Goal: Task Accomplishment & Management: Manage account settings

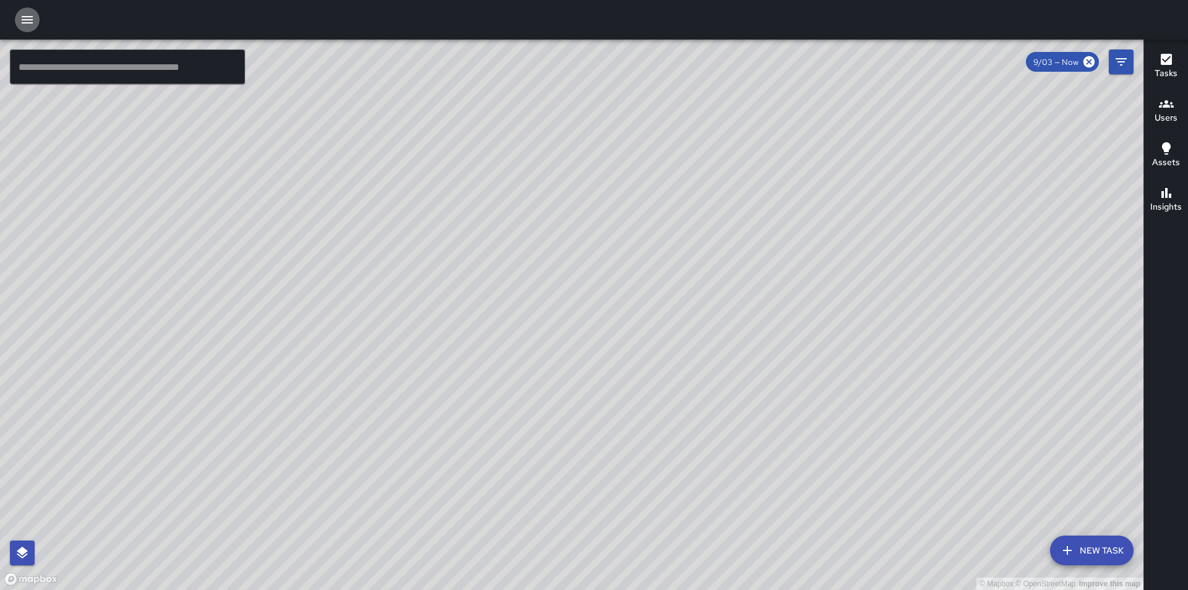
click at [32, 19] on icon "button" at bounding box center [27, 19] width 15 height 15
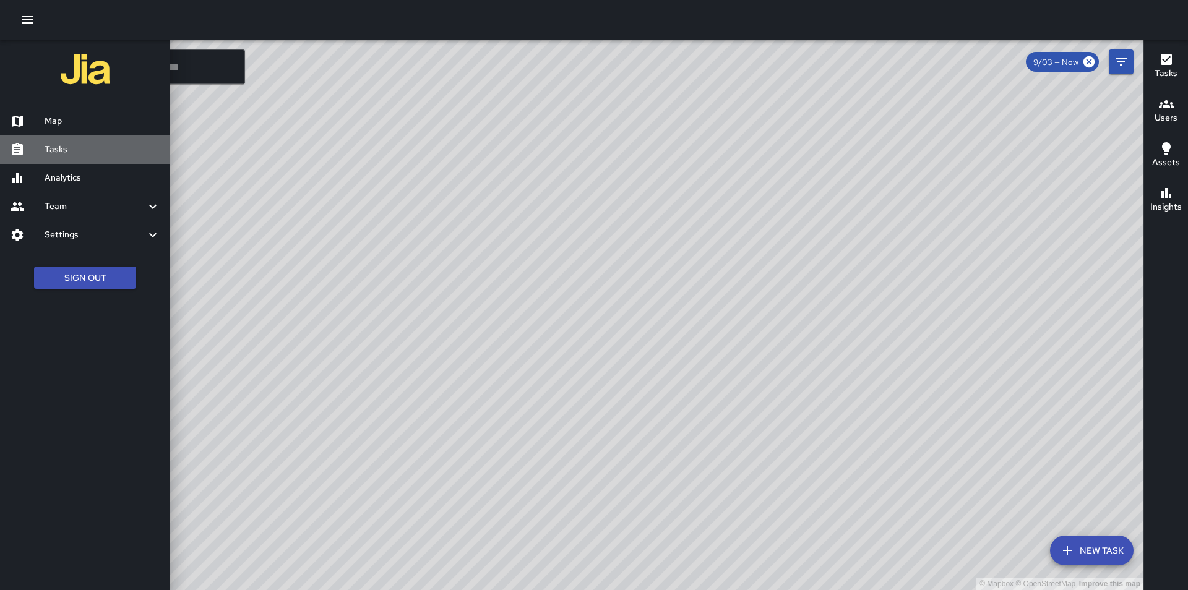
click at [64, 143] on h6 "Tasks" at bounding box center [103, 150] width 116 height 14
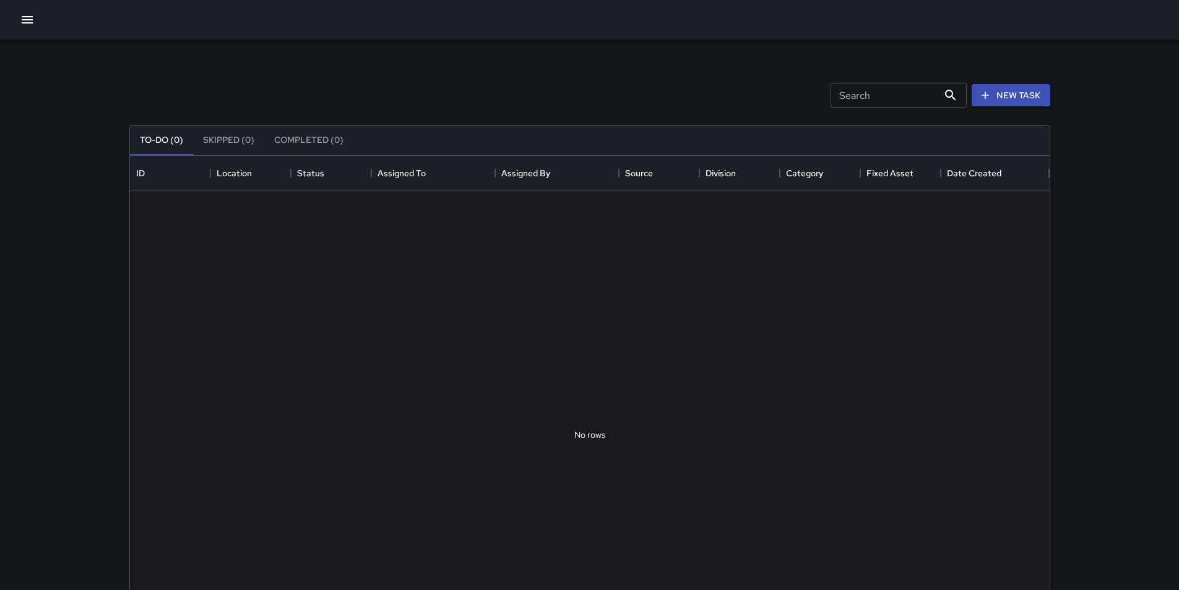
scroll to position [515, 910]
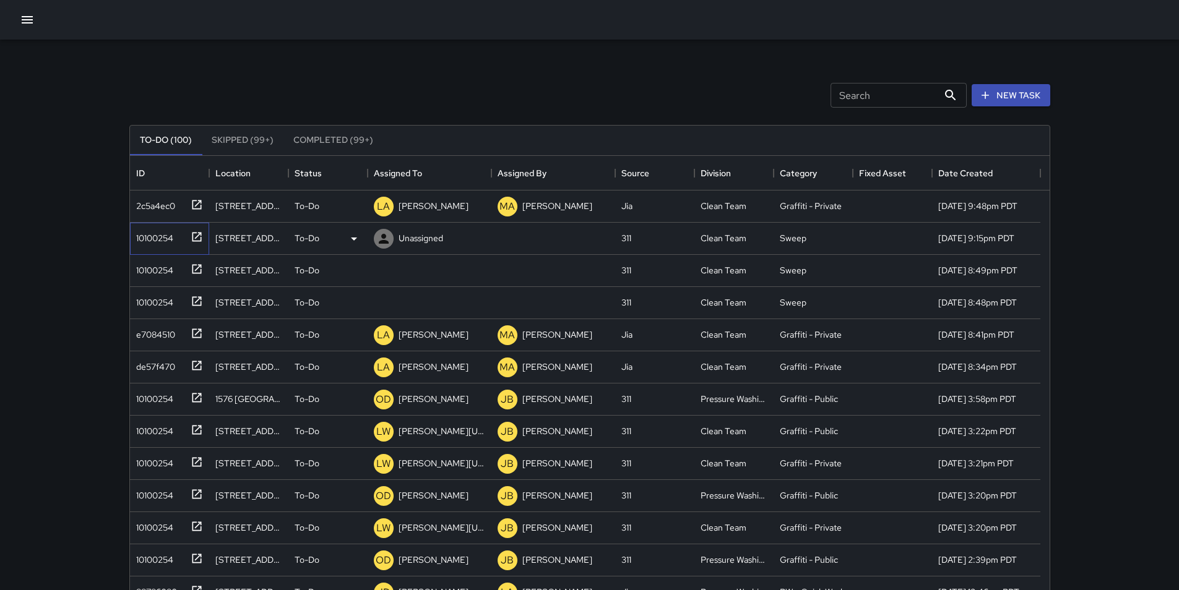
click at [153, 236] on div "10100254" at bounding box center [152, 235] width 42 height 17
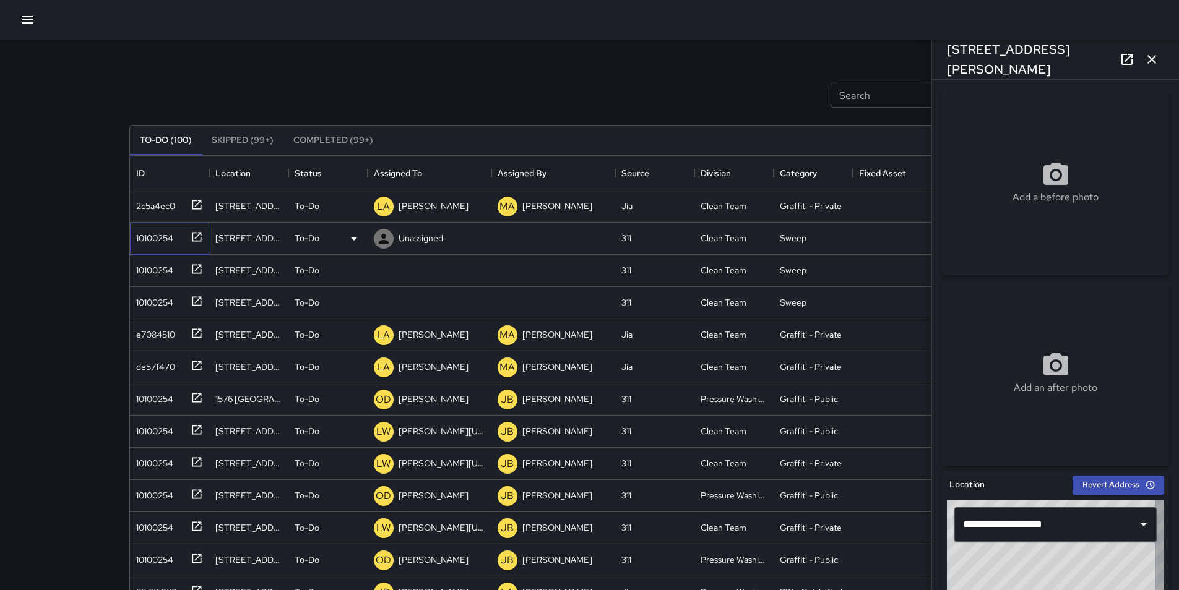
type input "**********"
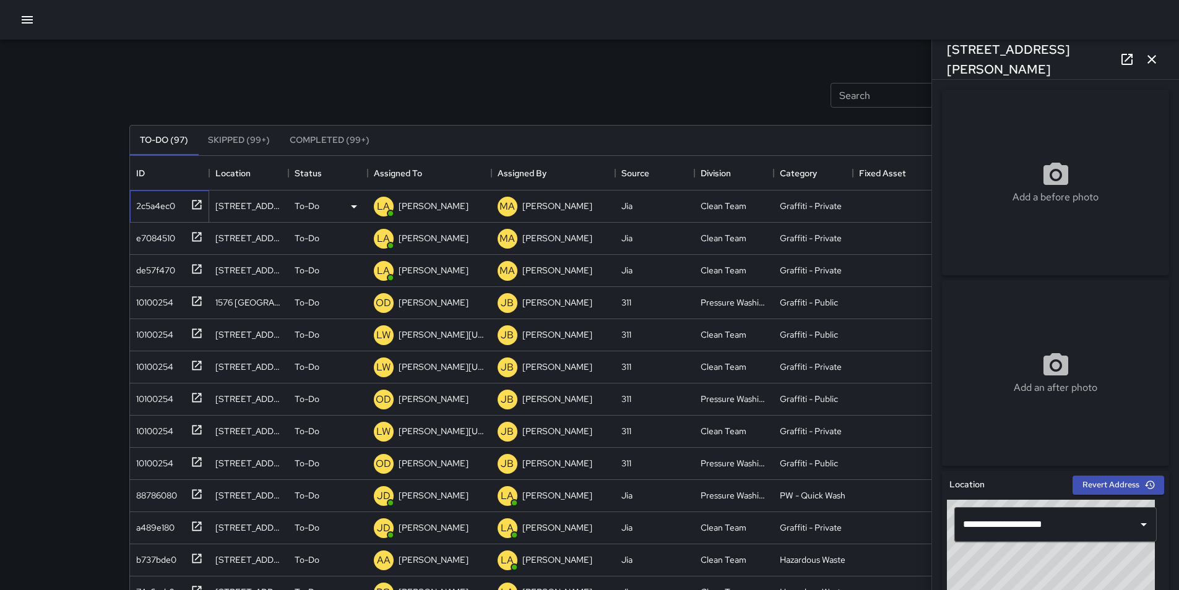
click at [146, 205] on div "2c5a4ec0" at bounding box center [153, 203] width 44 height 17
type input "**********"
click at [429, 200] on p "[PERSON_NAME]" at bounding box center [433, 206] width 70 height 12
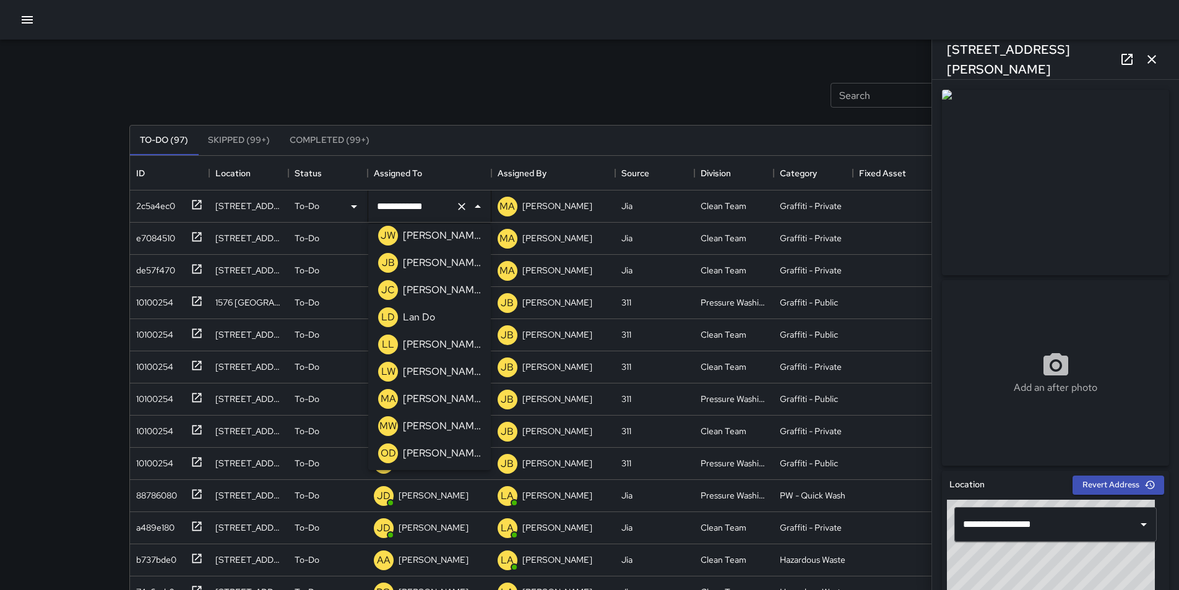
scroll to position [685, 0]
click at [445, 419] on div "[PERSON_NAME]" at bounding box center [441, 429] width 83 height 20
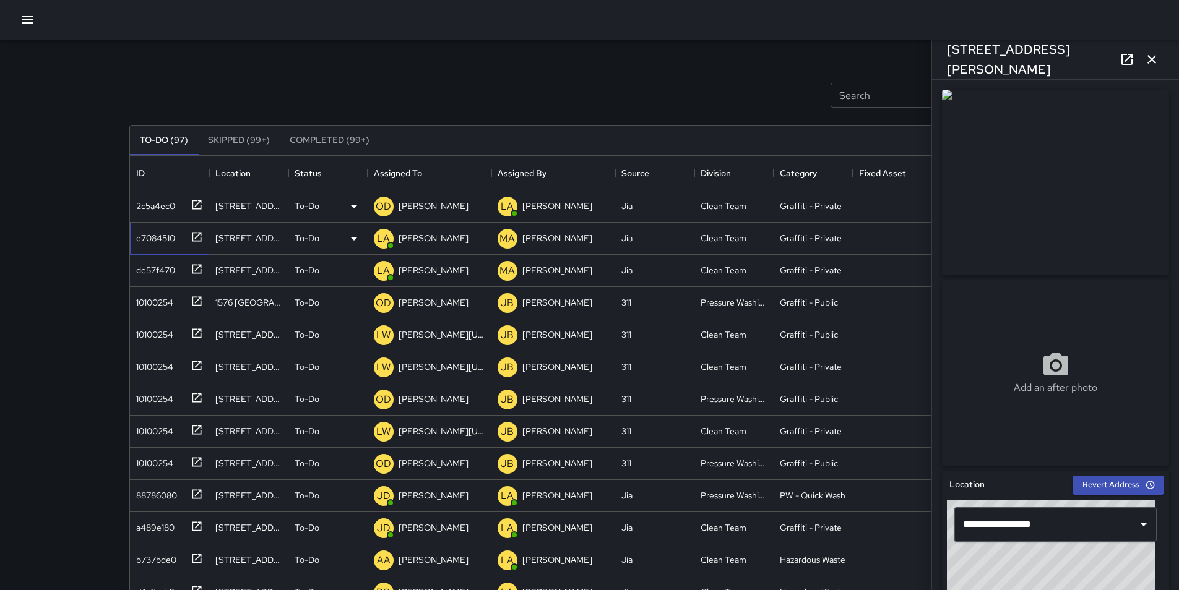
click at [163, 241] on div "e7084510" at bounding box center [153, 235] width 44 height 17
type input "**********"
click at [359, 238] on icon at bounding box center [353, 238] width 15 height 15
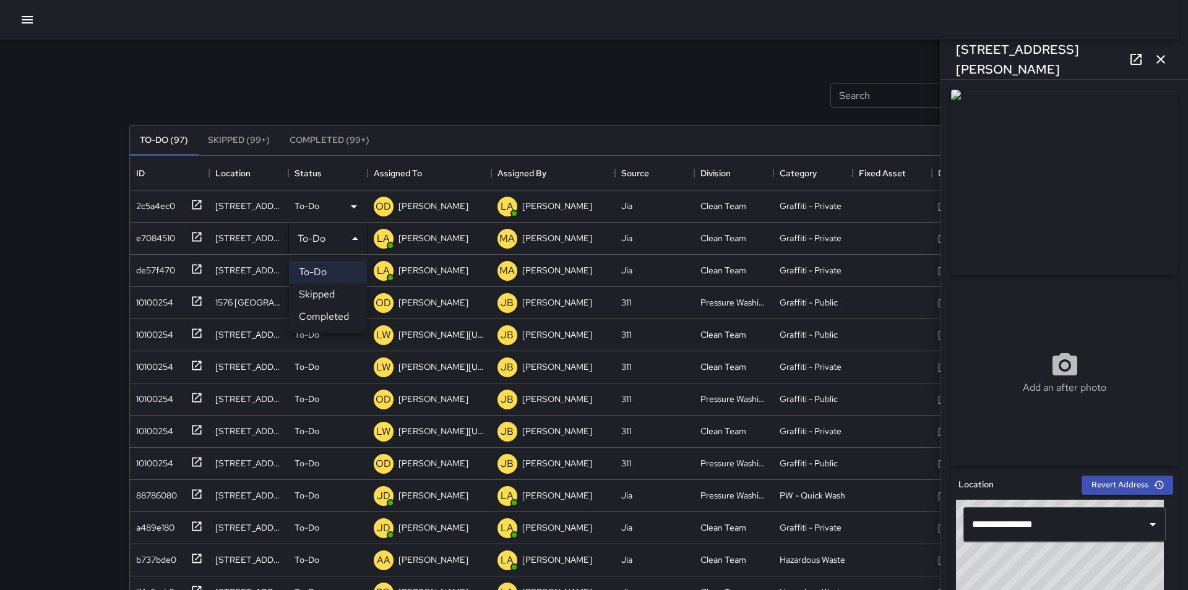
click at [416, 233] on div at bounding box center [594, 295] width 1188 height 590
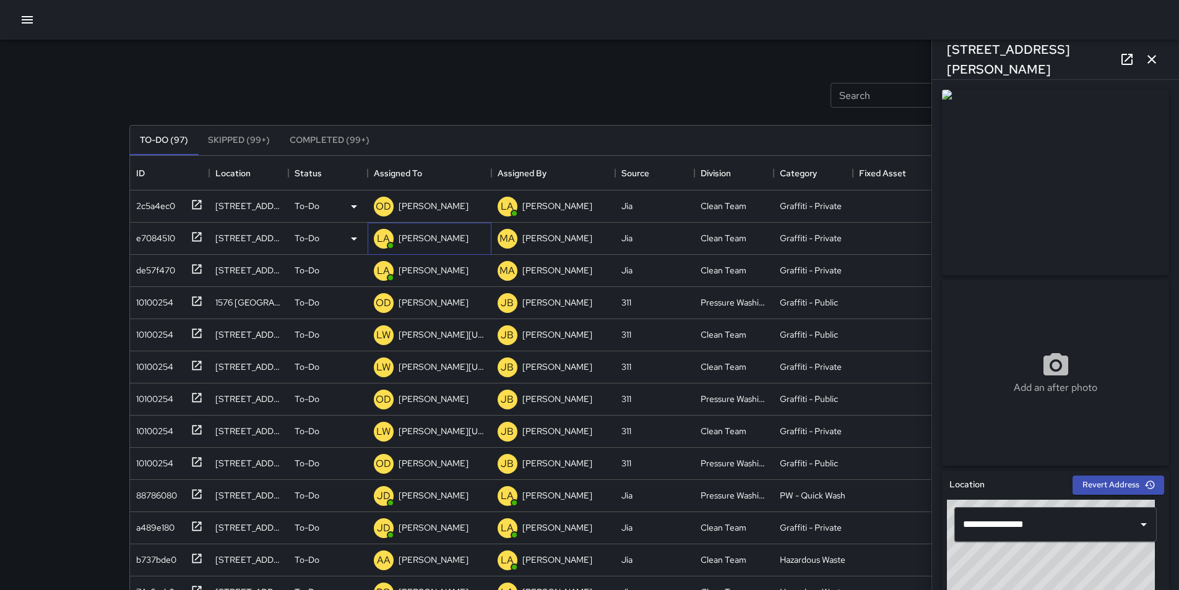
click at [416, 233] on p "[PERSON_NAME]" at bounding box center [433, 238] width 70 height 12
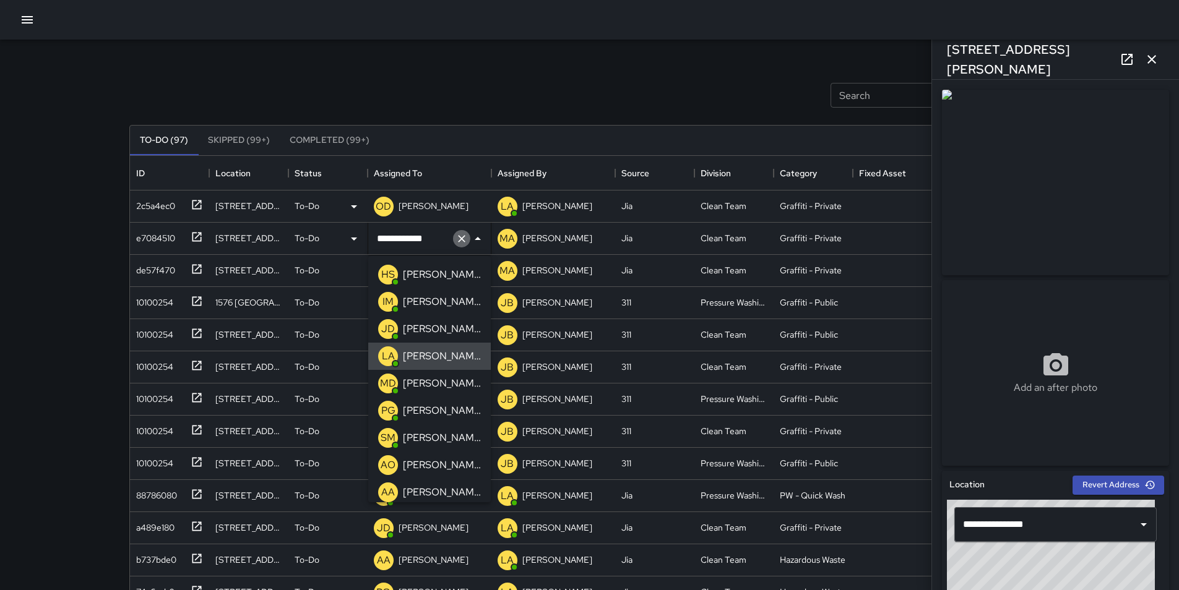
click at [465, 239] on icon "Clear" at bounding box center [461, 239] width 12 height 12
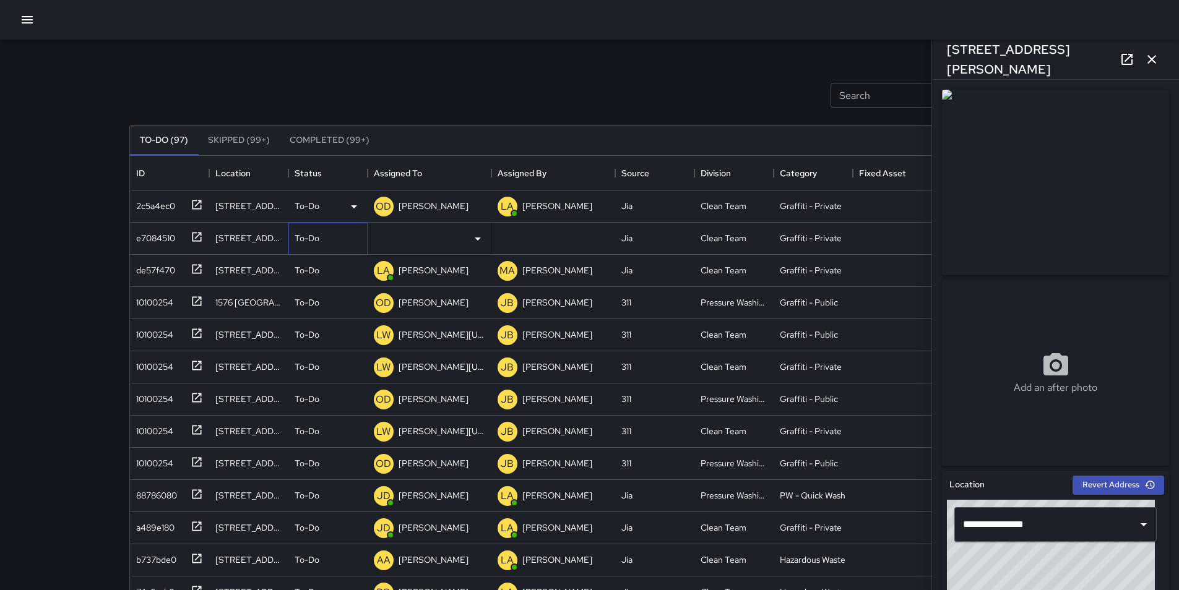
click at [0, 0] on icon at bounding box center [0, 0] width 0 height 0
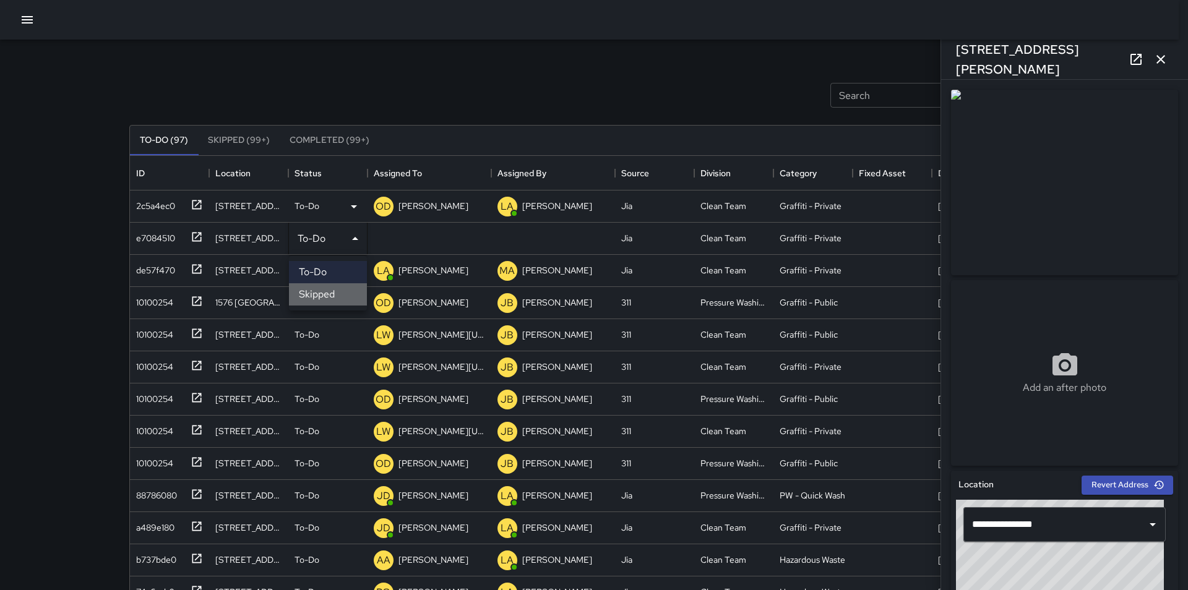
click at [345, 297] on li "Skipped" at bounding box center [328, 294] width 78 height 22
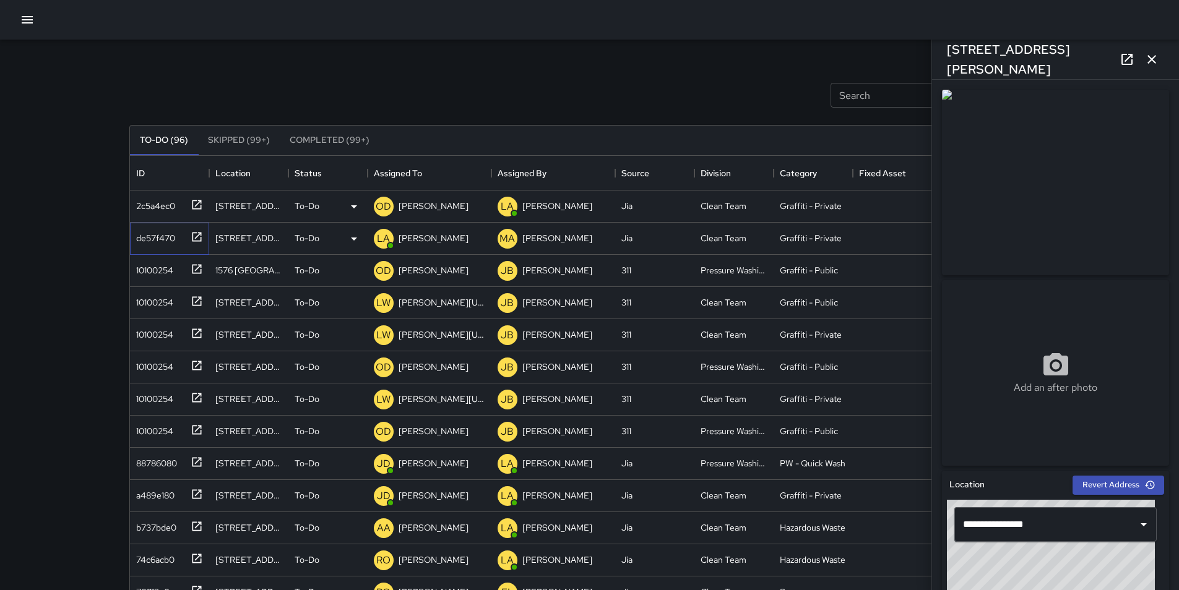
click at [153, 241] on div "de57f470" at bounding box center [153, 235] width 44 height 17
type input "**********"
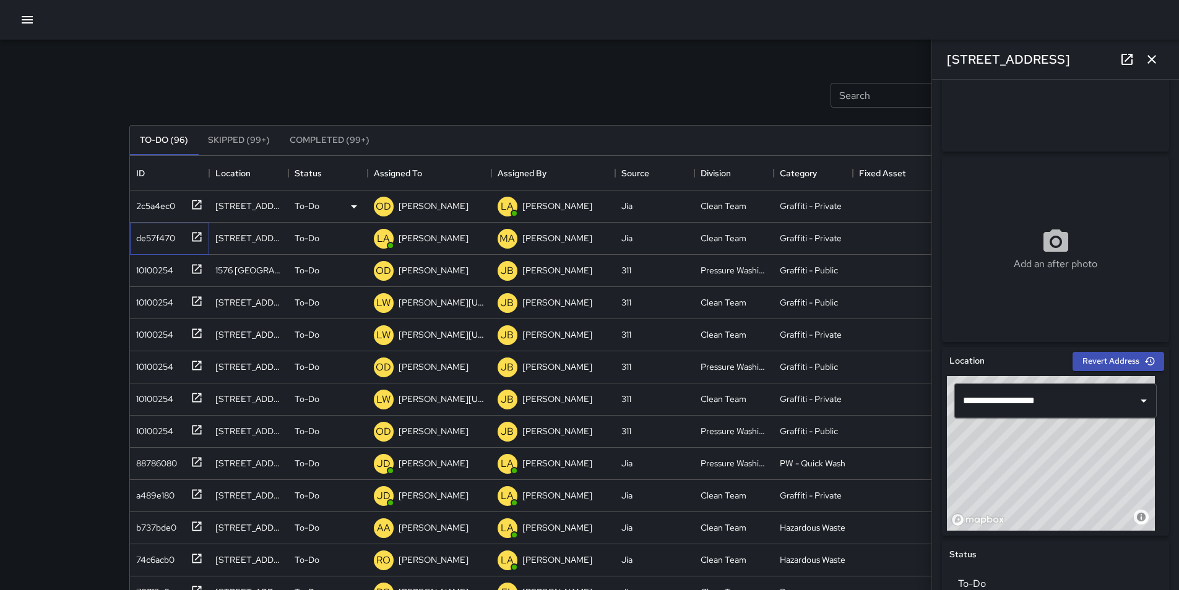
scroll to position [148, 0]
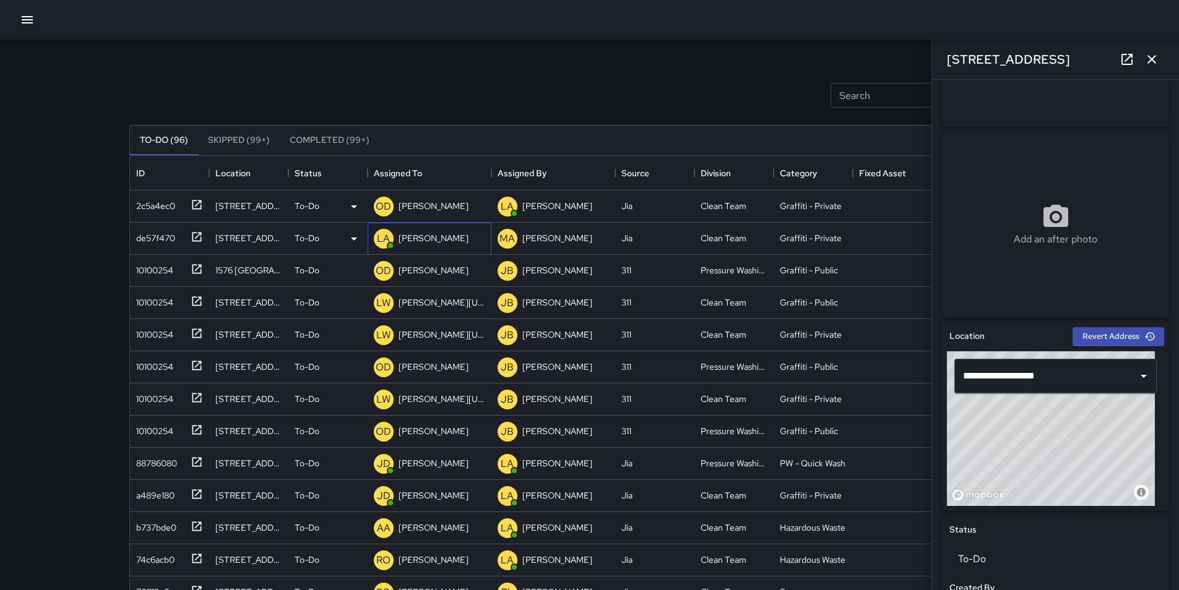
click at [414, 238] on p "[PERSON_NAME]" at bounding box center [433, 238] width 70 height 12
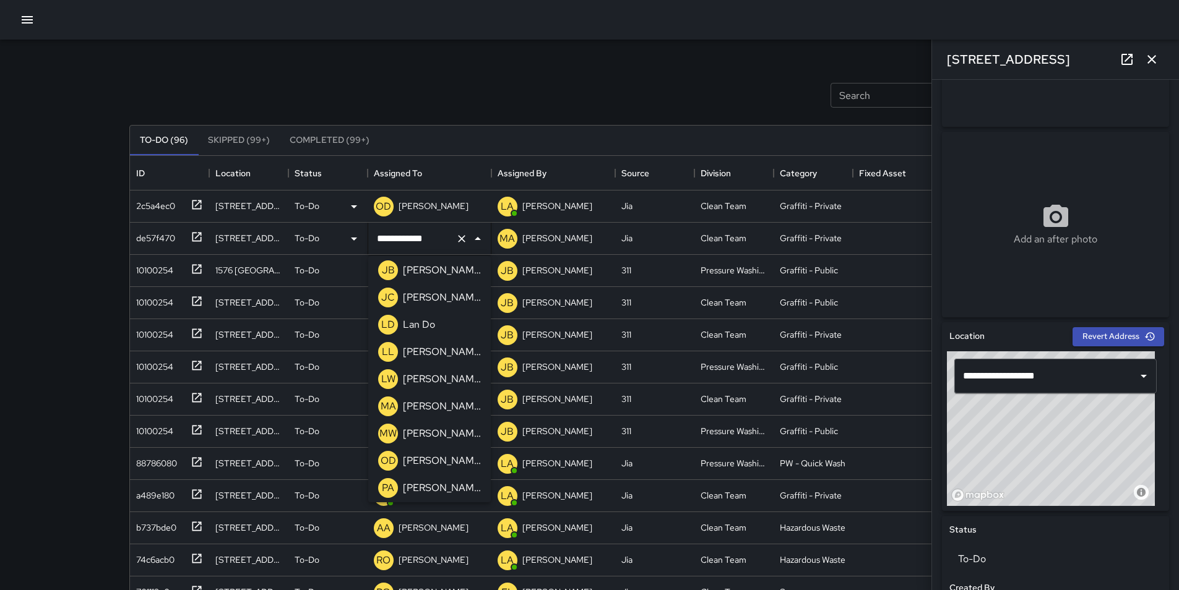
scroll to position [734, 0]
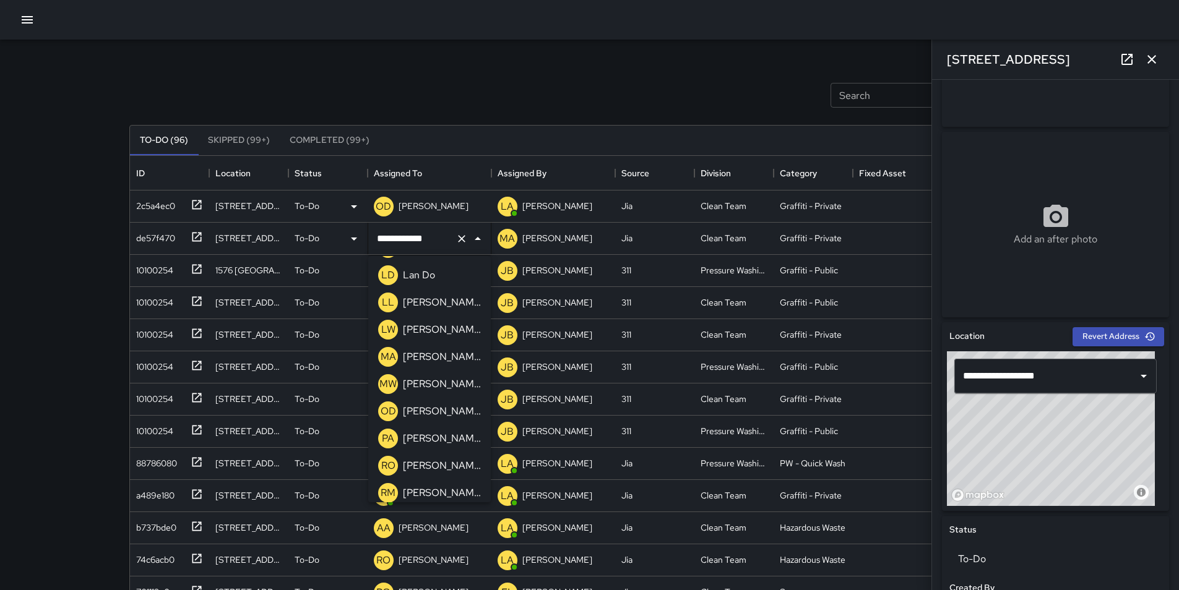
click at [440, 412] on p "[PERSON_NAME]" at bounding box center [442, 411] width 78 height 15
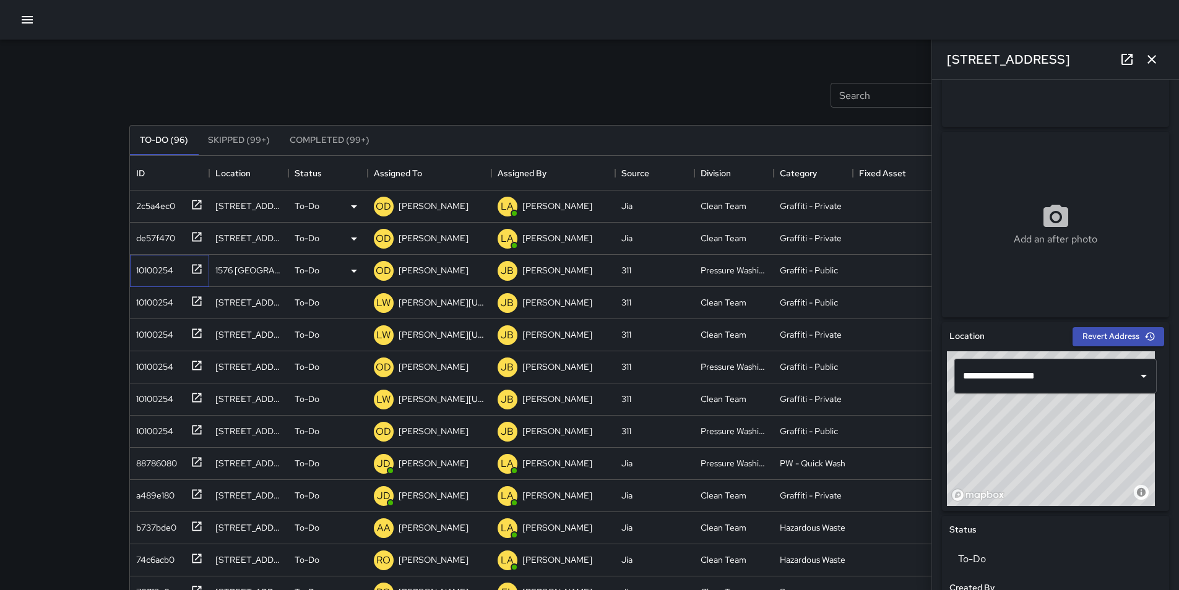
click at [149, 264] on div "10100254" at bounding box center [152, 267] width 42 height 17
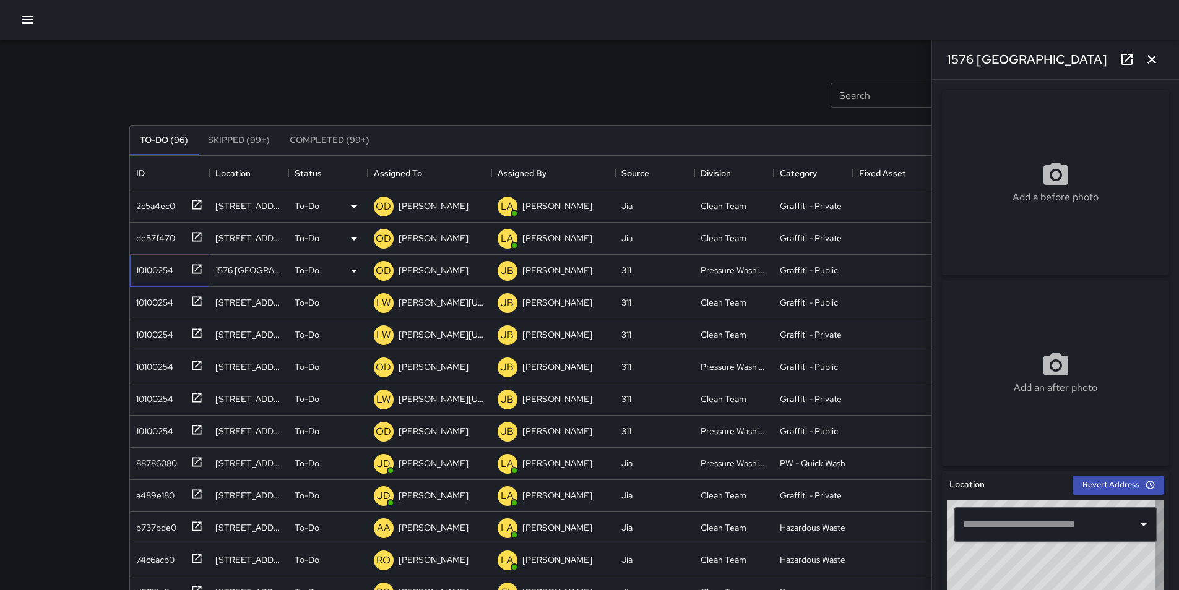
type input "**********"
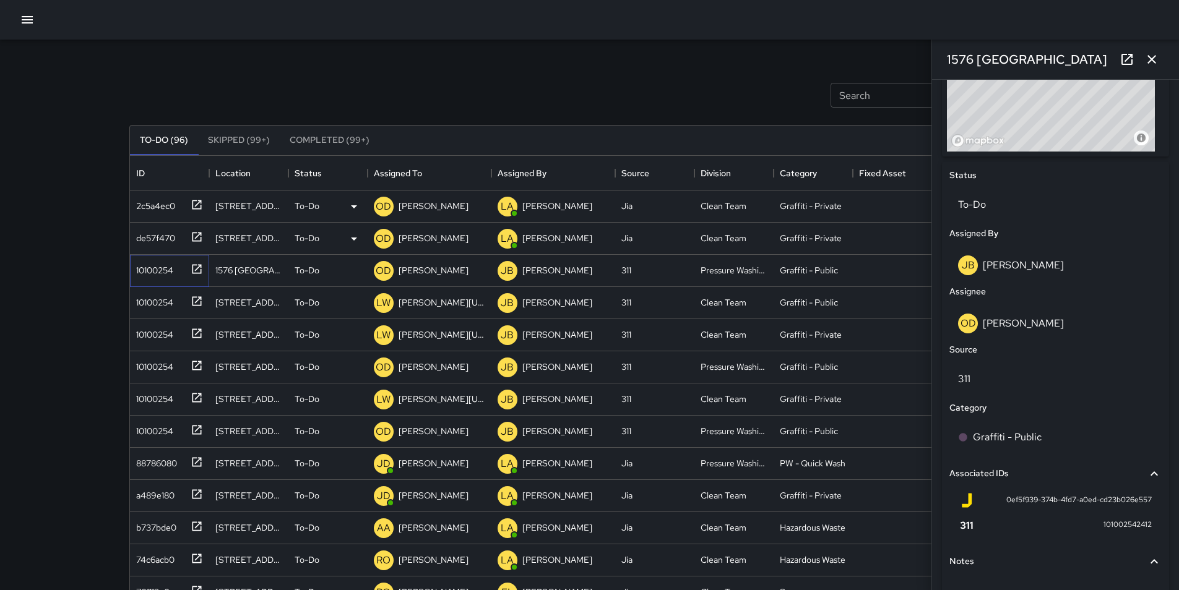
scroll to position [561, 0]
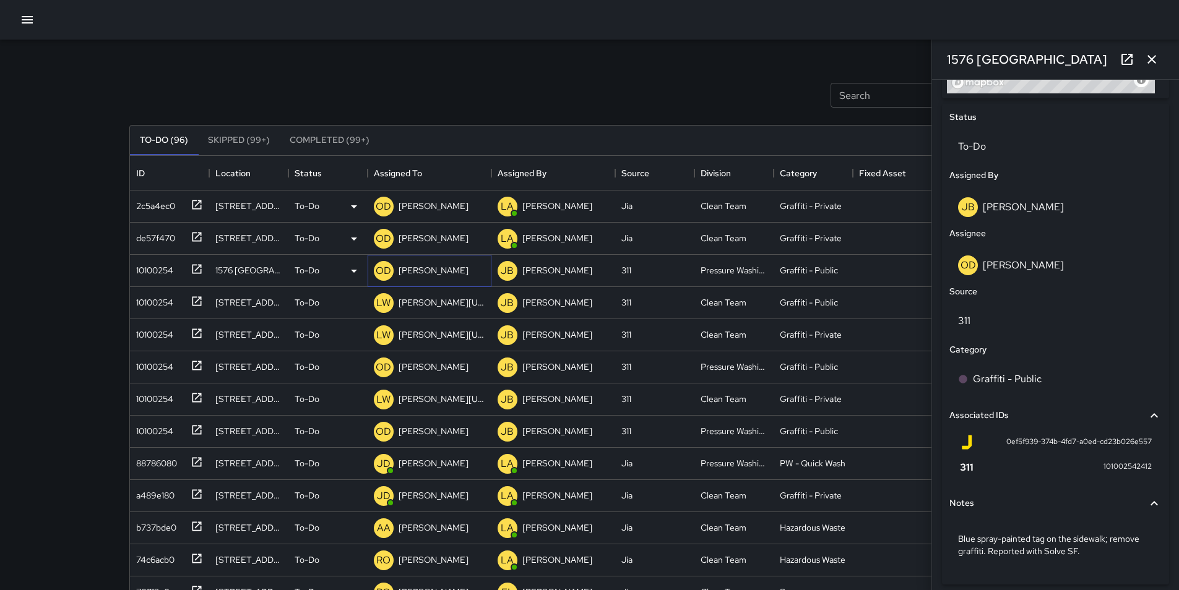
click at [429, 277] on div "[PERSON_NAME]" at bounding box center [433, 270] width 75 height 17
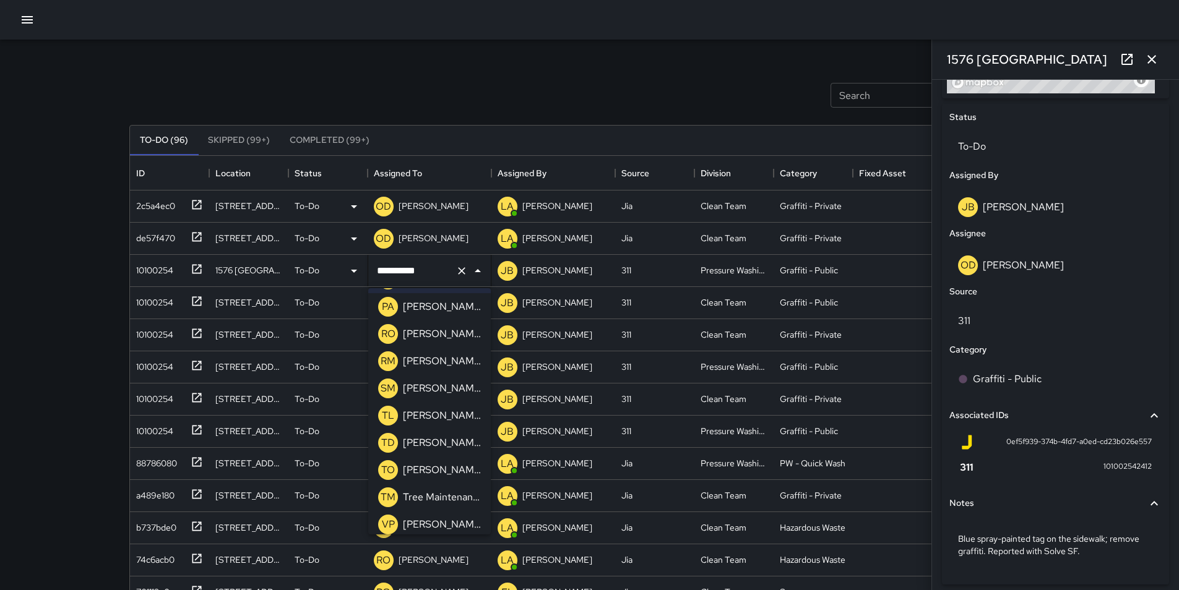
scroll to position [907, 0]
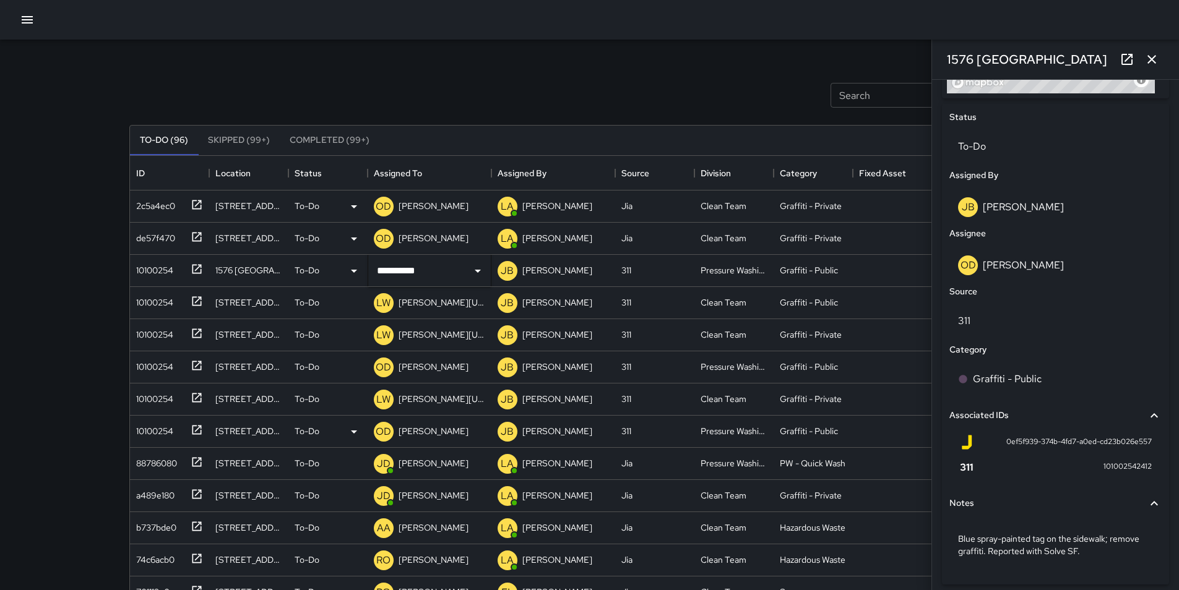
drag, startPoint x: 484, startPoint y: 505, endPoint x: 479, endPoint y: 437, distance: 68.8
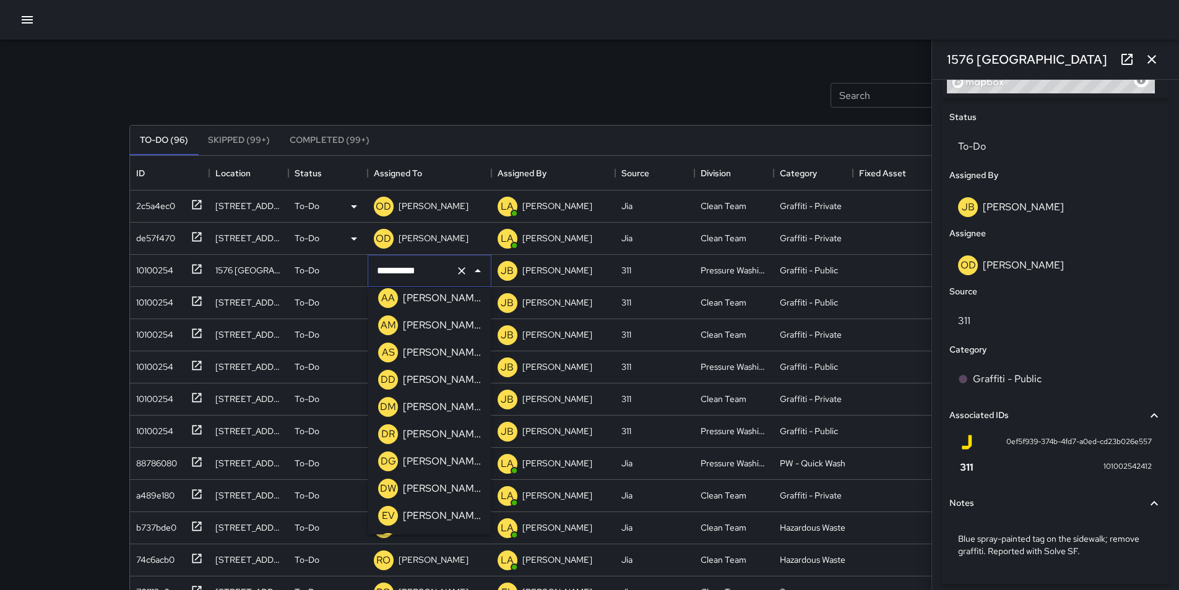
scroll to position [442, 0]
click at [457, 328] on p "[PERSON_NAME]" at bounding box center [442, 327] width 78 height 15
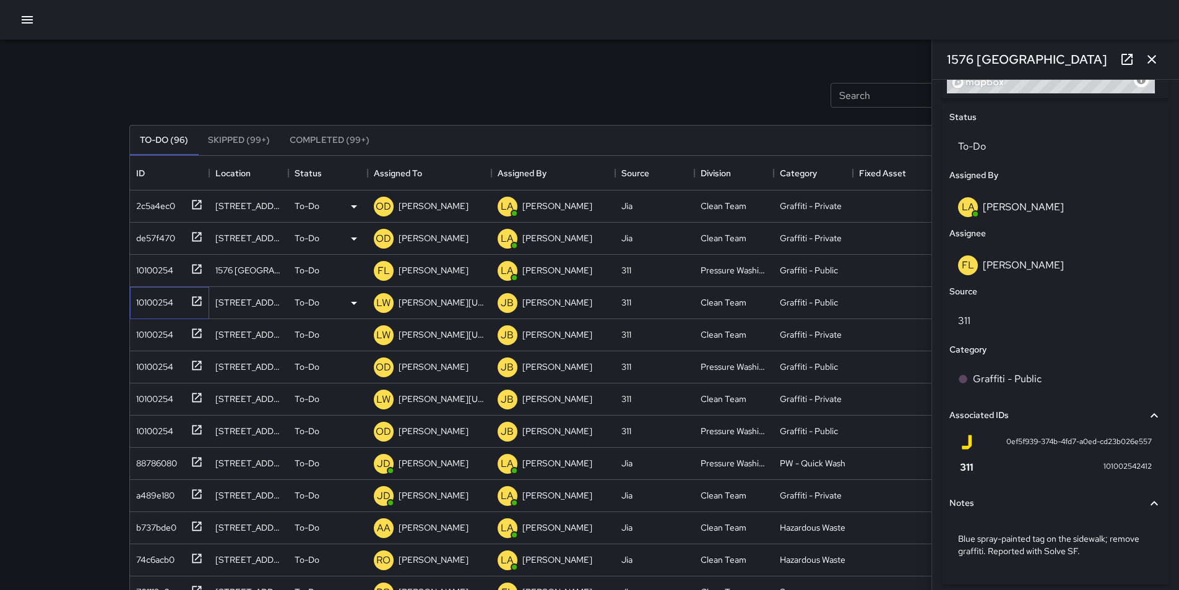
click at [148, 304] on div "10100254" at bounding box center [152, 299] width 42 height 17
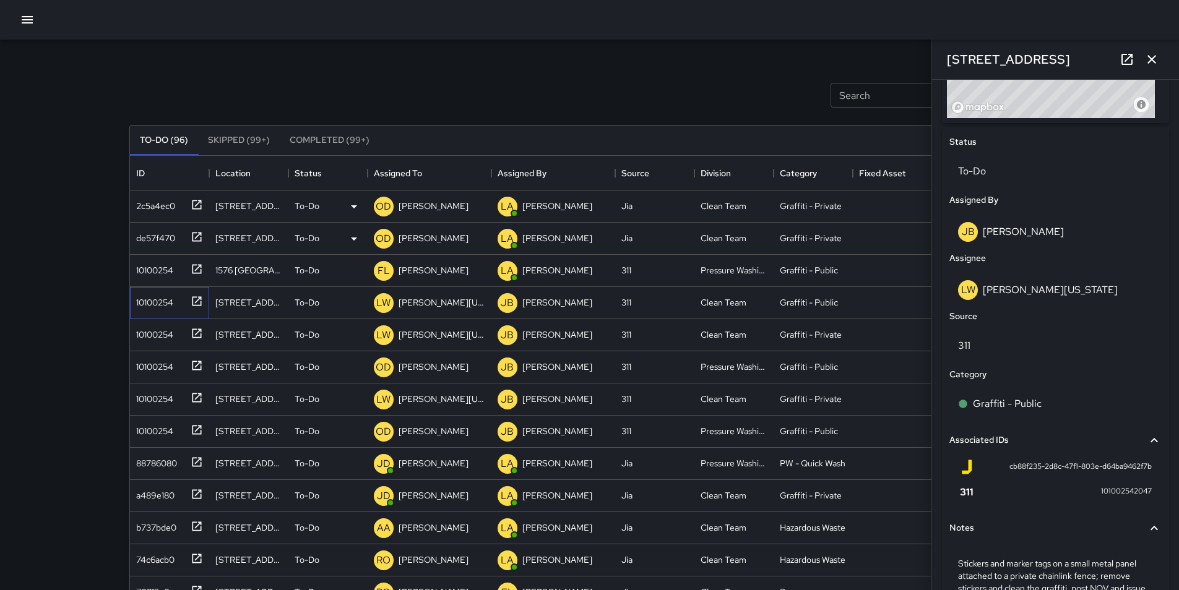
scroll to position [617, 0]
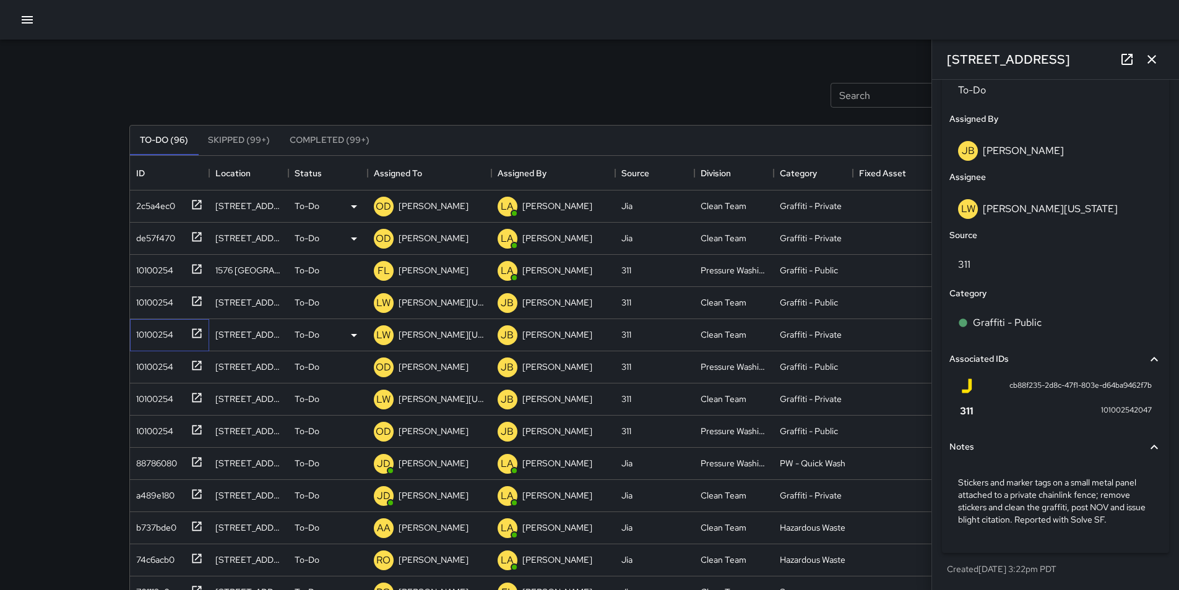
click at [164, 332] on div "10100254" at bounding box center [152, 332] width 42 height 17
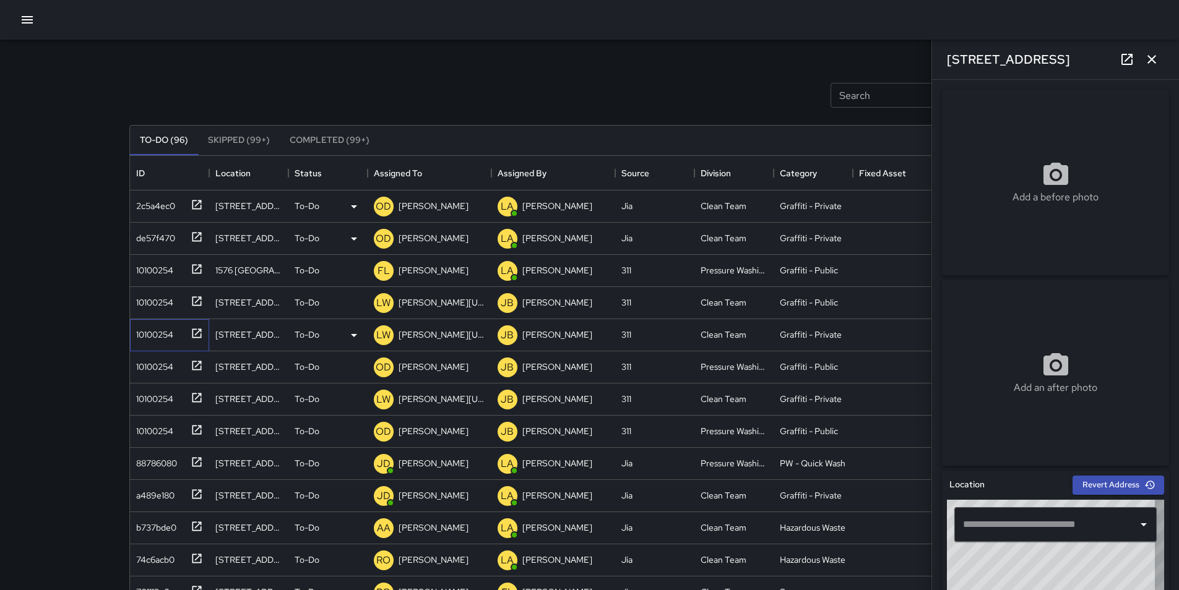
type input "**********"
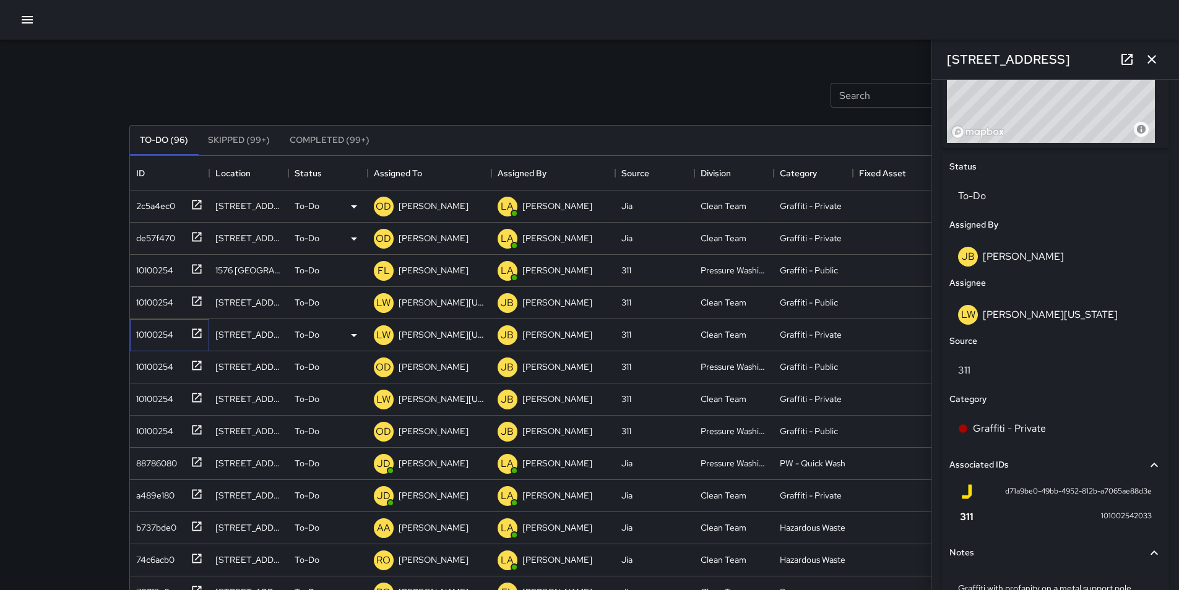
scroll to position [605, 0]
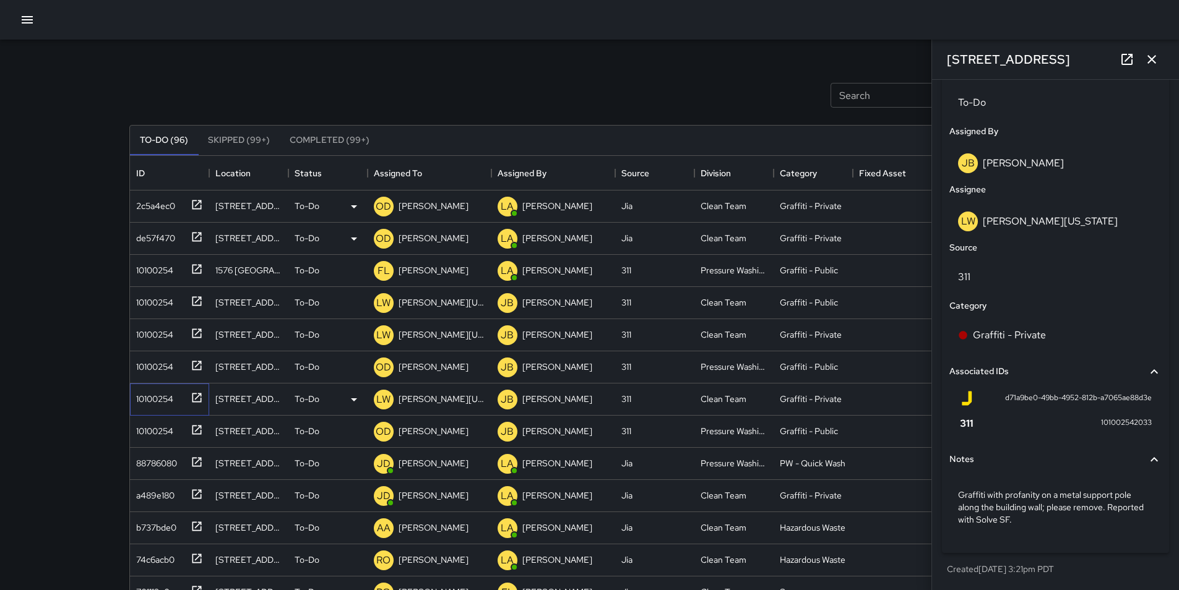
click at [153, 402] on div "10100254" at bounding box center [152, 396] width 42 height 17
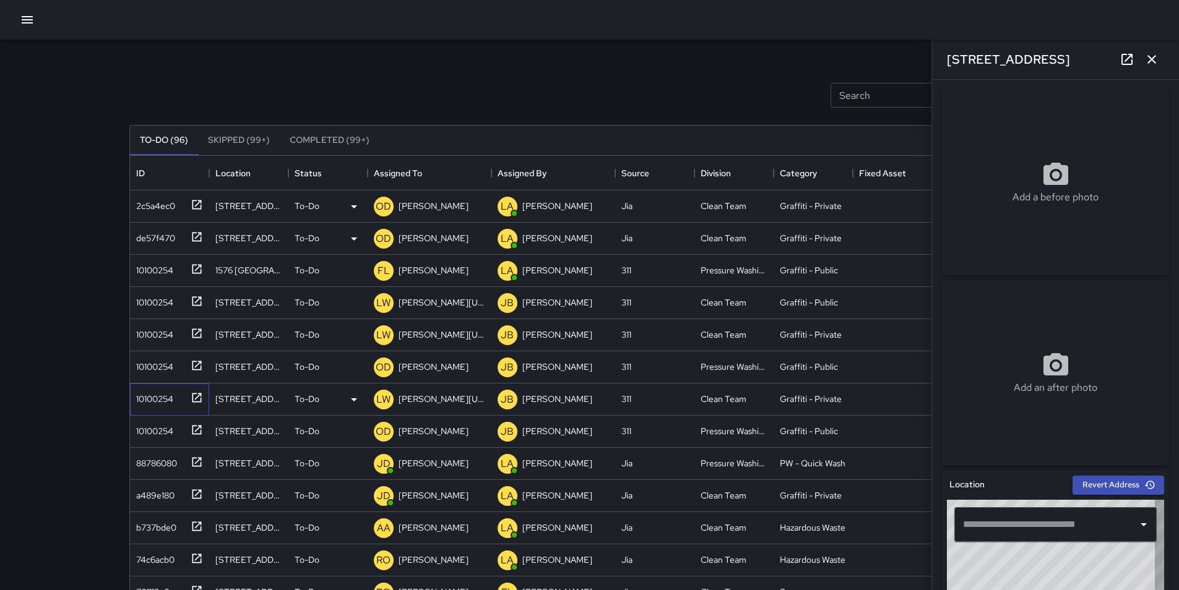
type input "**********"
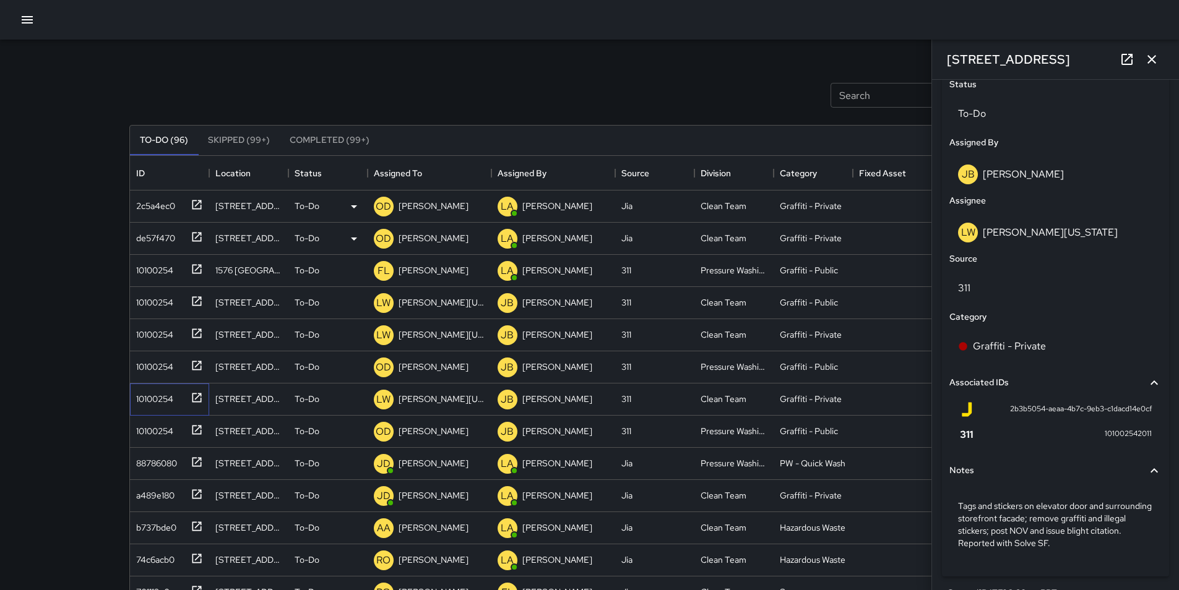
scroll to position [617, 0]
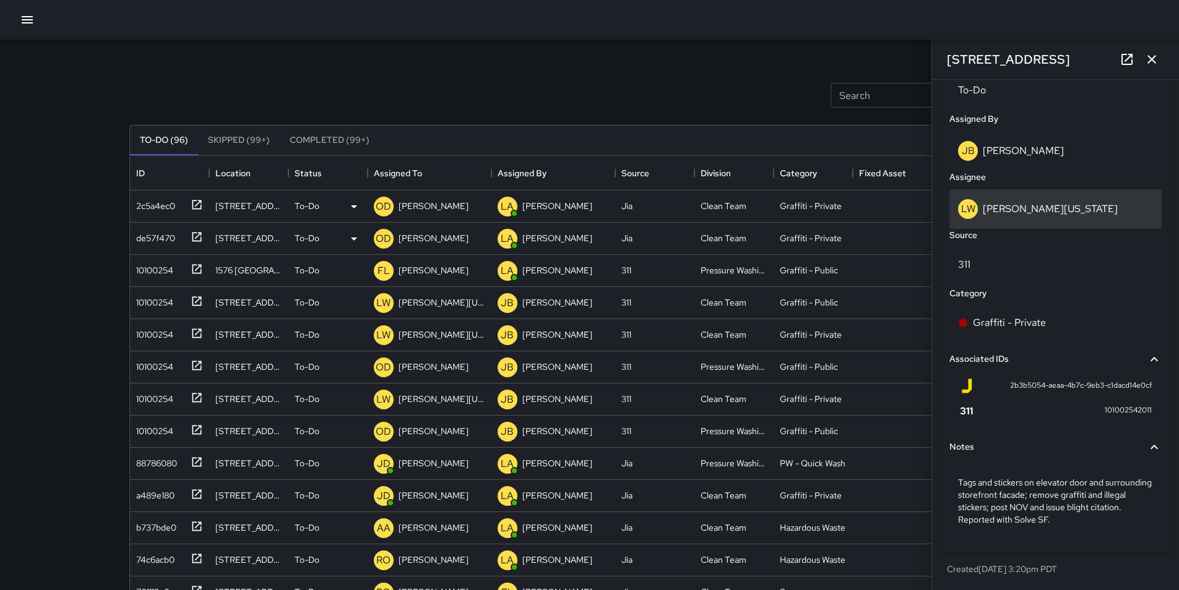
click at [1057, 203] on p "[PERSON_NAME][US_STATE]" at bounding box center [1049, 208] width 135 height 13
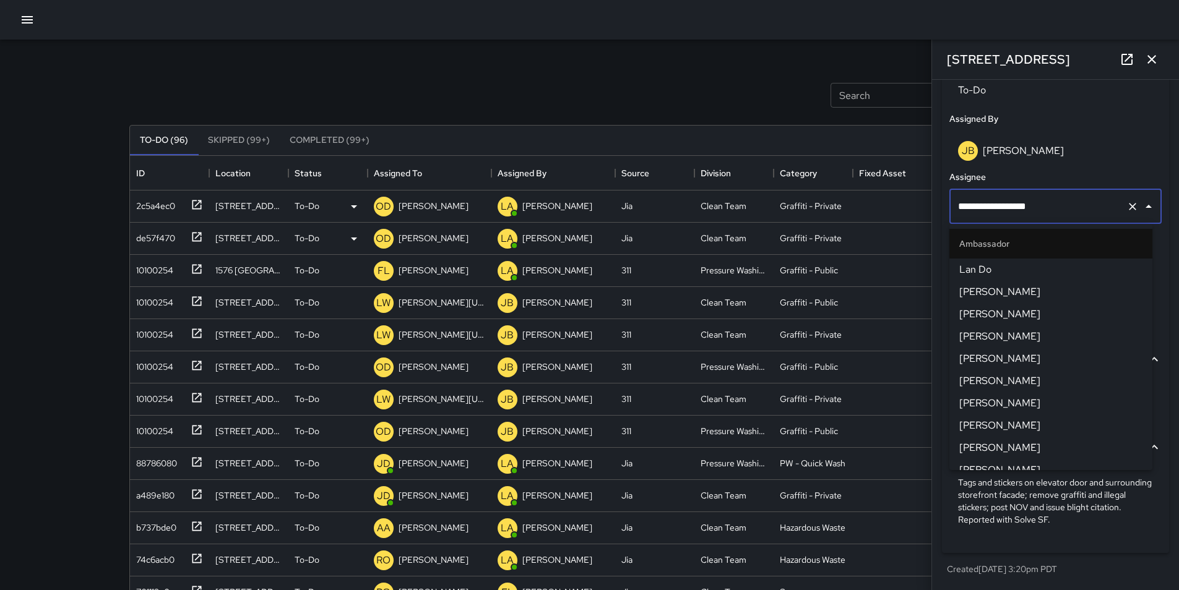
scroll to position [145, 0]
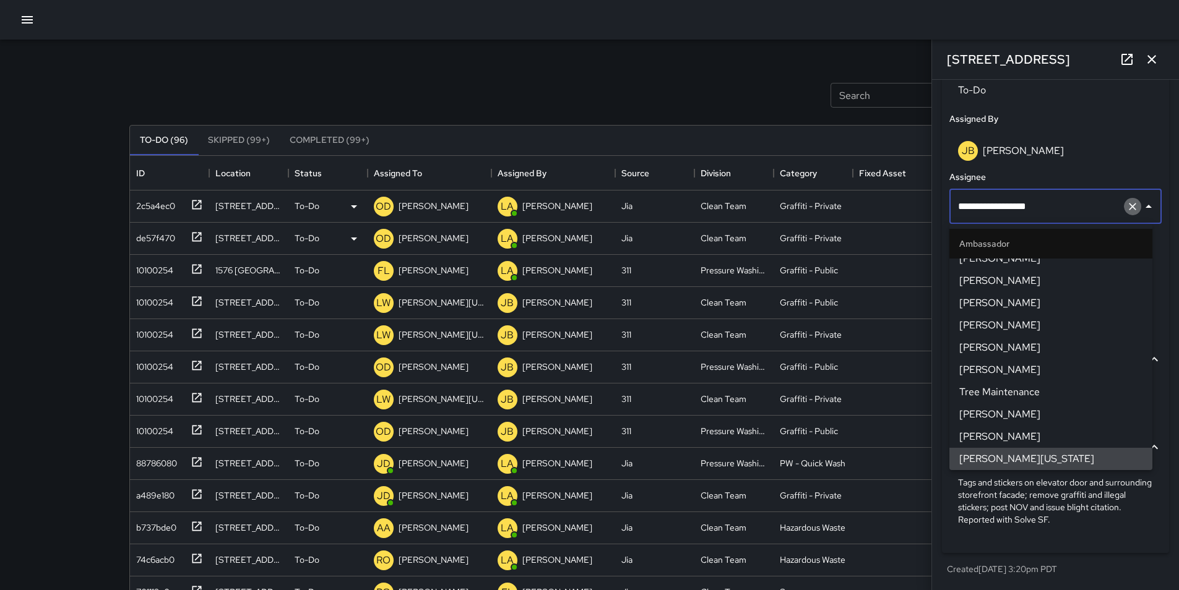
click at [1126, 211] on icon "Clear" at bounding box center [1132, 206] width 12 height 12
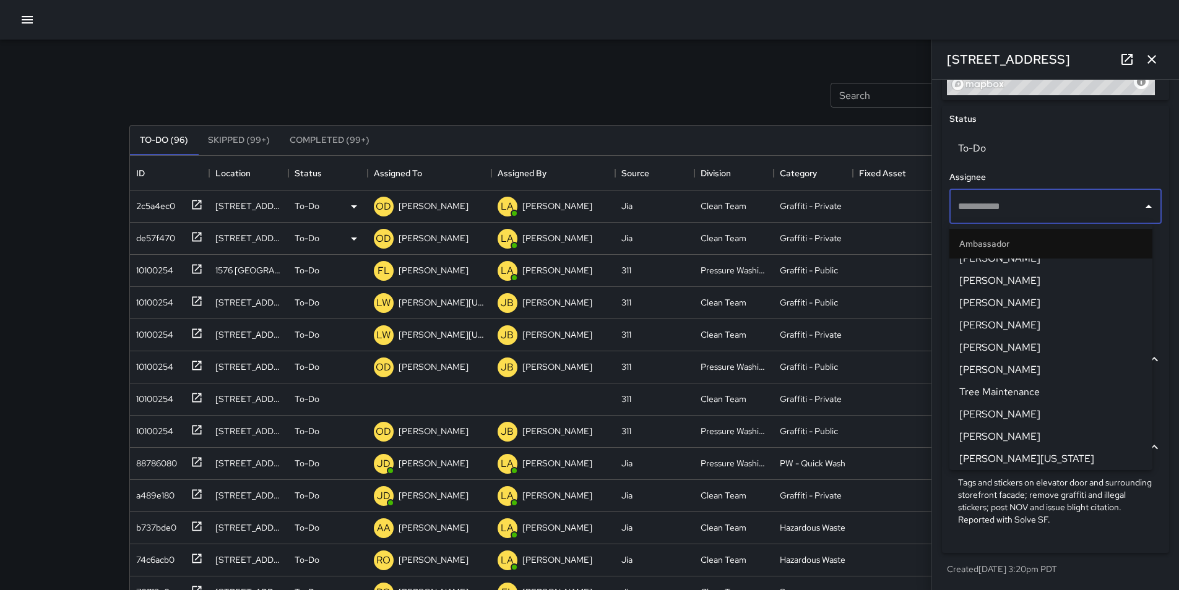
scroll to position [559, 0]
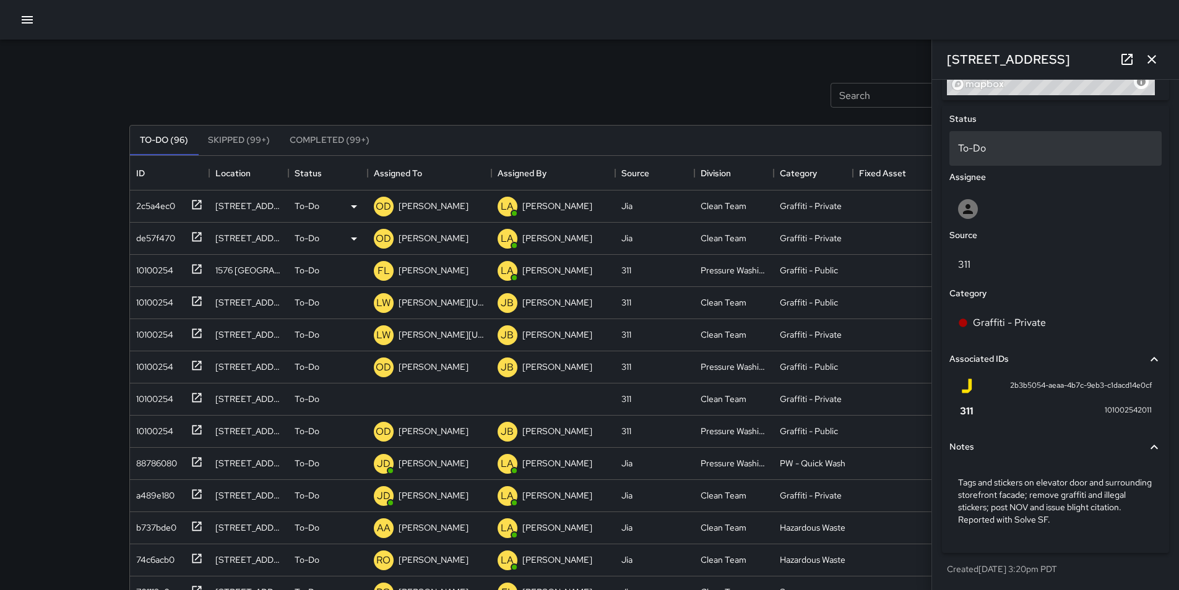
click at [976, 150] on p "To-Do" at bounding box center [1055, 148] width 195 height 15
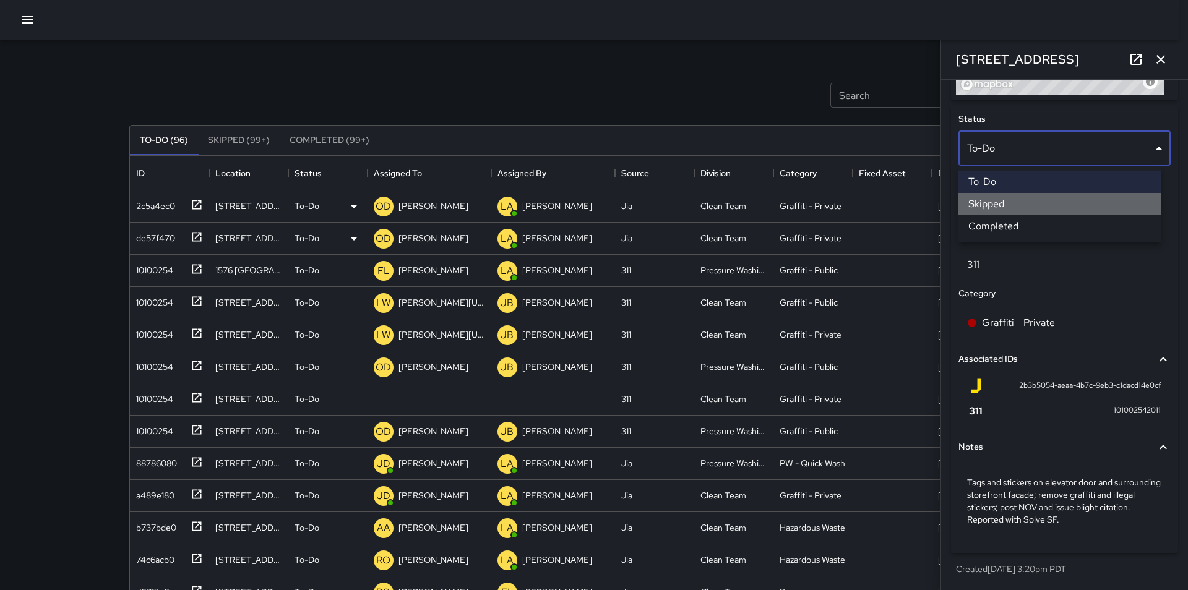
click at [998, 207] on li "Skipped" at bounding box center [1059, 204] width 203 height 22
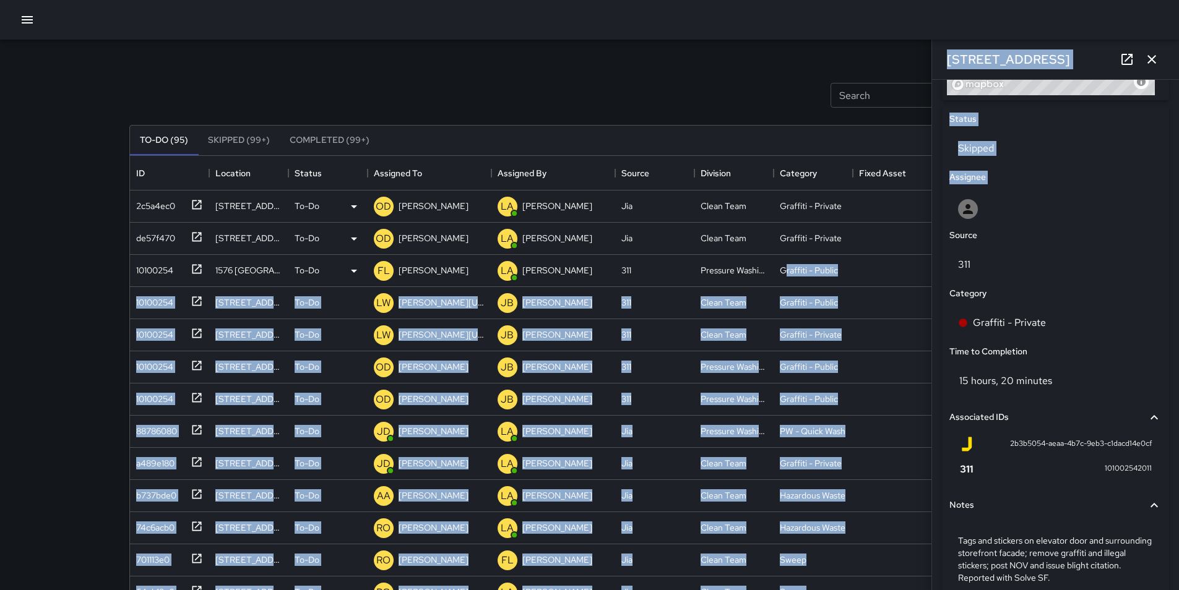
drag, startPoint x: 998, startPoint y: 207, endPoint x: 786, endPoint y: 258, distance: 218.2
click at [786, 258] on div "Search Search New Task To-Do (95) Skipped (99+) Completed (99+) ID Location Sta…" at bounding box center [589, 385] width 950 height 691
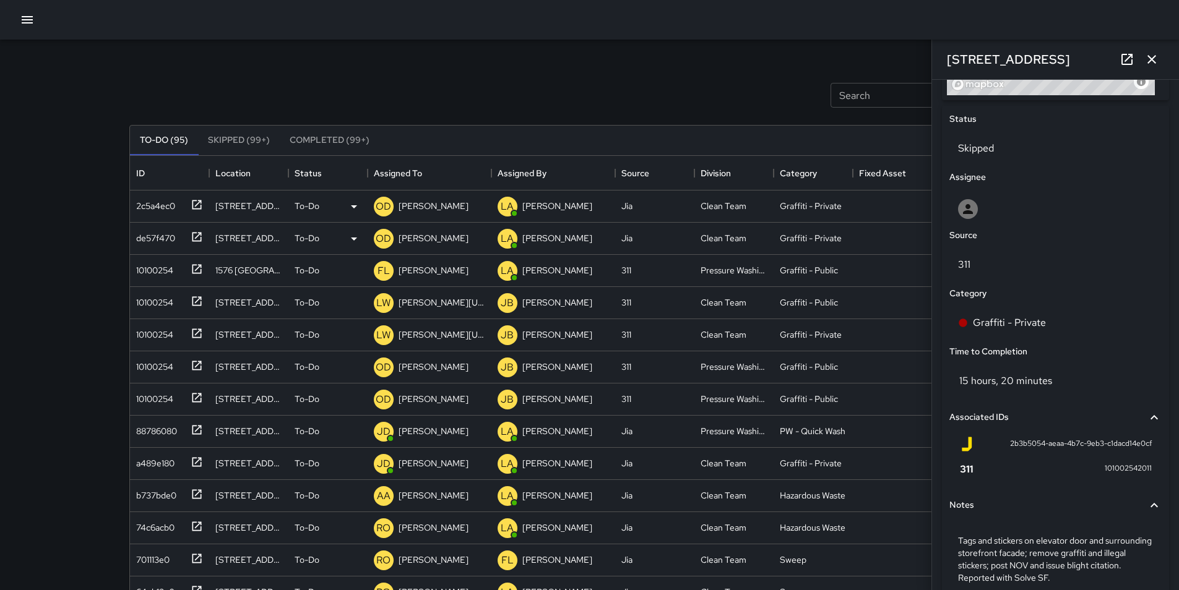
click at [71, 88] on div "Search Search New Task To-Do (95) Skipped (99+) Completed (99+) ID Location Sta…" at bounding box center [589, 365] width 1179 height 731
click at [1152, 59] on icon "button" at bounding box center [1151, 59] width 9 height 9
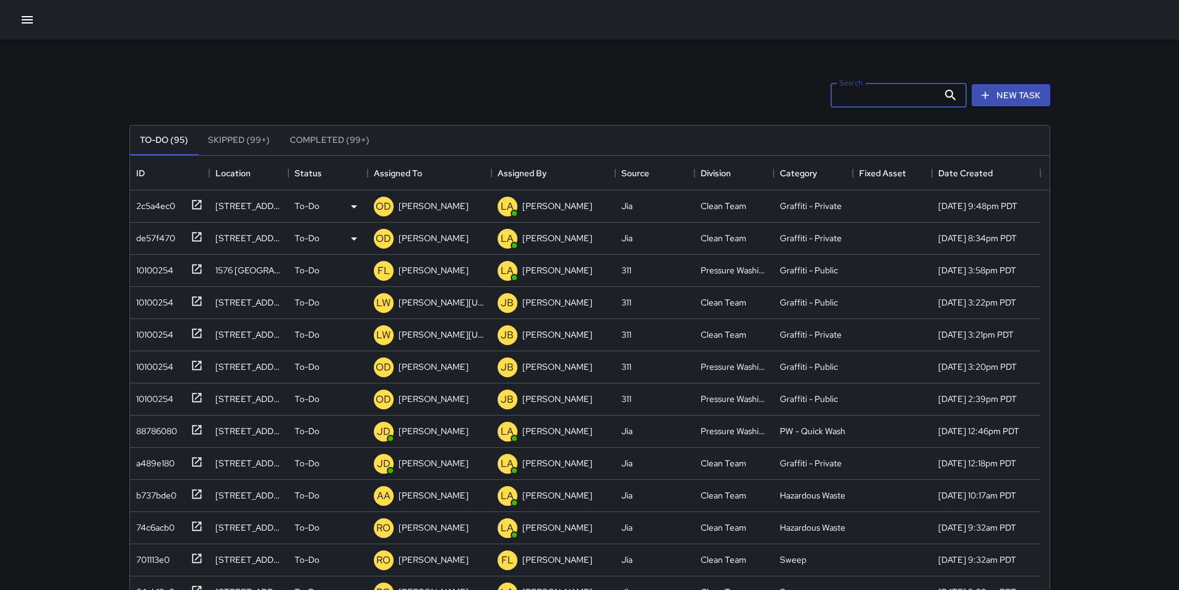
click at [871, 100] on input "Search" at bounding box center [884, 95] width 108 height 25
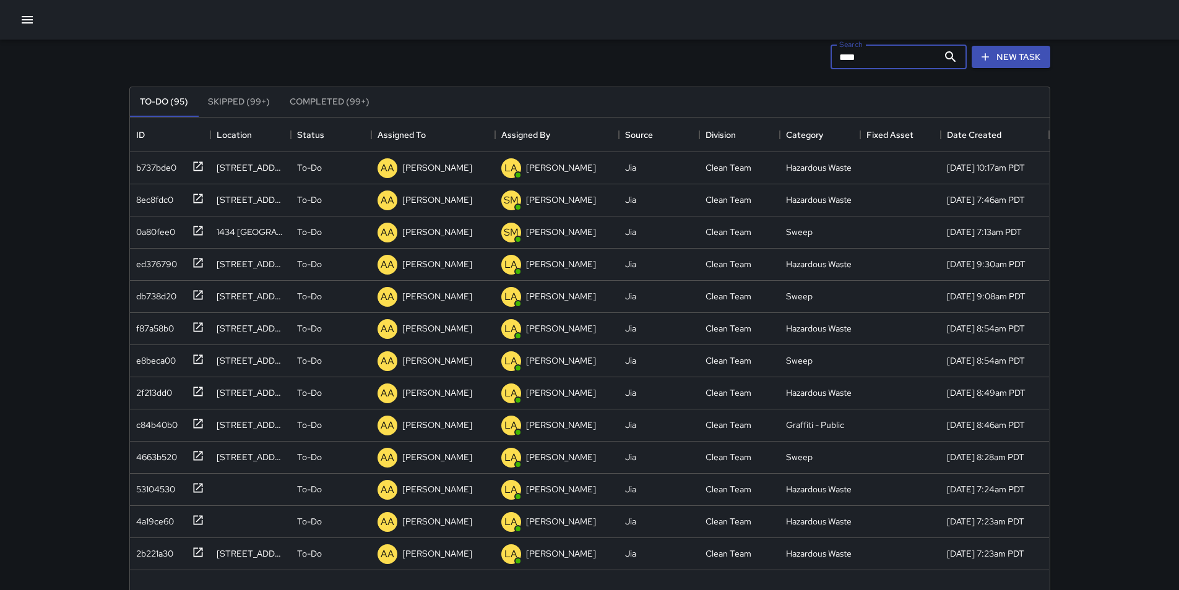
scroll to position [25, 0]
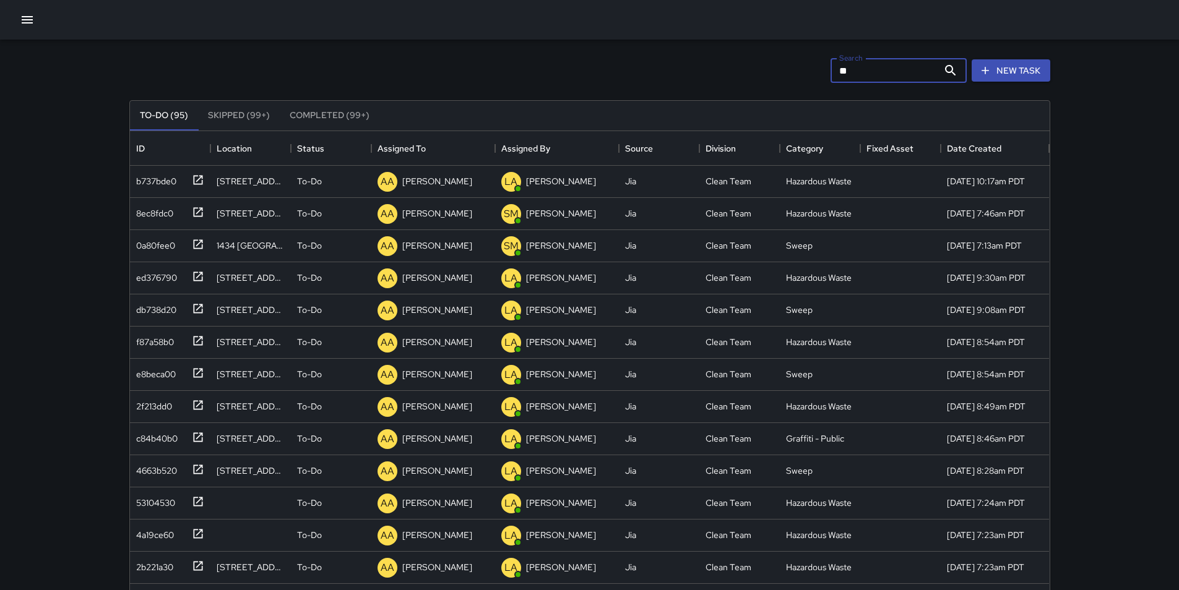
type input "*"
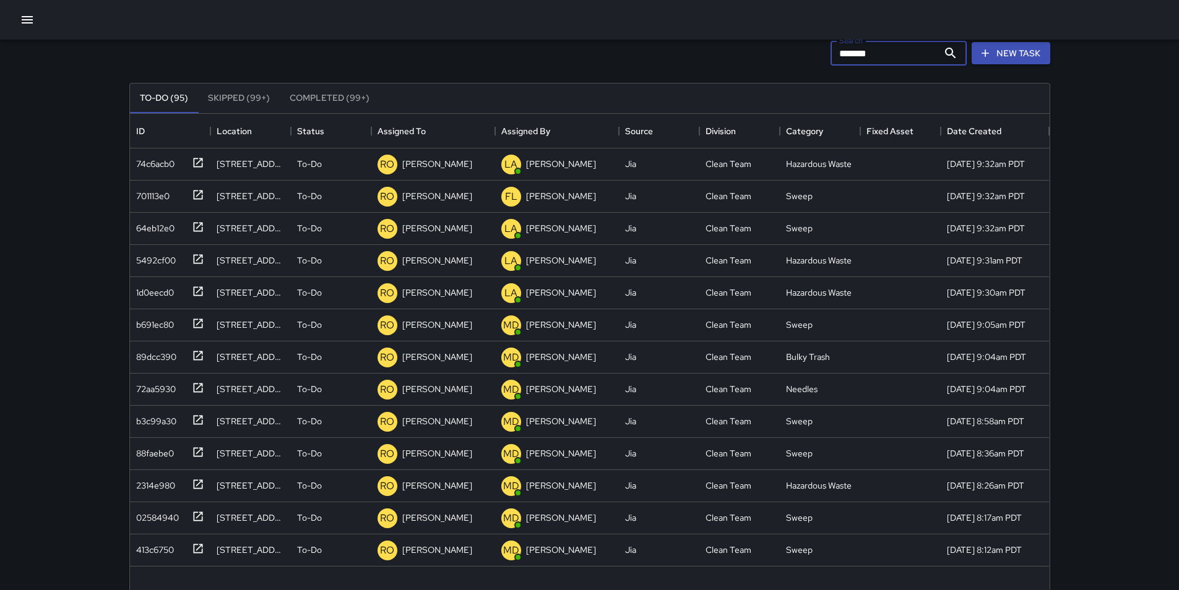
scroll to position [41, 0]
type input "*******"
click at [22, 17] on icon "button" at bounding box center [27, 19] width 11 height 7
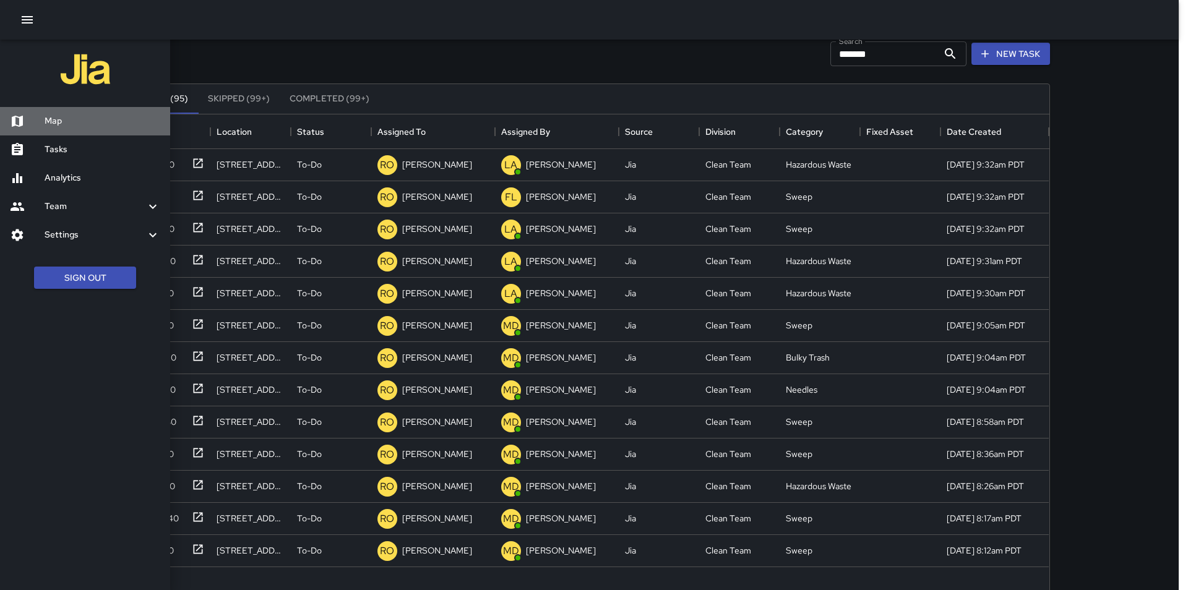
click at [68, 125] on h6 "Map" at bounding box center [103, 121] width 116 height 14
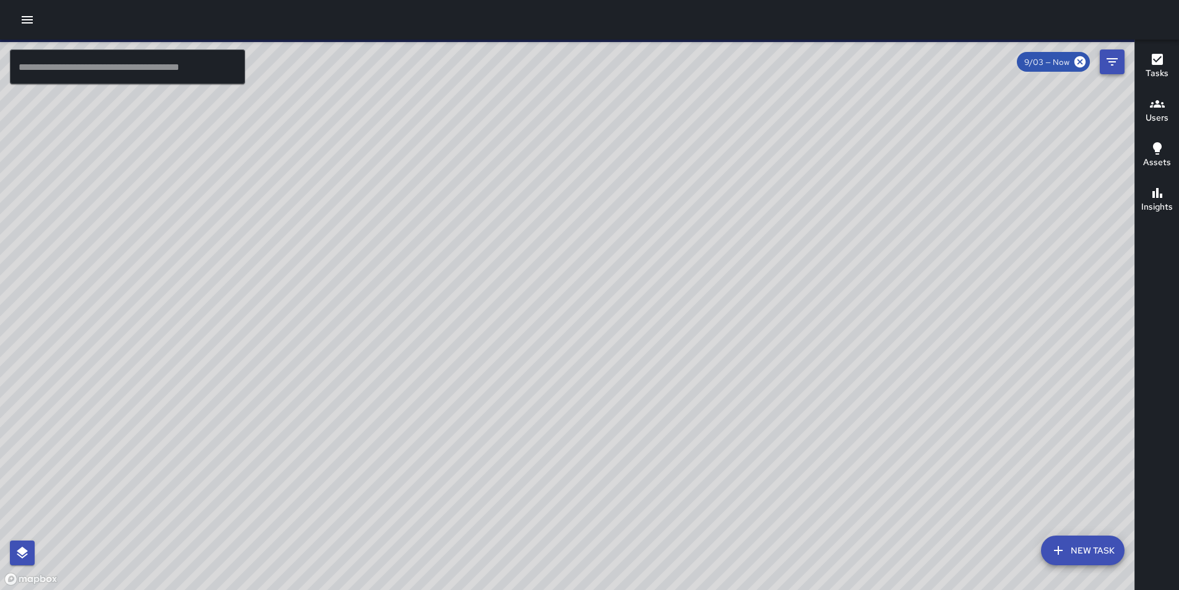
click at [1117, 59] on icon "Filters" at bounding box center [1111, 61] width 11 height 7
click at [1120, 59] on div "​ New Task 9/03 — Now Map Layers Tasks Users Assets Location History" at bounding box center [567, 315] width 1134 height 551
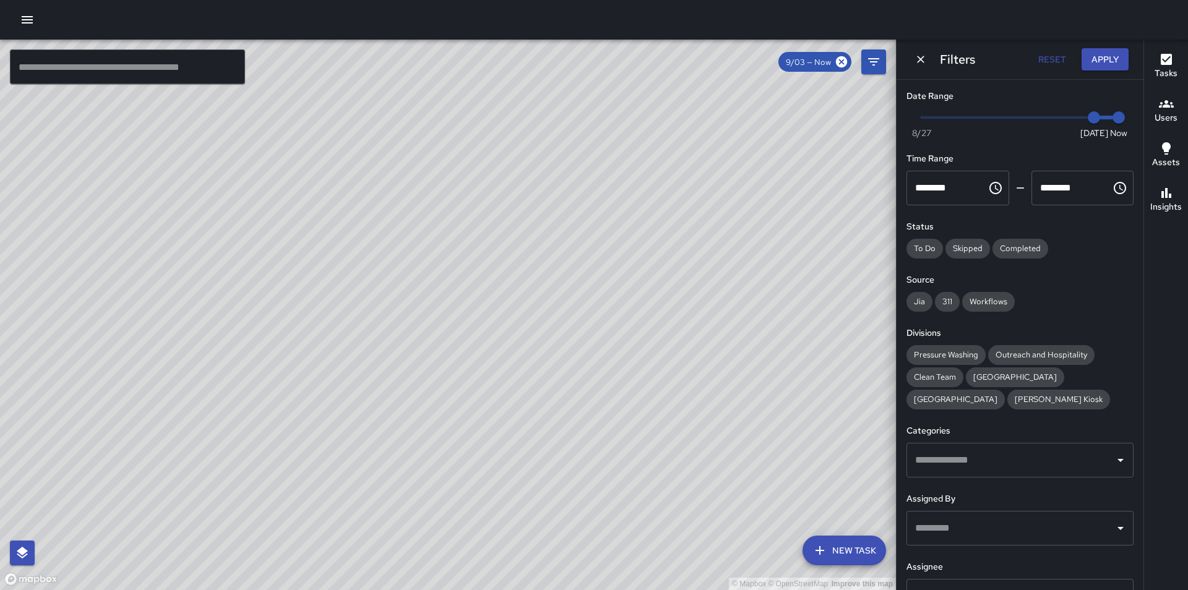
type input "*"
click at [1063, 115] on span "Now Today 8/27 9/2 6:46 am" at bounding box center [1019, 117] width 197 height 19
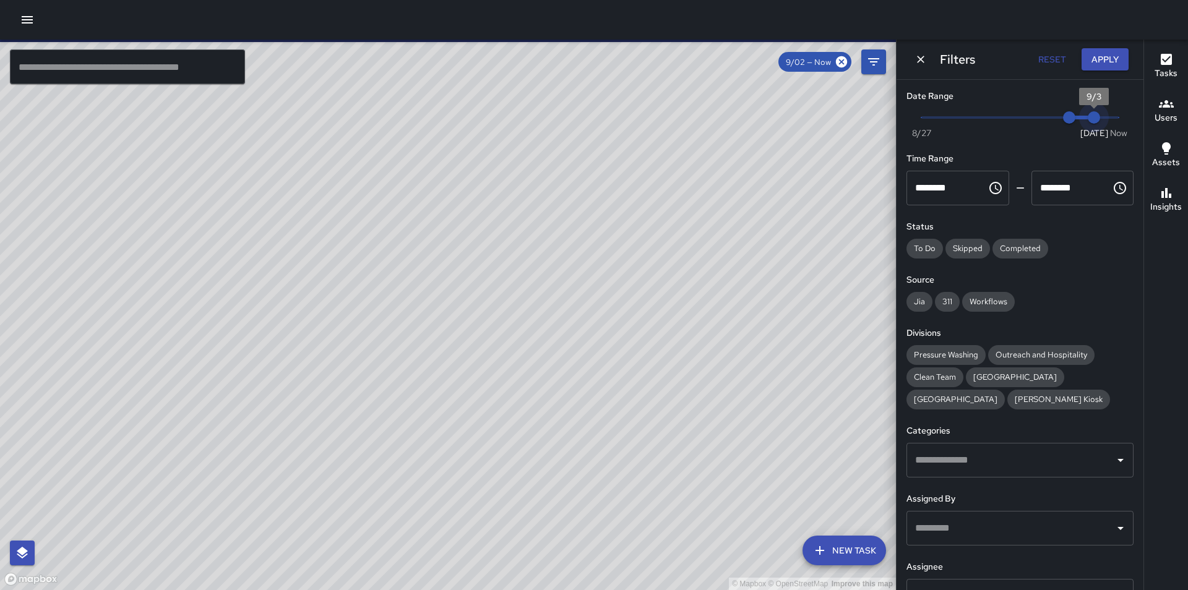
type input "*"
drag, startPoint x: 1110, startPoint y: 118, endPoint x: 1086, endPoint y: 118, distance: 24.7
click at [1088, 118] on span "9/3" at bounding box center [1094, 117] width 12 height 12
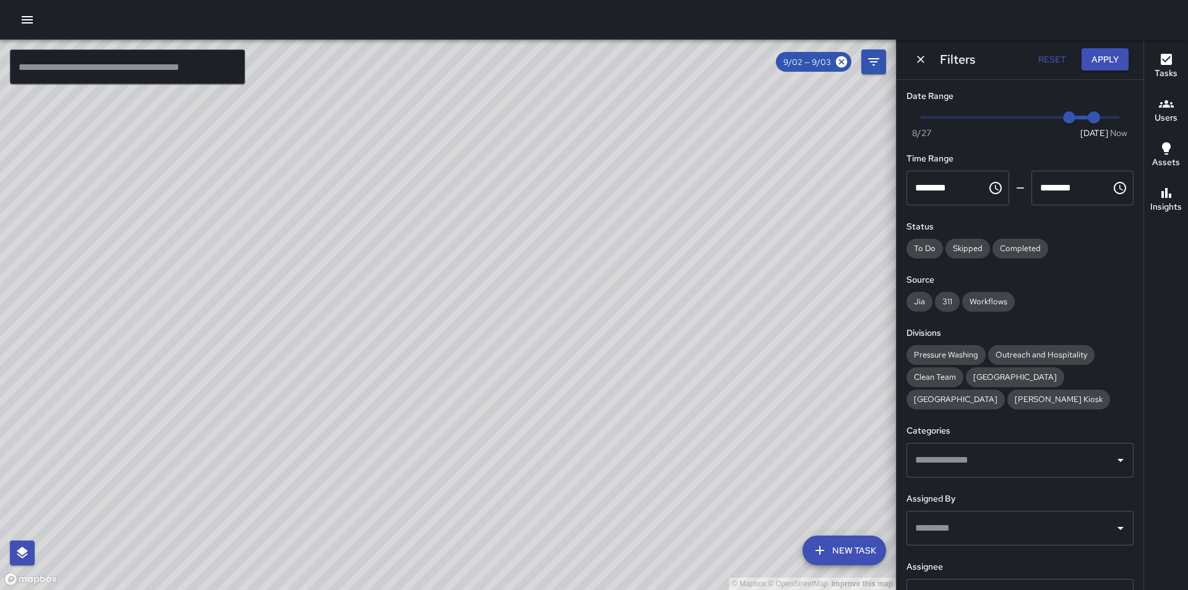
scroll to position [25, 0]
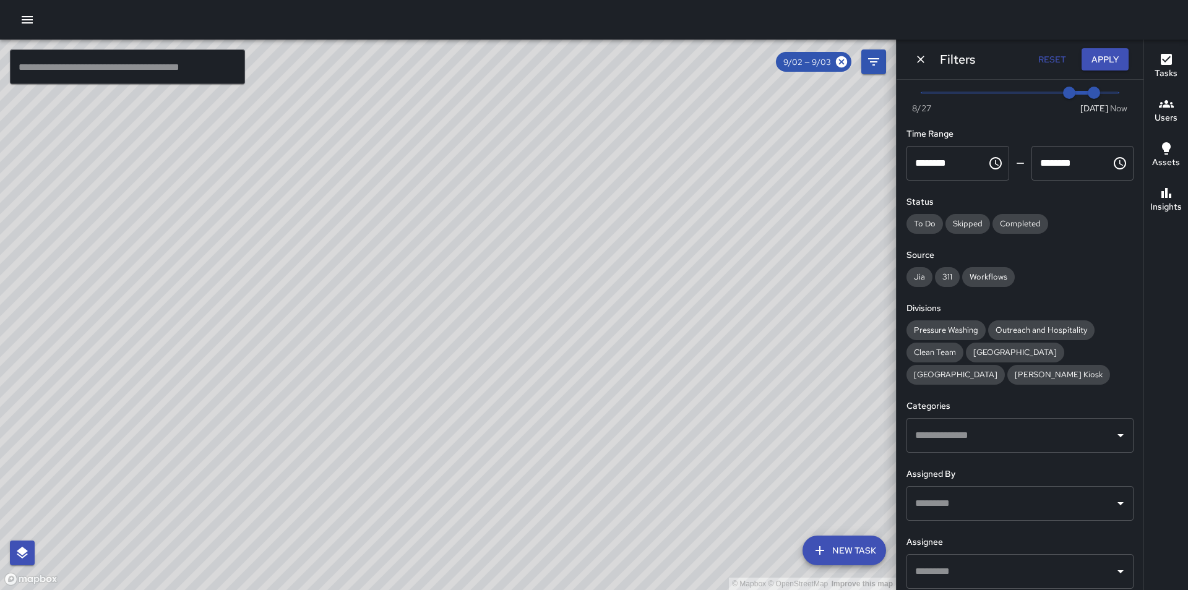
click at [1018, 580] on input "text" at bounding box center [1010, 572] width 197 height 24
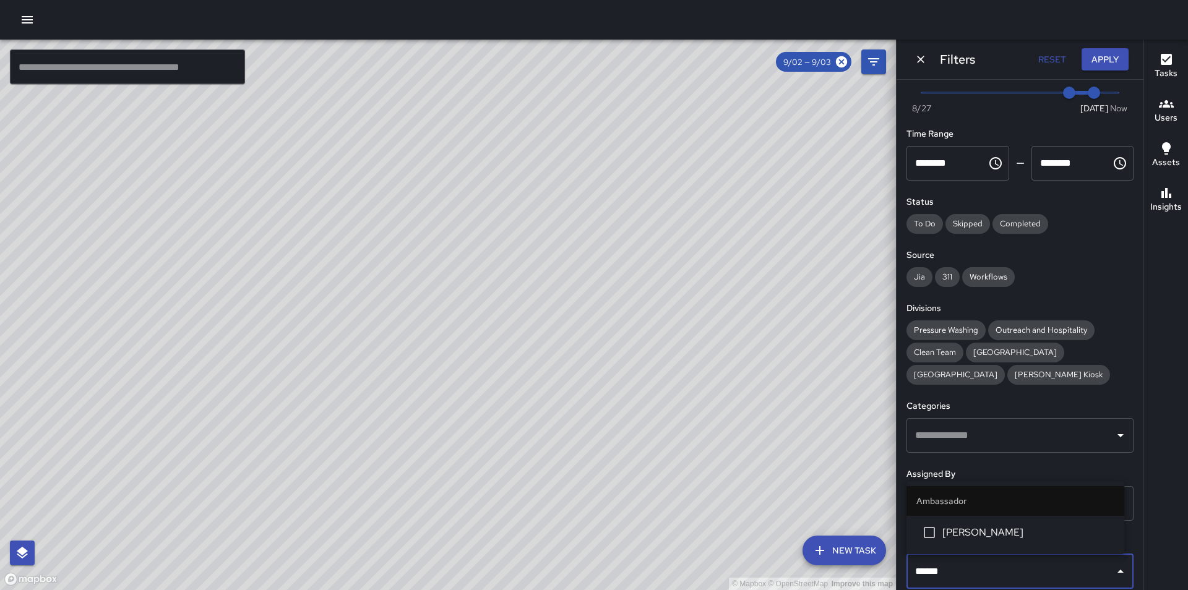
type input "*******"
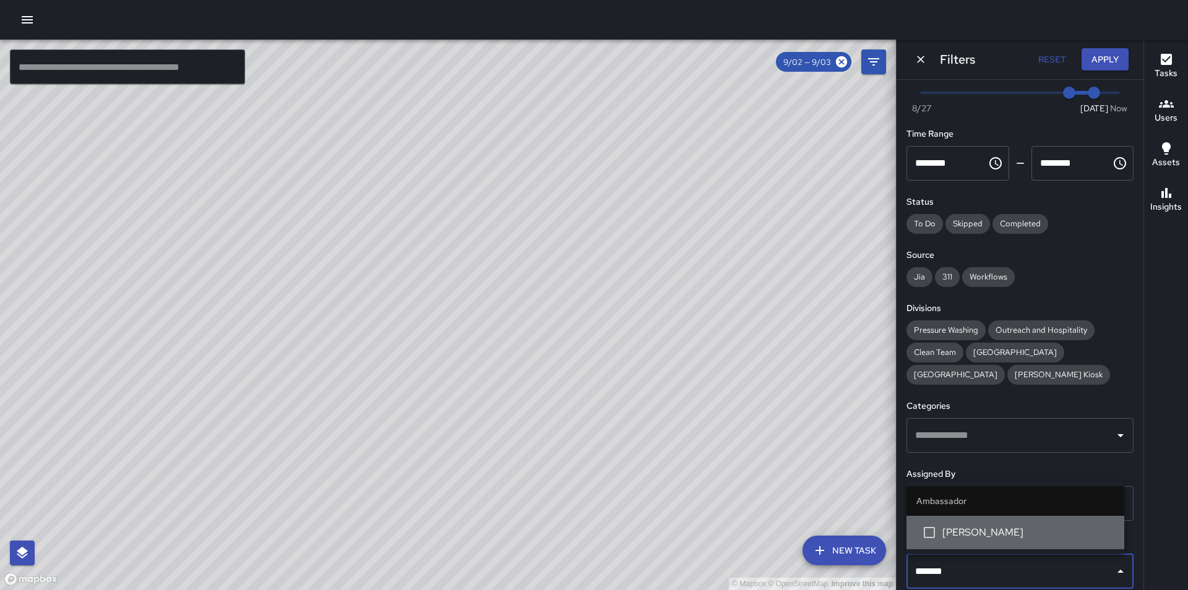
click at [1016, 541] on li "[PERSON_NAME]" at bounding box center [1015, 532] width 218 height 33
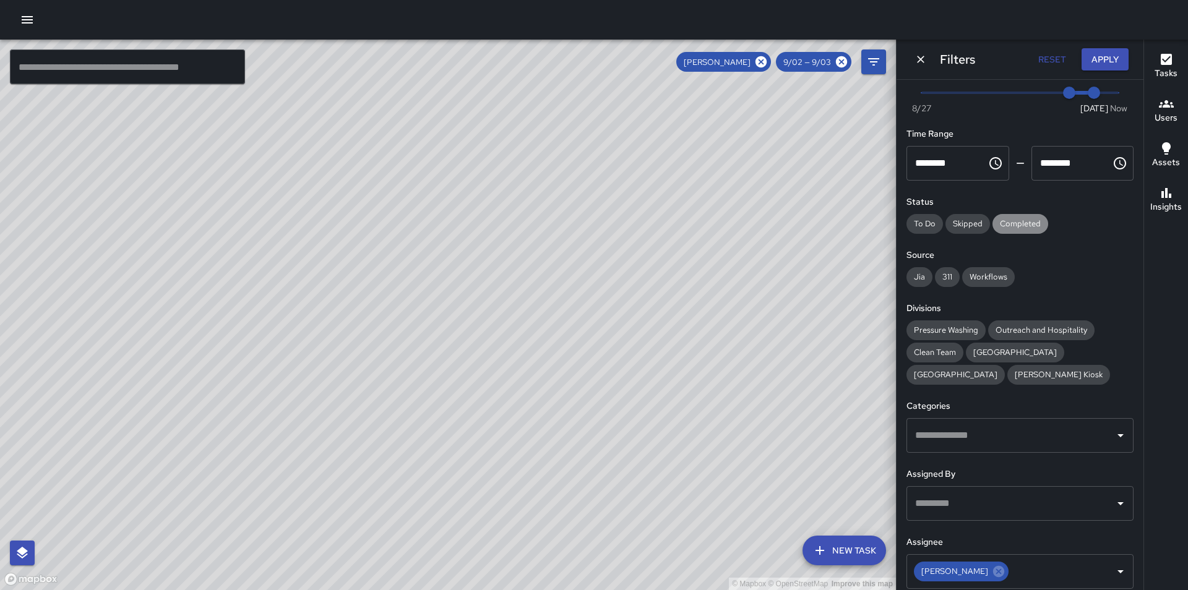
click at [1021, 221] on span "Completed" at bounding box center [1020, 223] width 56 height 11
drag, startPoint x: 468, startPoint y: 405, endPoint x: 621, endPoint y: 312, distance: 179.0
click at [621, 312] on div "© Mapbox © OpenStreetMap Improve this map" at bounding box center [448, 315] width 896 height 551
drag, startPoint x: 511, startPoint y: 323, endPoint x: 591, endPoint y: 377, distance: 96.3
click at [591, 377] on div "© Mapbox © OpenStreetMap Improve this map" at bounding box center [448, 315] width 896 height 551
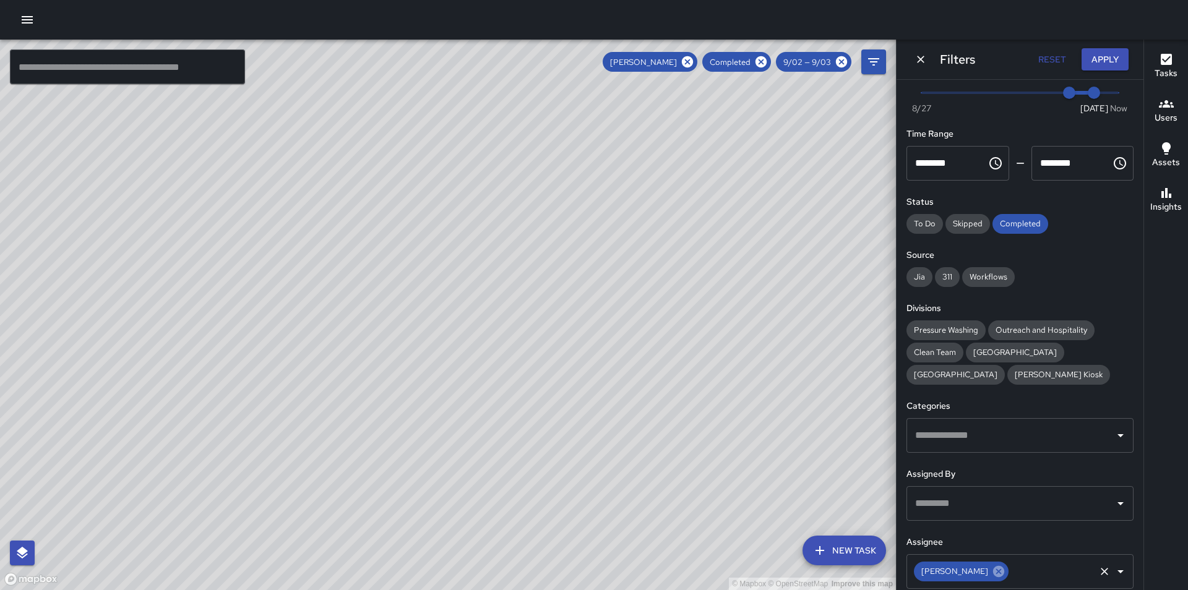
click at [993, 572] on icon at bounding box center [998, 571] width 11 height 11
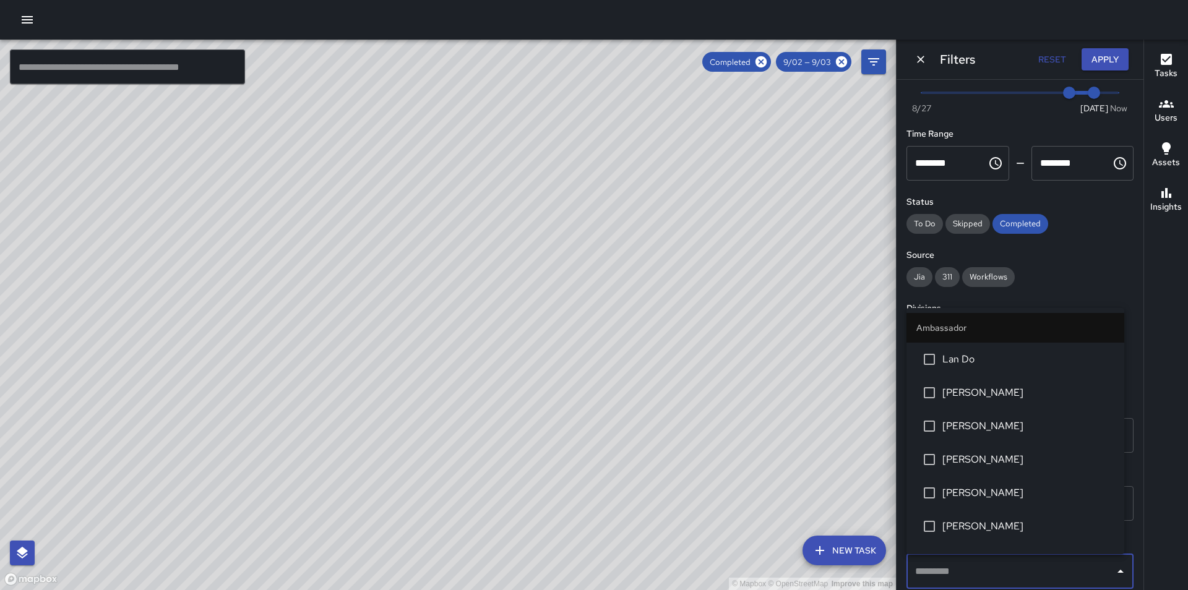
click at [988, 572] on input "text" at bounding box center [1010, 572] width 197 height 24
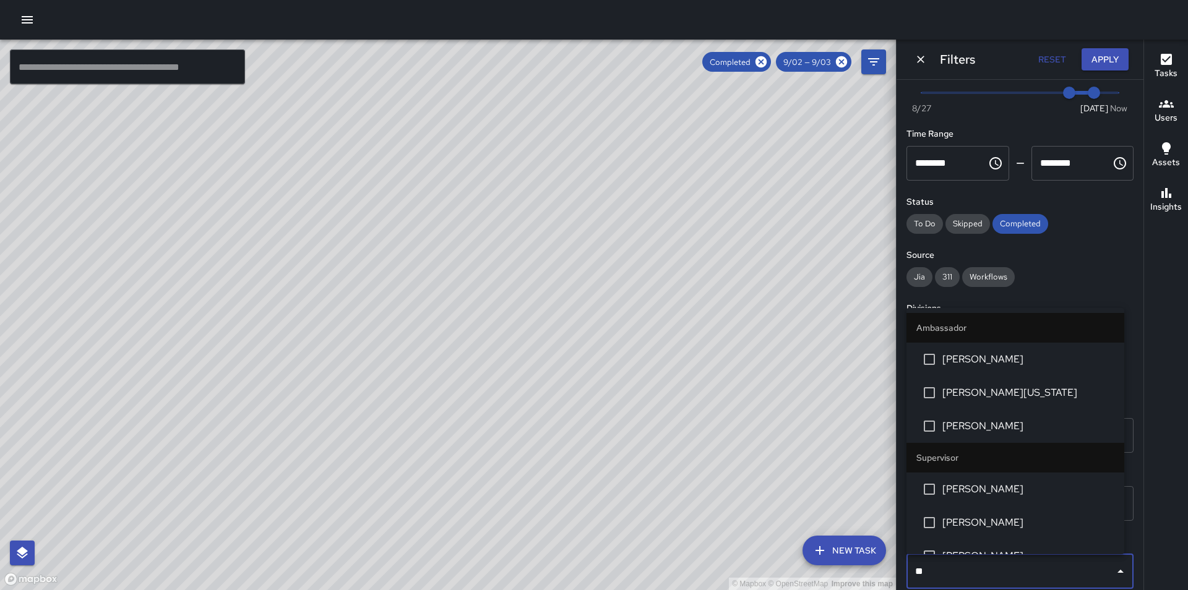
type input "***"
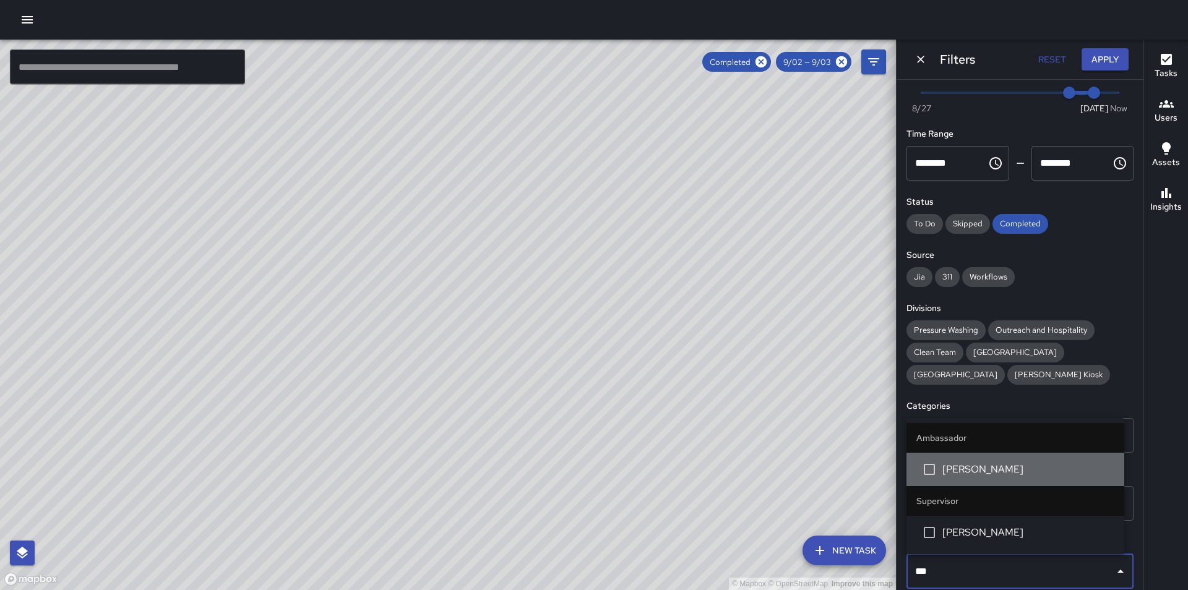
click at [1010, 469] on span "[PERSON_NAME]" at bounding box center [1028, 469] width 172 height 15
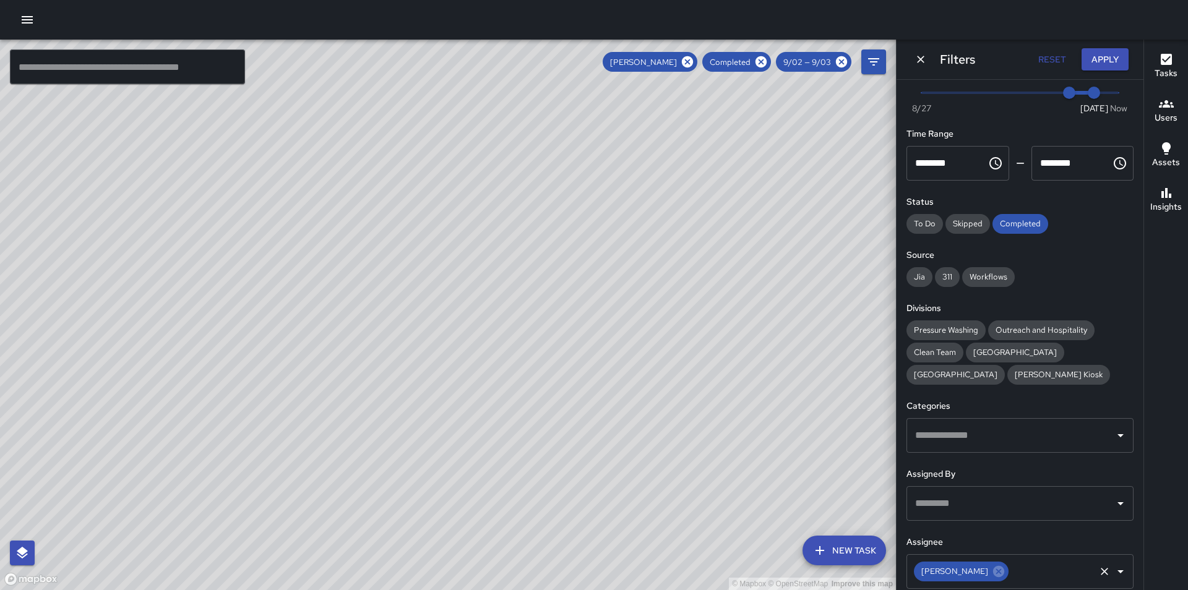
click at [1133, 585] on div "Date Range Now Today 8/27 9/2 9/3 Time Range ******** ​ ******** ​ Status To Do…" at bounding box center [1019, 335] width 247 height 510
click at [918, 60] on icon "Dismiss" at bounding box center [920, 59] width 12 height 12
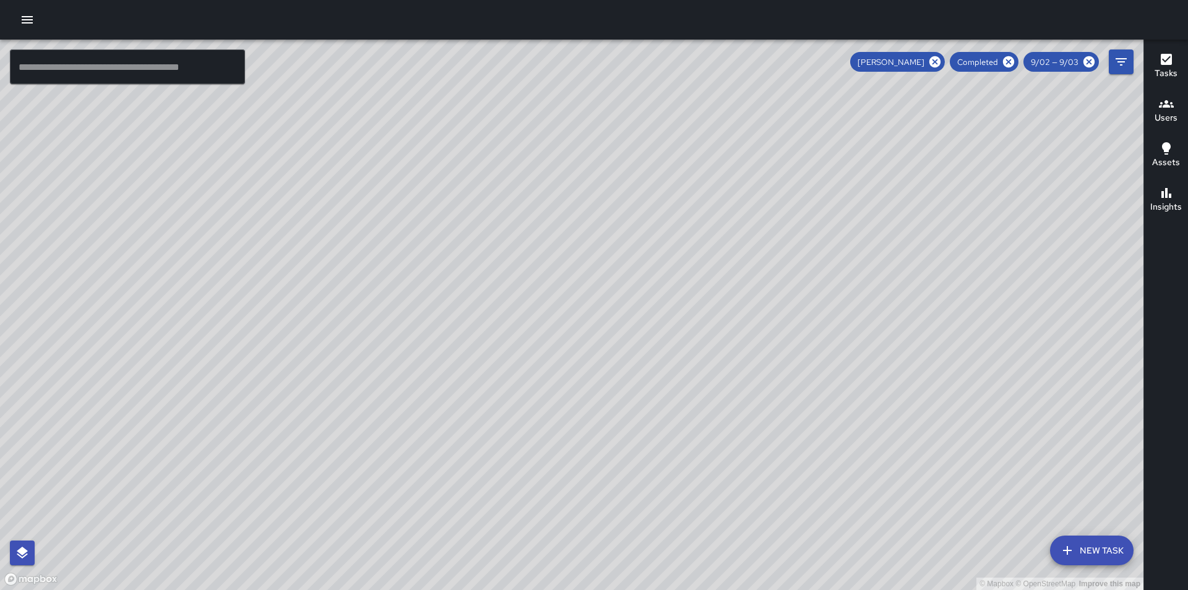
drag, startPoint x: 990, startPoint y: 290, endPoint x: 722, endPoint y: 416, distance: 295.9
click at [722, 416] on div "© Mapbox © OpenStreetMap Improve this map" at bounding box center [571, 315] width 1143 height 551
drag, startPoint x: 708, startPoint y: 405, endPoint x: 913, endPoint y: 317, distance: 222.8
click at [913, 317] on div "© Mapbox © OpenStreetMap Improve this map" at bounding box center [571, 315] width 1143 height 551
drag, startPoint x: 901, startPoint y: 343, endPoint x: 851, endPoint y: 366, distance: 55.9
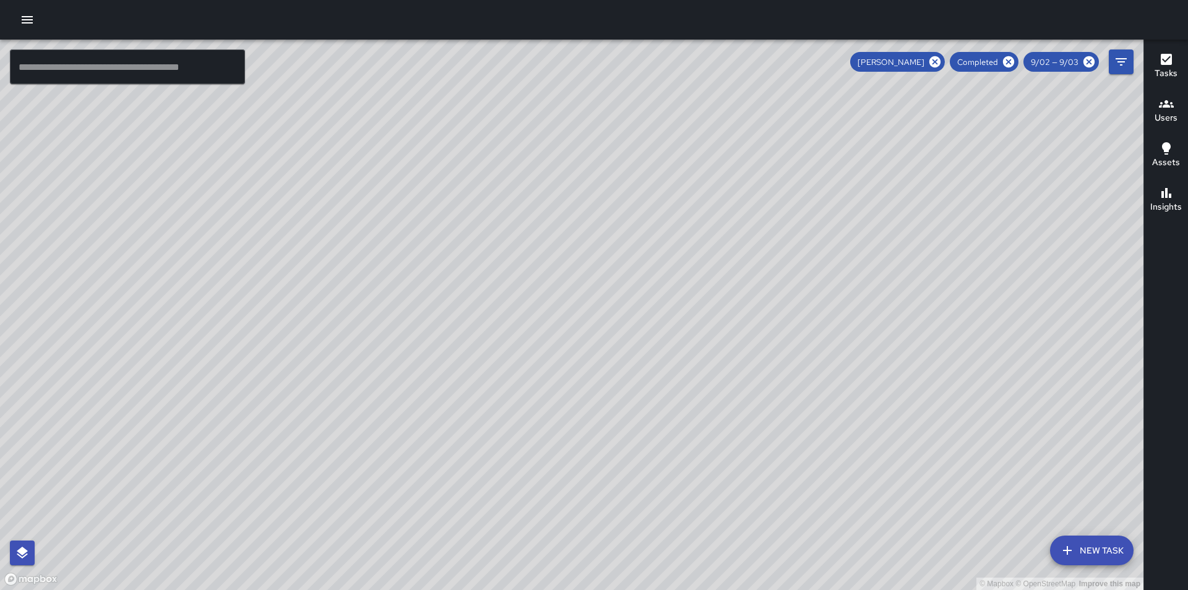
click at [851, 366] on div "© Mapbox © OpenStreetMap Improve this map" at bounding box center [571, 315] width 1143 height 551
click at [1138, 116] on div "© Mapbox © OpenStreetMap Improve this map" at bounding box center [571, 315] width 1143 height 551
click at [937, 64] on icon at bounding box center [934, 61] width 11 height 11
click at [1012, 60] on icon at bounding box center [1009, 62] width 14 height 14
click at [1125, 67] on icon "Filters" at bounding box center [1121, 61] width 15 height 15
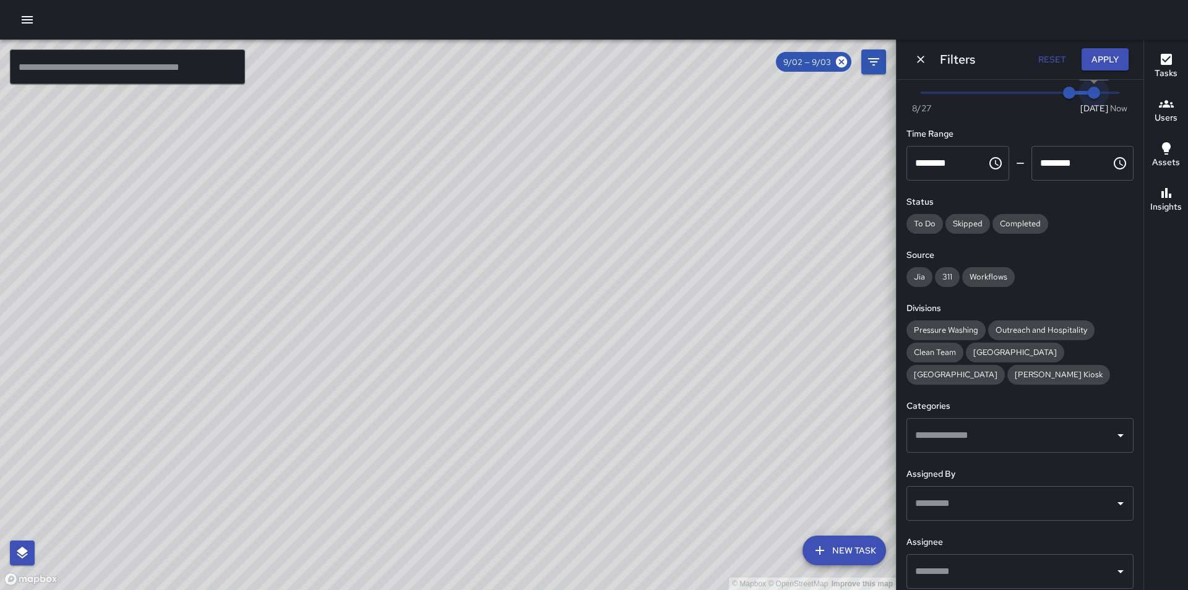
type input "*"
drag, startPoint x: 1092, startPoint y: 95, endPoint x: 1125, endPoint y: 93, distance: 33.4
click at [1125, 93] on div "Date Range Now Today 8/27 9/2 6:51 am Time Range ******** ​ ******** ​ Status T…" at bounding box center [1019, 335] width 247 height 510
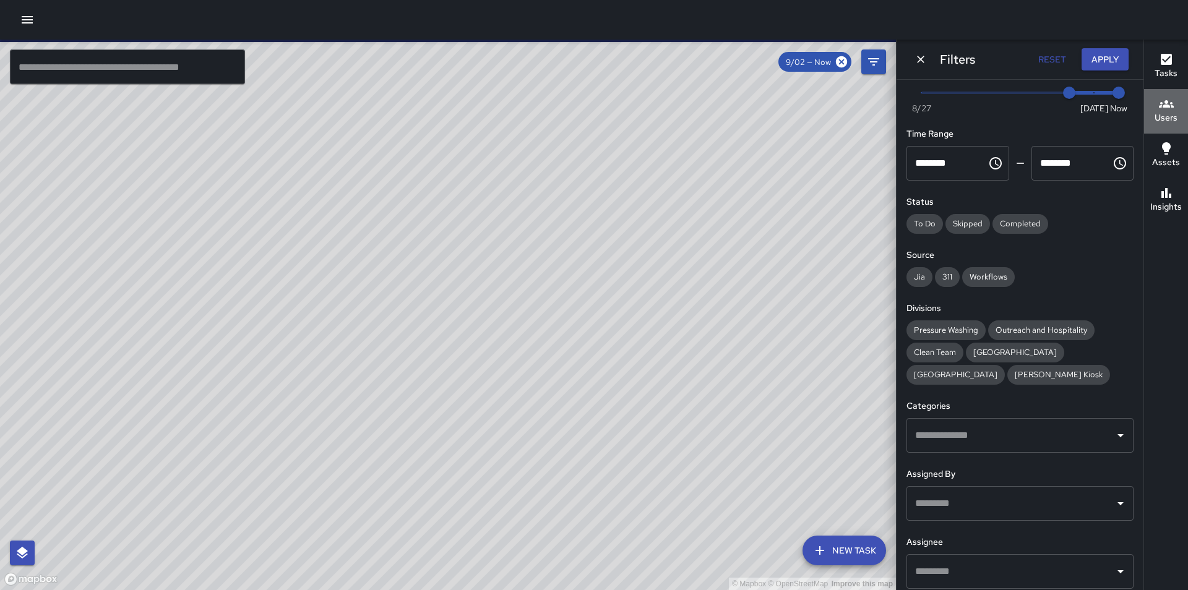
click at [1166, 109] on icon "button" at bounding box center [1166, 104] width 15 height 15
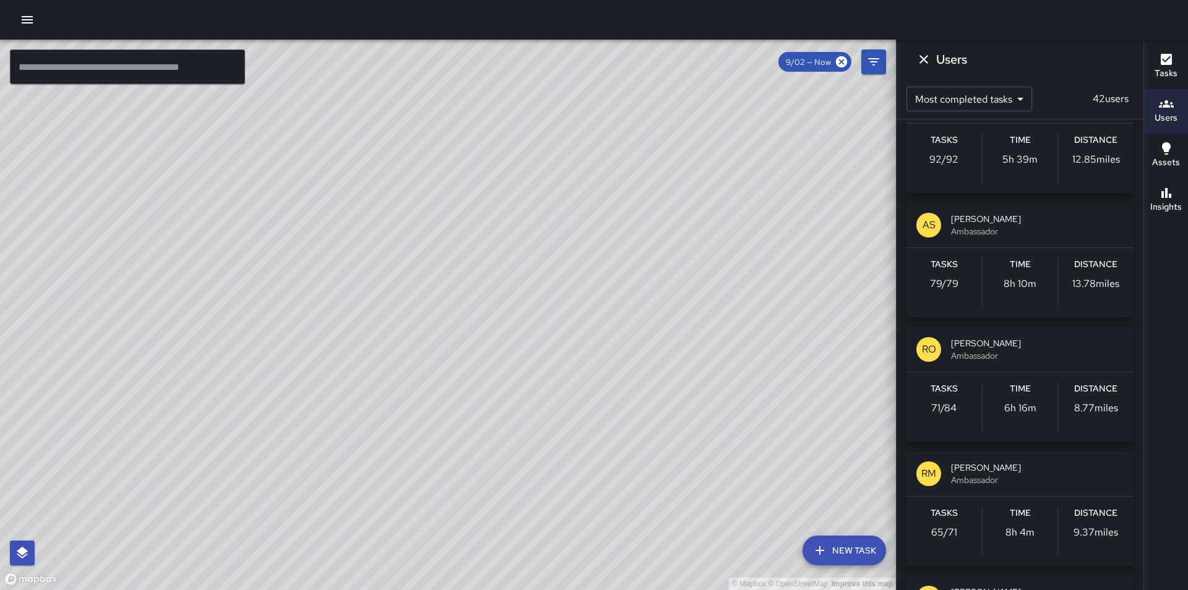
scroll to position [74, 0]
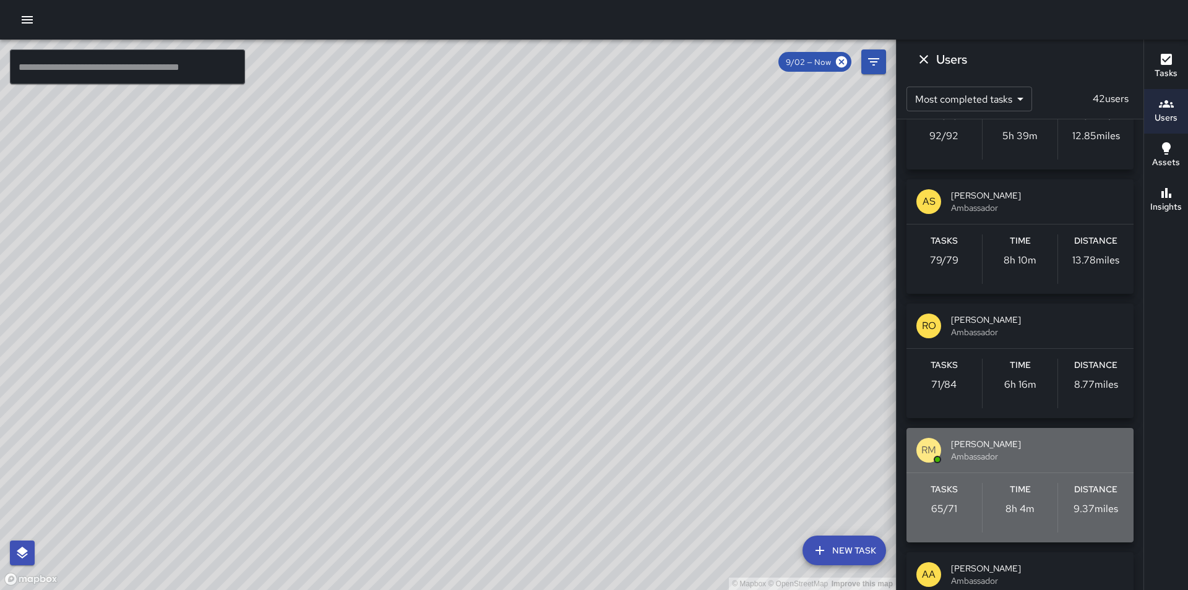
click at [1072, 452] on span "Ambassador" at bounding box center [1037, 456] width 173 height 12
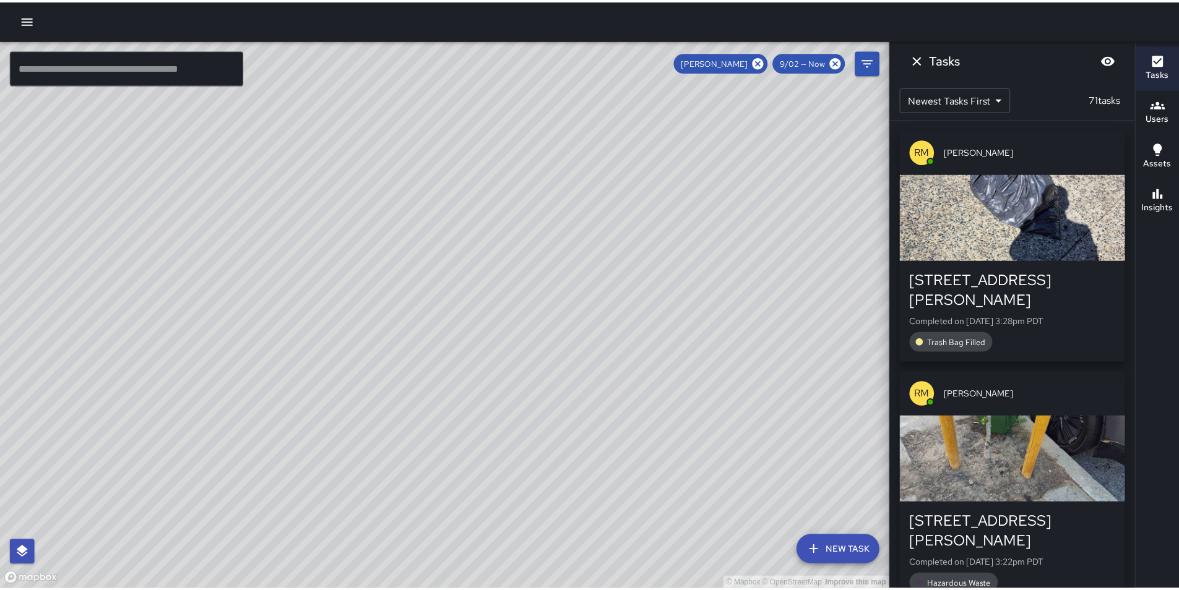
scroll to position [0, 0]
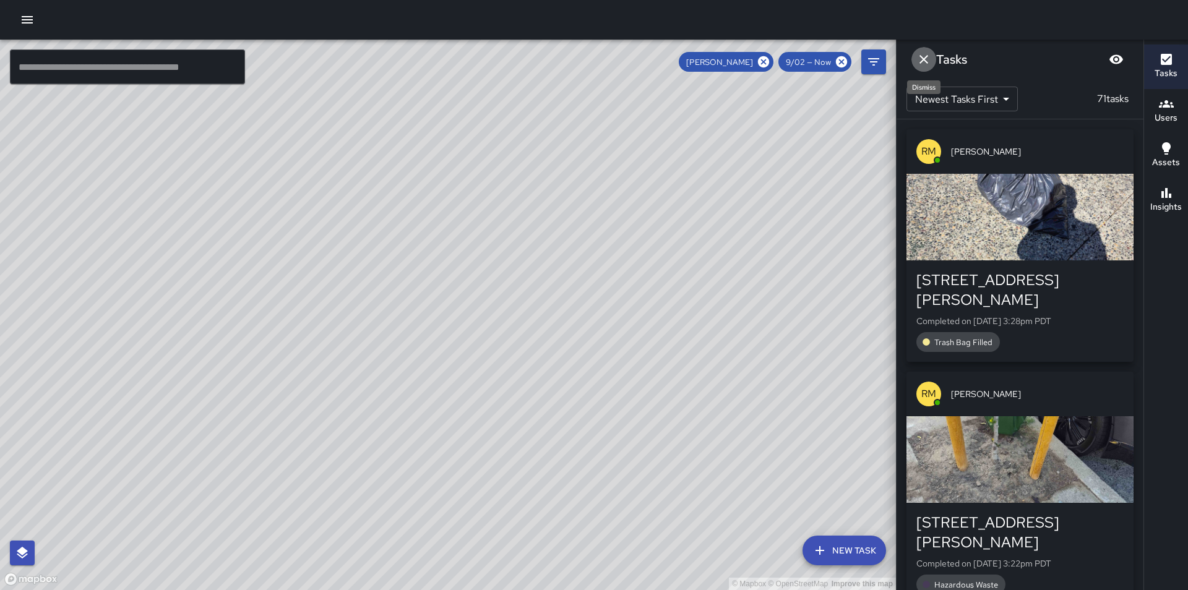
click at [924, 56] on icon "Dismiss" at bounding box center [923, 59] width 15 height 15
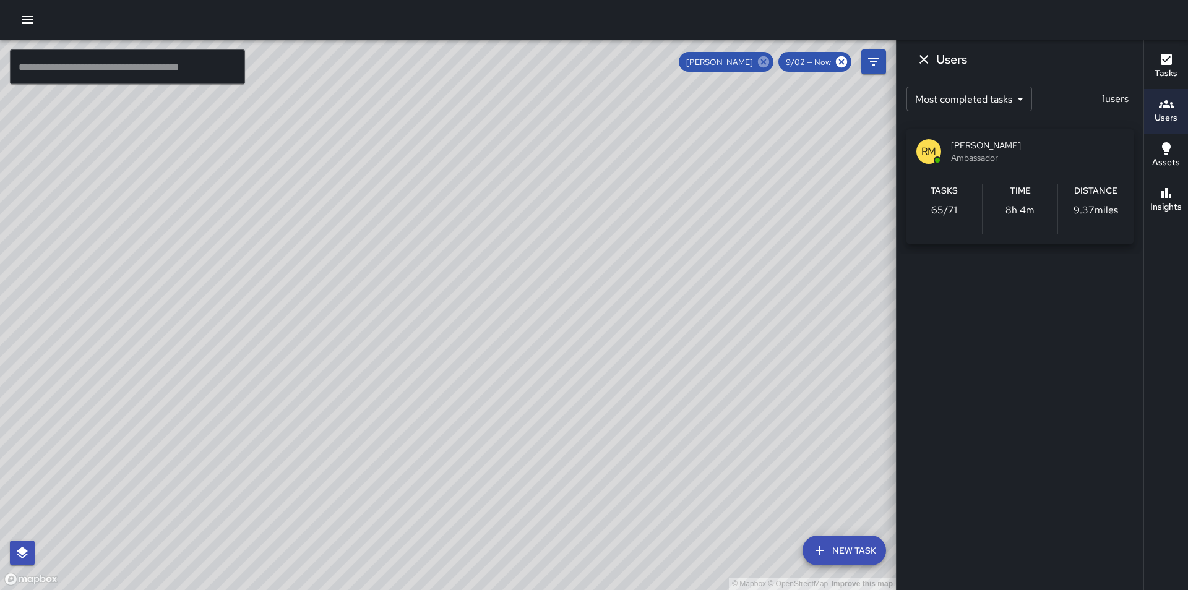
click at [762, 62] on icon at bounding box center [763, 61] width 11 height 11
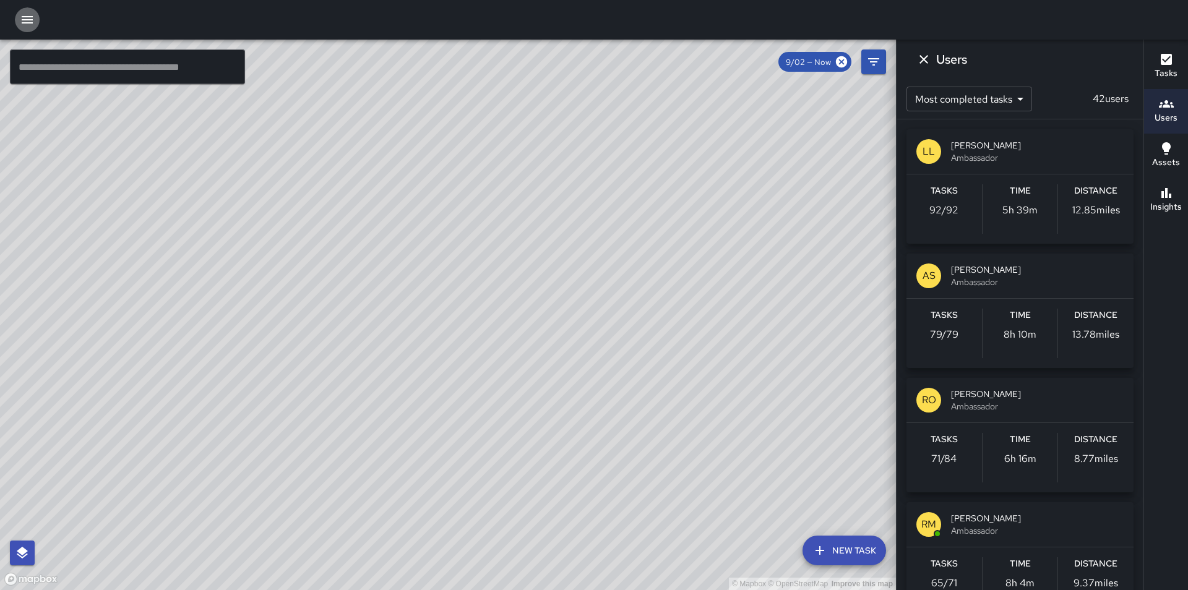
click at [28, 23] on icon "button" at bounding box center [27, 19] width 11 height 7
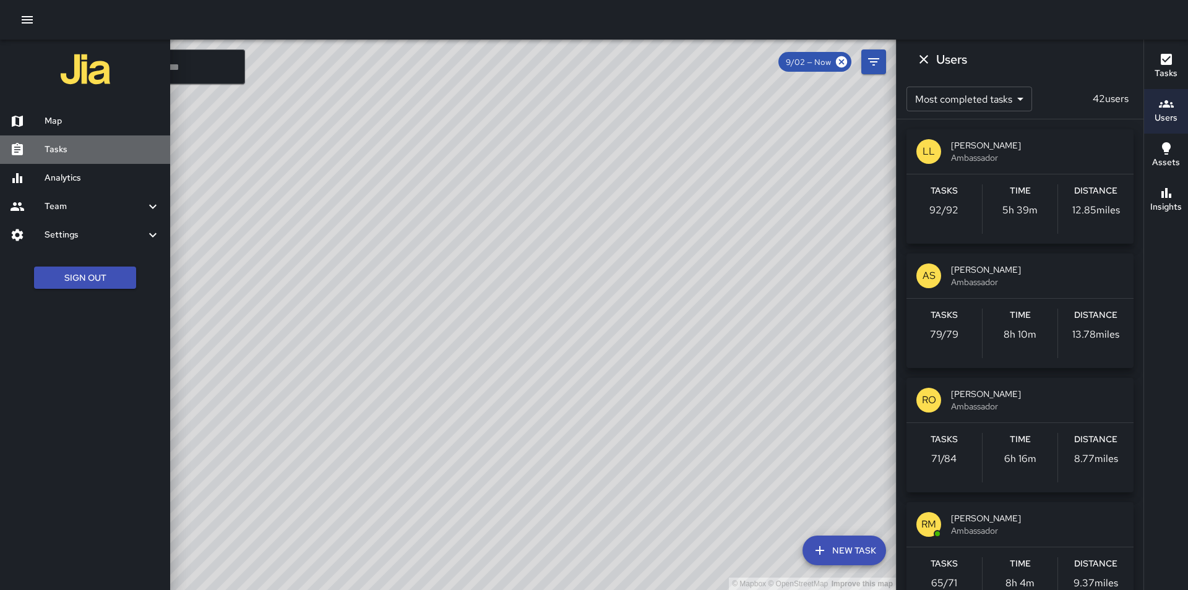
click at [62, 155] on h6 "Tasks" at bounding box center [103, 150] width 116 height 14
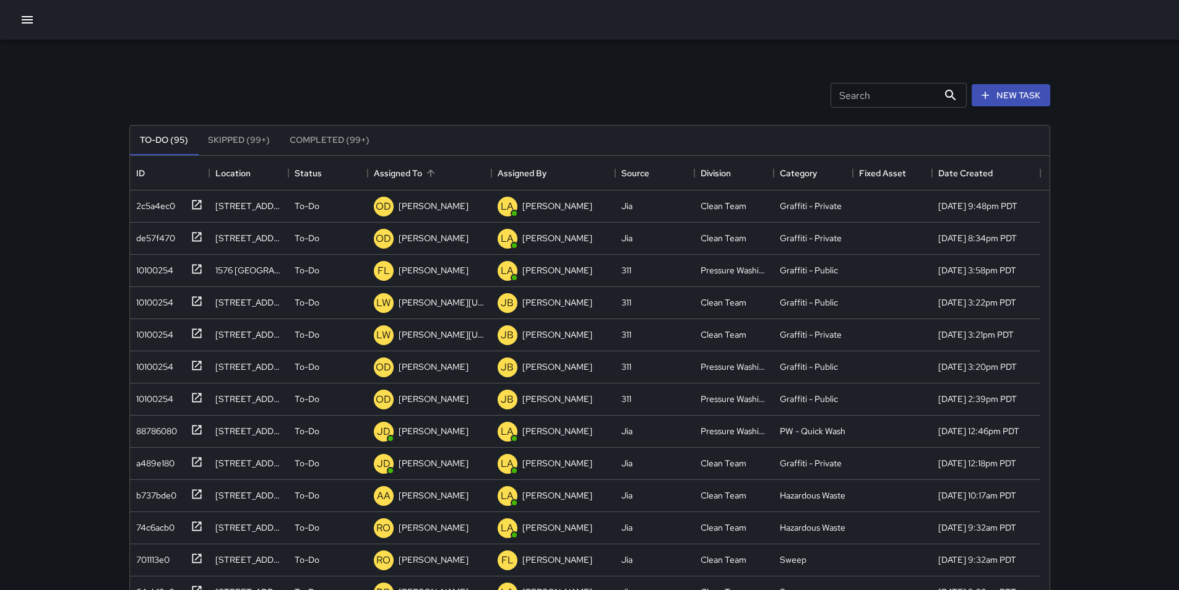
scroll to position [515, 910]
click at [876, 93] on input "Search" at bounding box center [884, 95] width 108 height 25
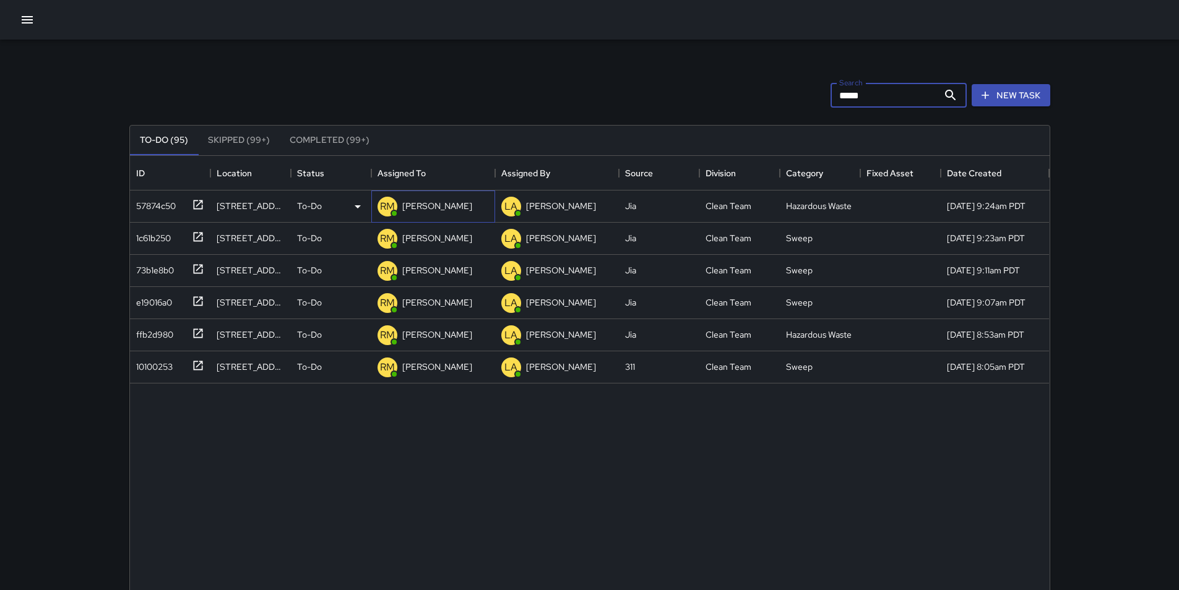
click at [423, 207] on p "[PERSON_NAME]" at bounding box center [437, 206] width 70 height 12
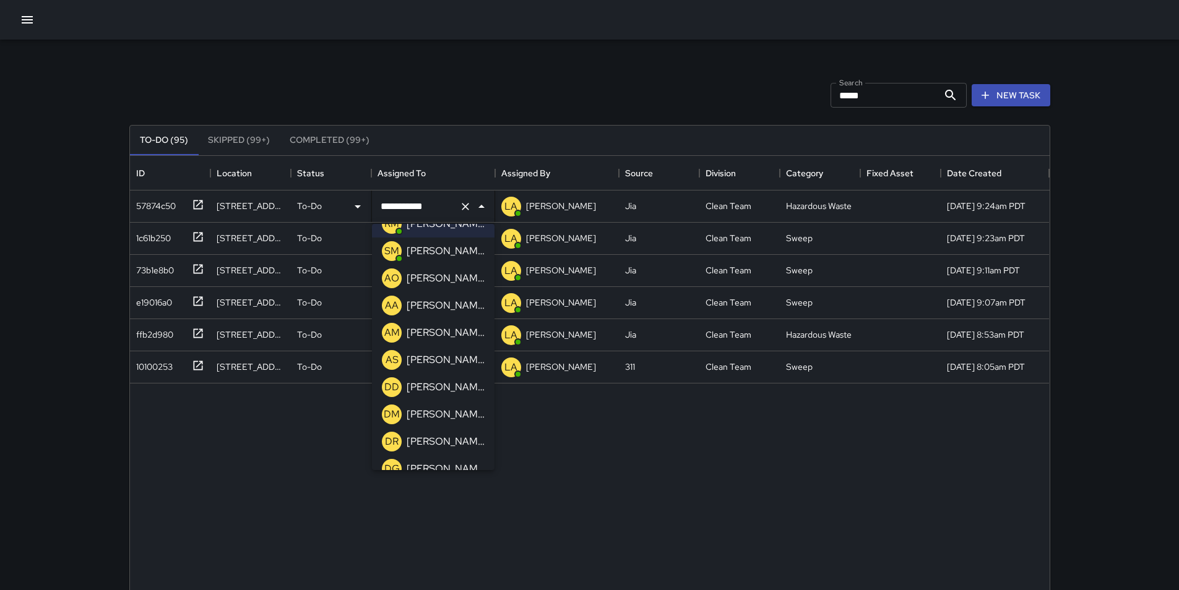
scroll to position [198, 0]
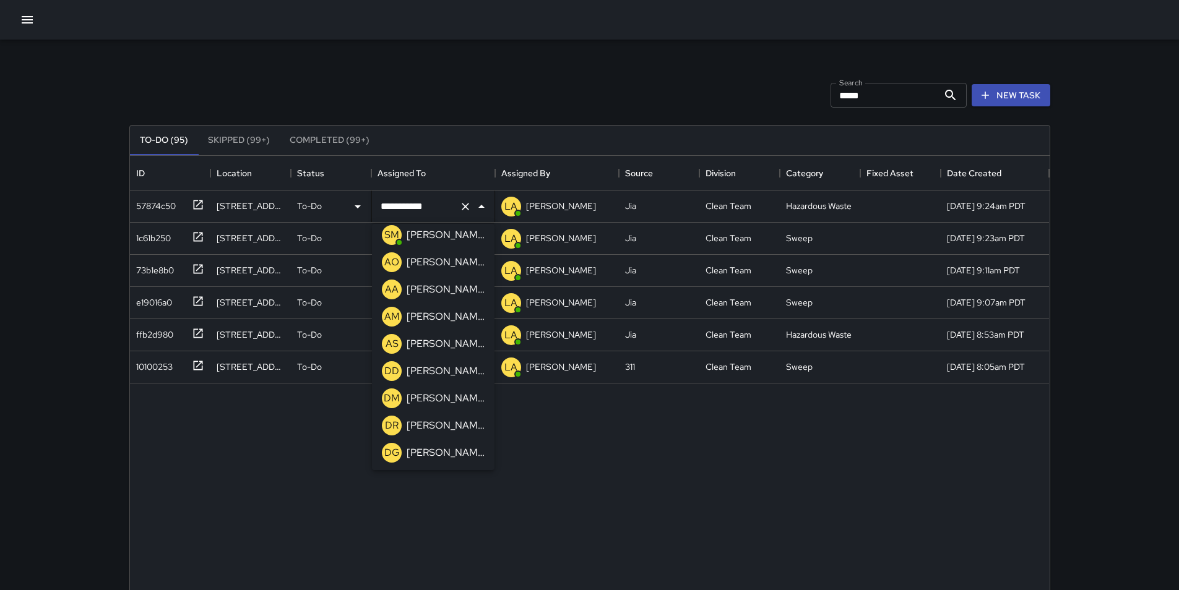
click at [449, 372] on p "[PERSON_NAME]" at bounding box center [445, 371] width 78 height 15
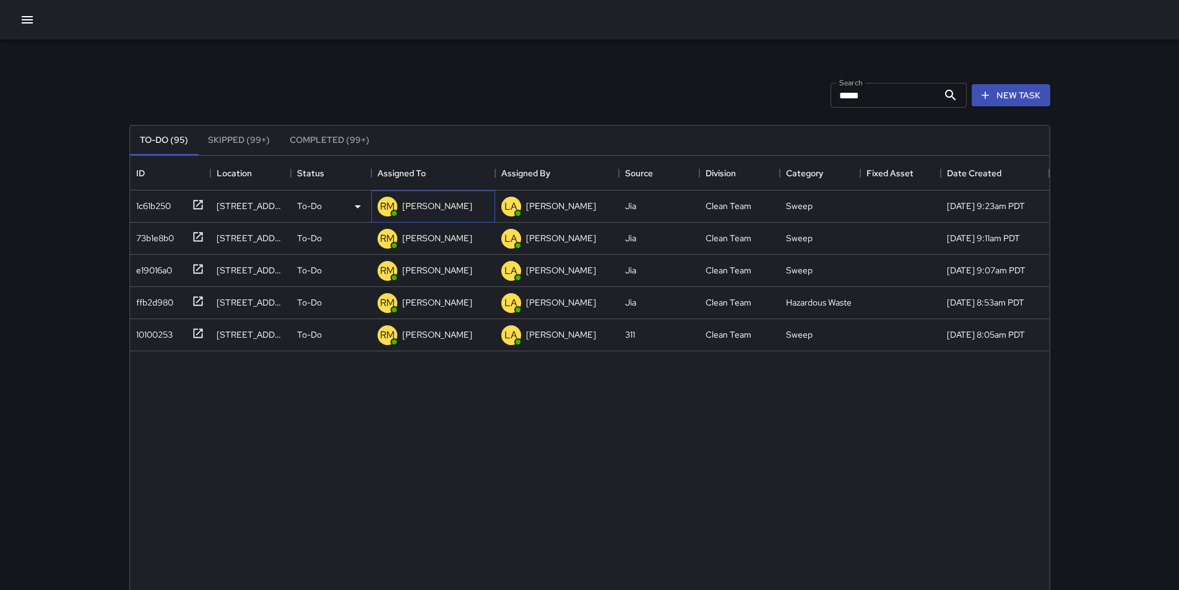
click at [431, 208] on p "[PERSON_NAME]" at bounding box center [437, 206] width 70 height 12
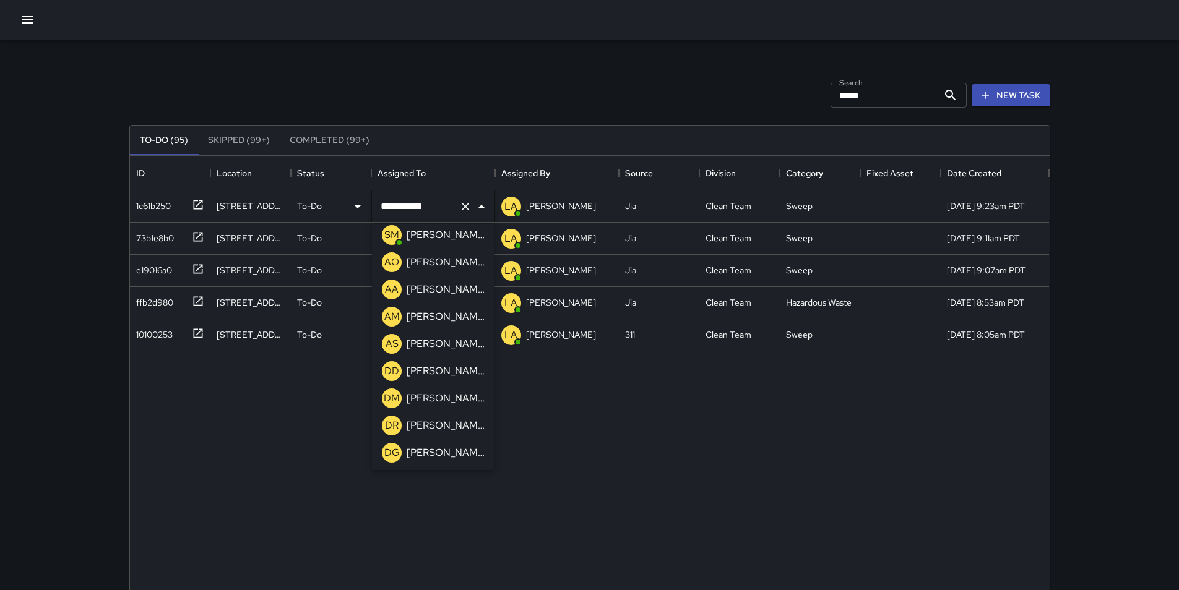
click at [455, 370] on p "[PERSON_NAME]" at bounding box center [445, 371] width 78 height 15
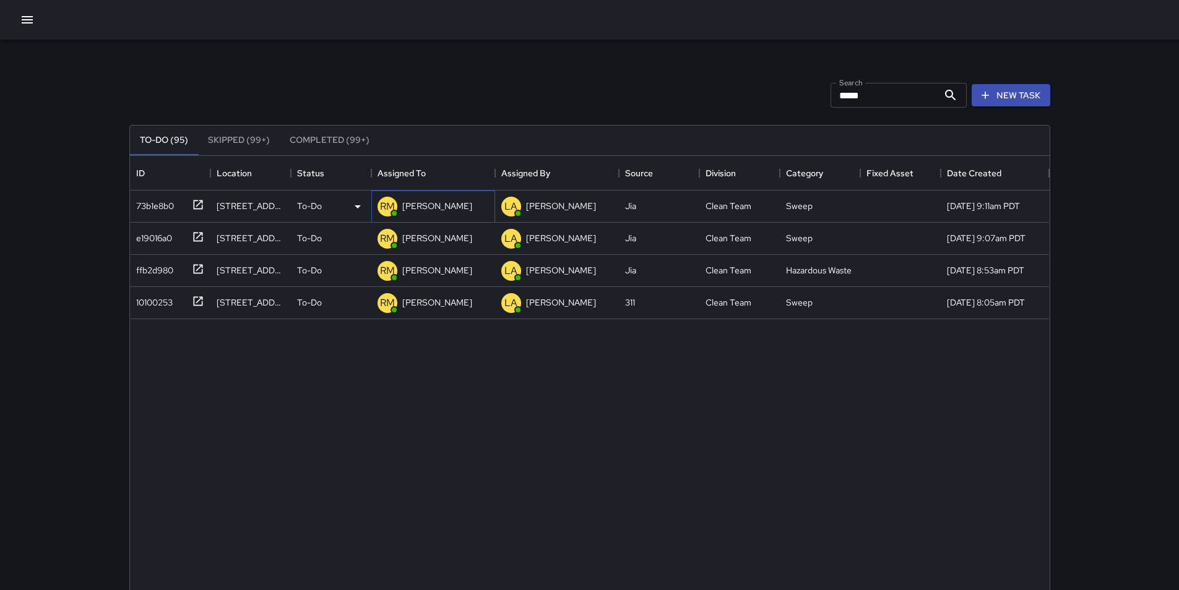
click at [433, 199] on div "[PERSON_NAME]" at bounding box center [437, 205] width 75 height 17
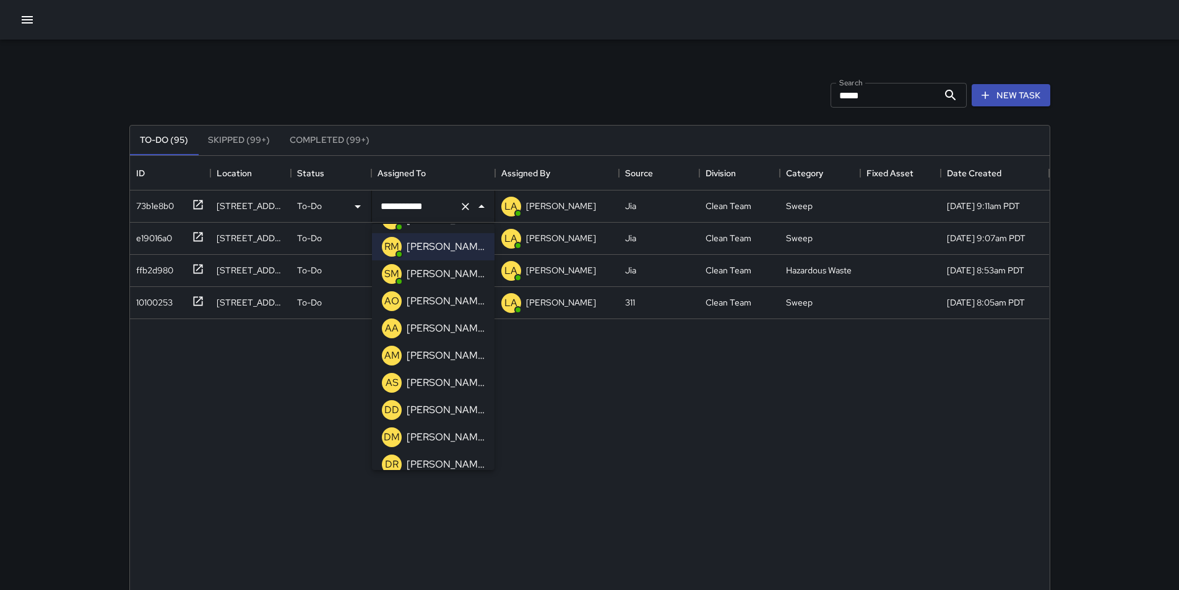
scroll to position [173, 0]
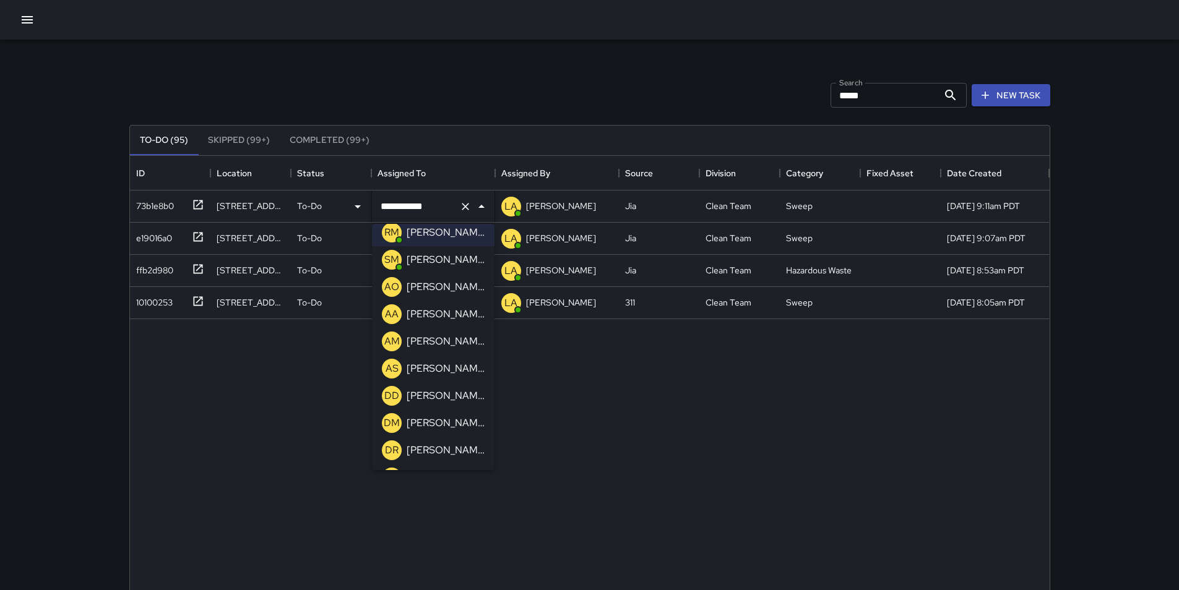
click at [455, 395] on p "[PERSON_NAME]" at bounding box center [445, 396] width 78 height 15
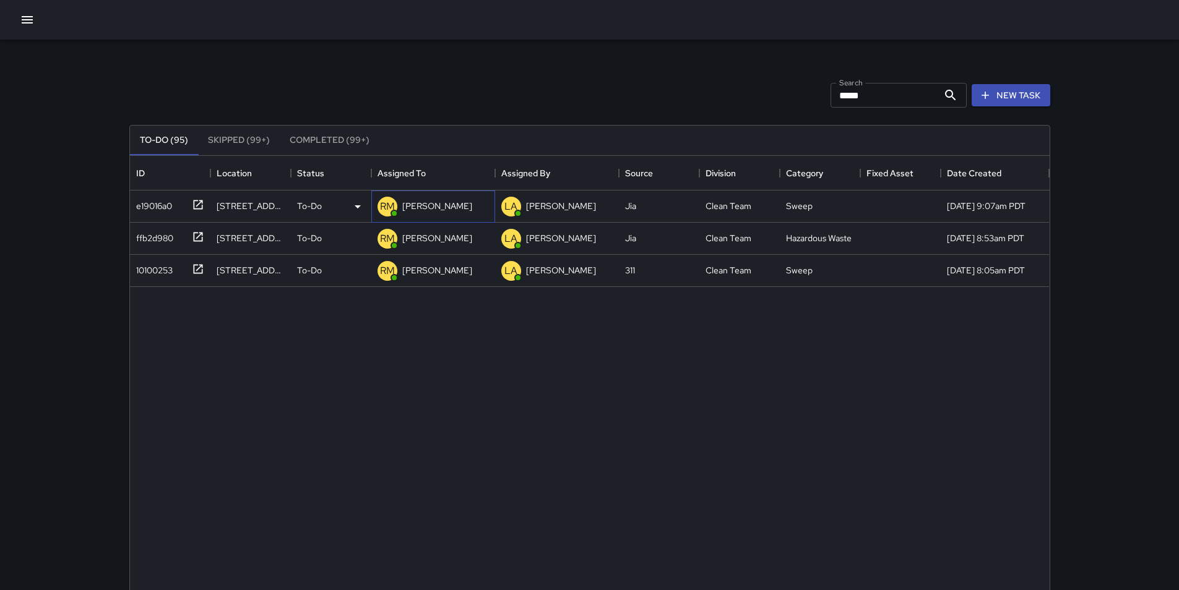
click at [436, 212] on p "[PERSON_NAME]" at bounding box center [437, 206] width 70 height 12
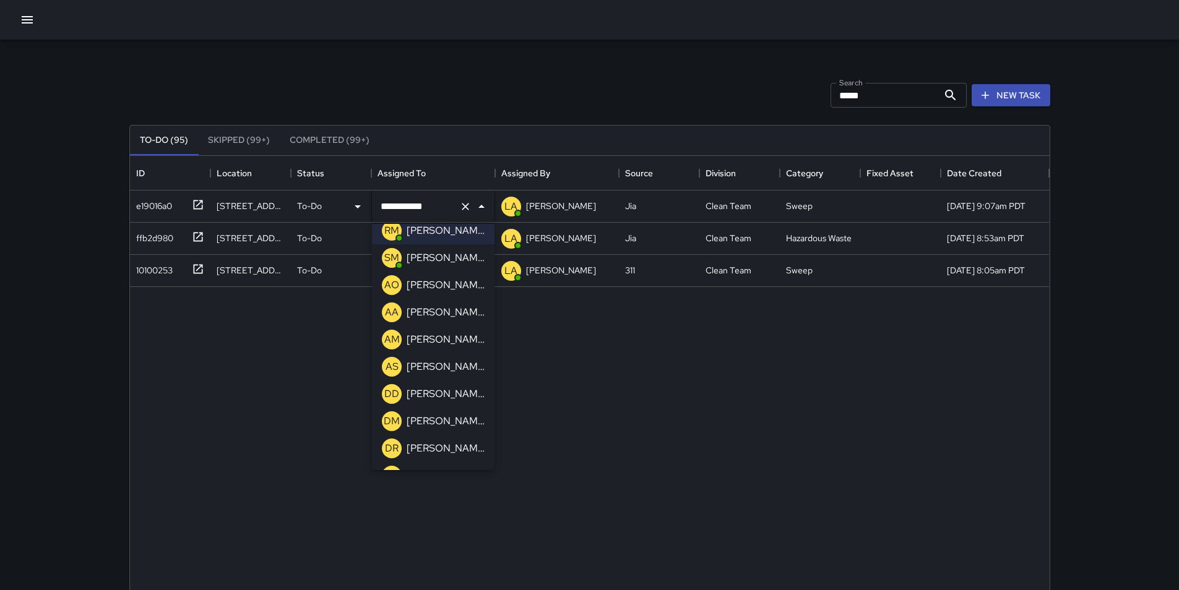
scroll to position [198, 0]
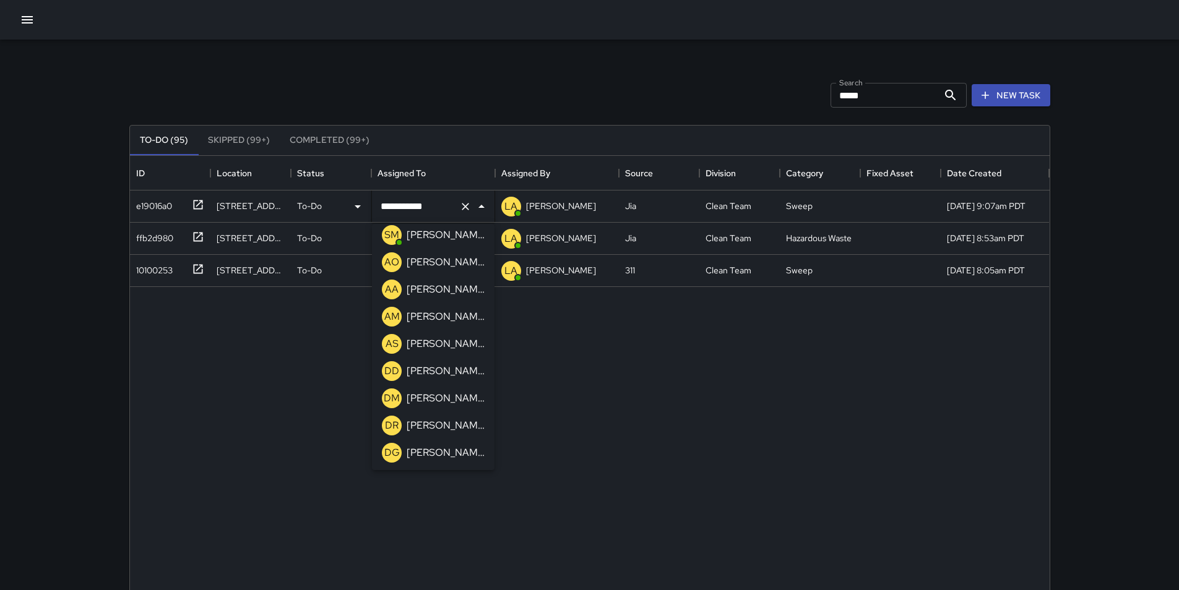
click at [445, 367] on p "[PERSON_NAME]" at bounding box center [445, 371] width 78 height 15
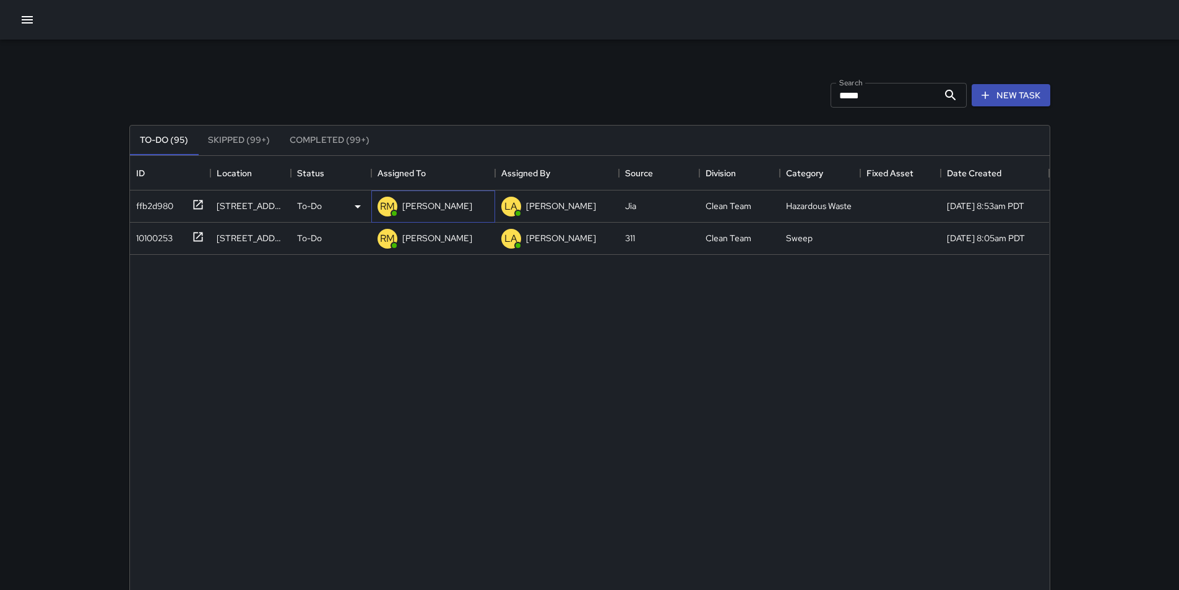
click at [432, 210] on p "[PERSON_NAME]" at bounding box center [437, 206] width 70 height 12
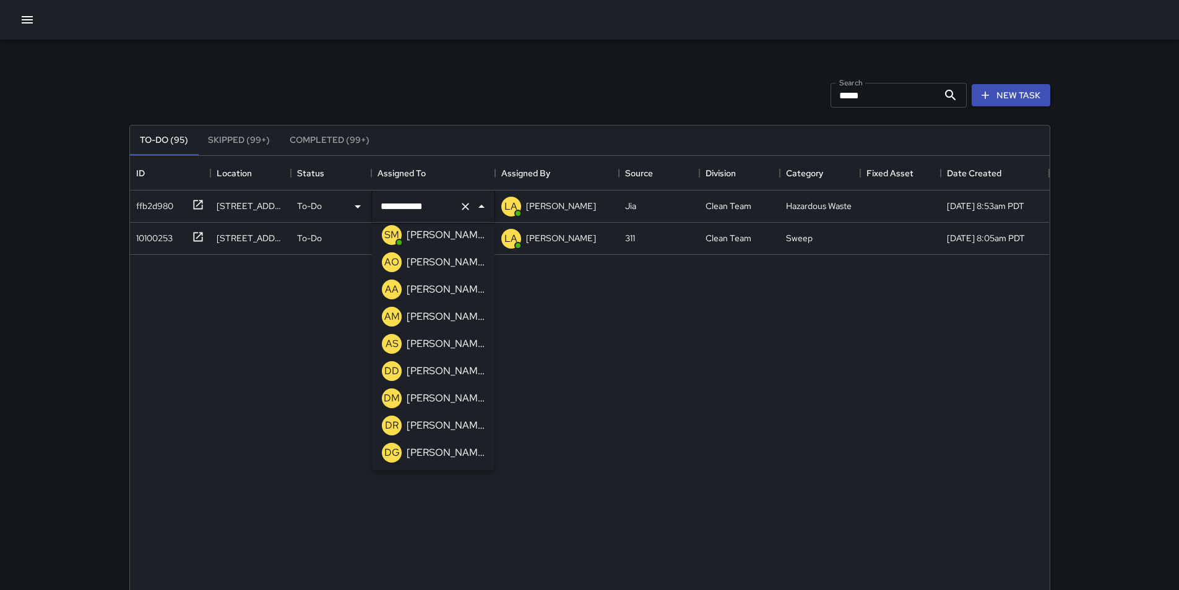
click at [464, 374] on li "DD Daniel Dena" at bounding box center [433, 371] width 122 height 27
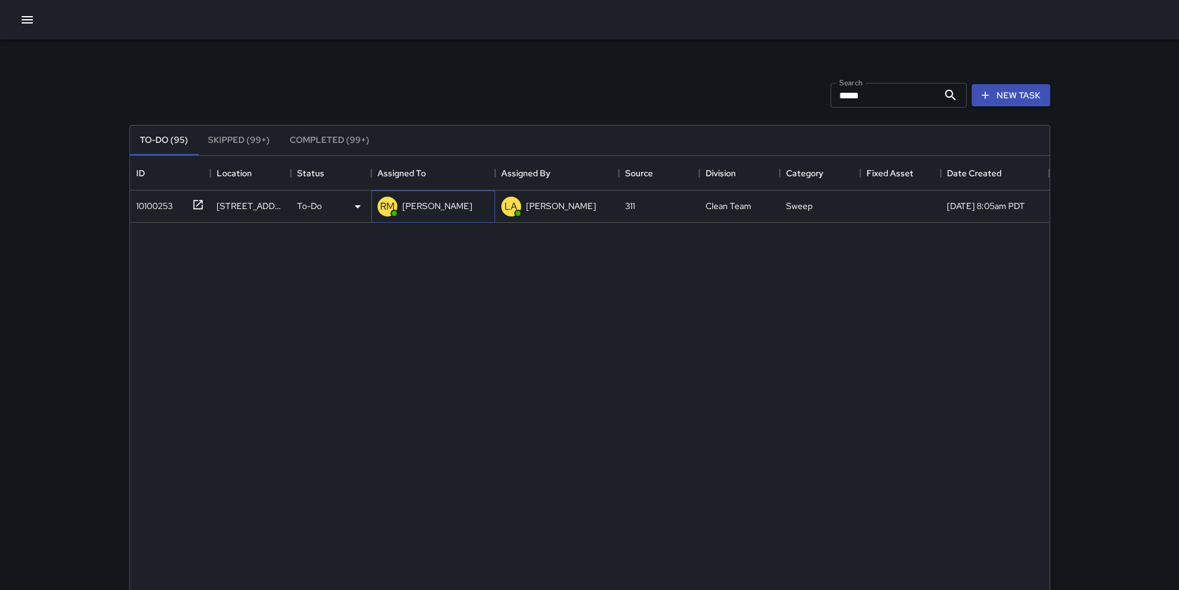
click at [441, 205] on p "[PERSON_NAME]" at bounding box center [437, 206] width 70 height 12
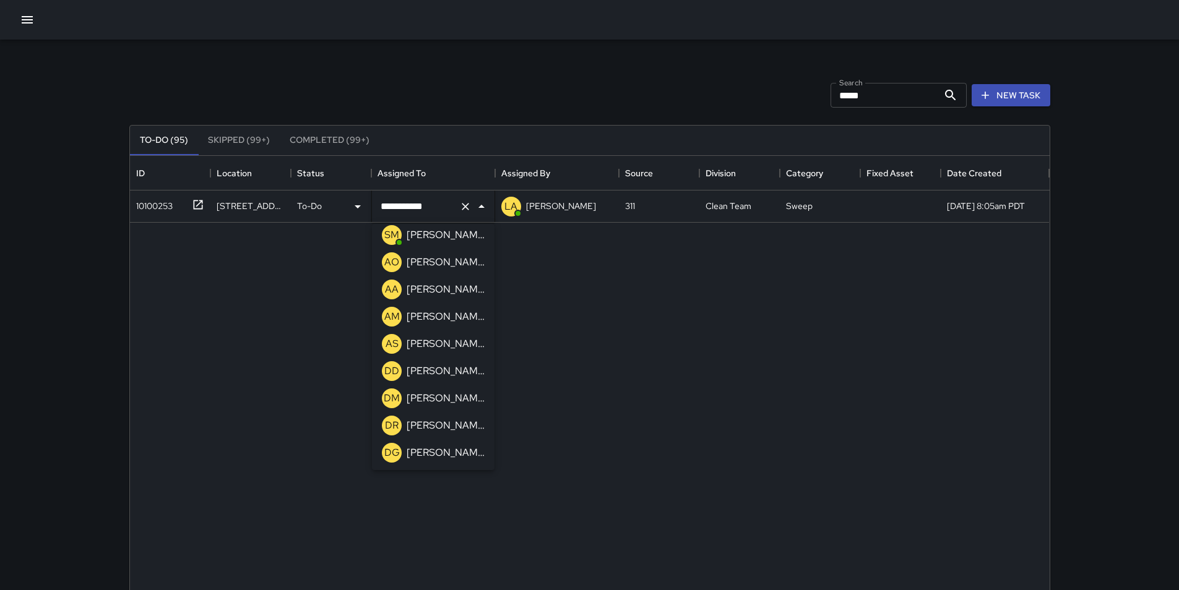
click at [452, 380] on div "[PERSON_NAME]" at bounding box center [445, 371] width 83 height 20
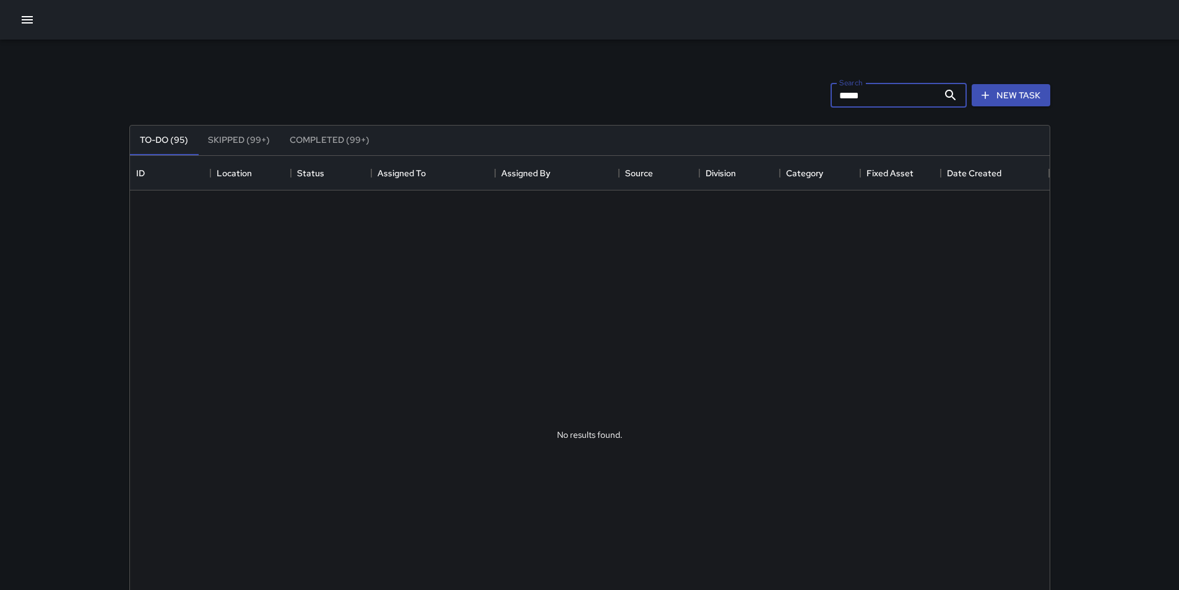
click at [879, 96] on input "*****" at bounding box center [884, 95] width 108 height 25
type input "*"
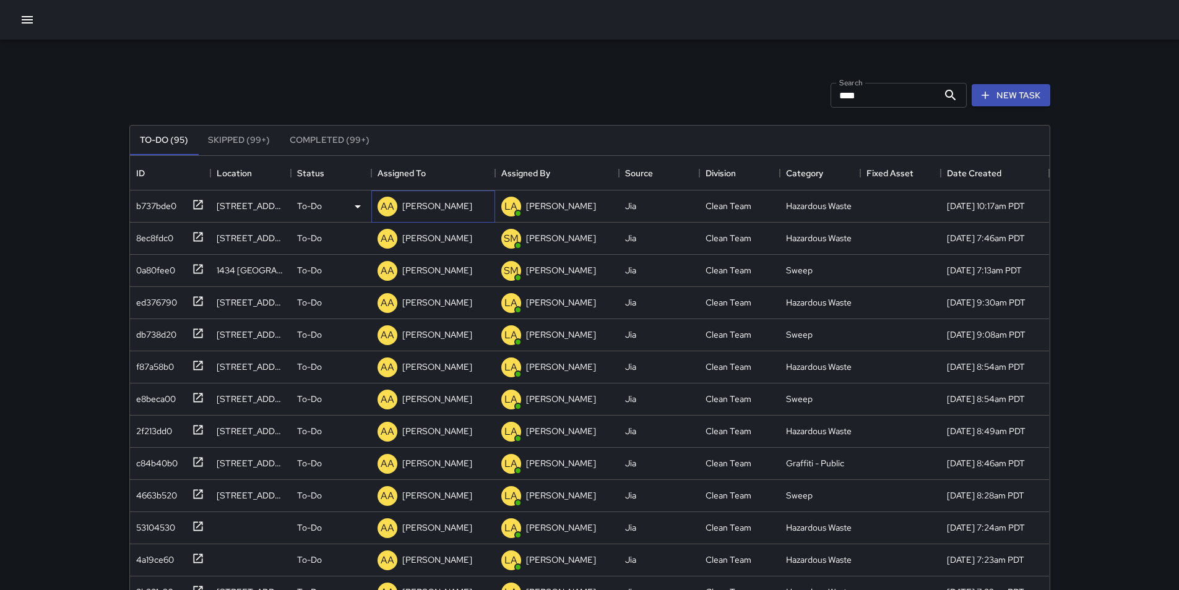
click at [431, 200] on p "[PERSON_NAME]" at bounding box center [437, 206] width 70 height 12
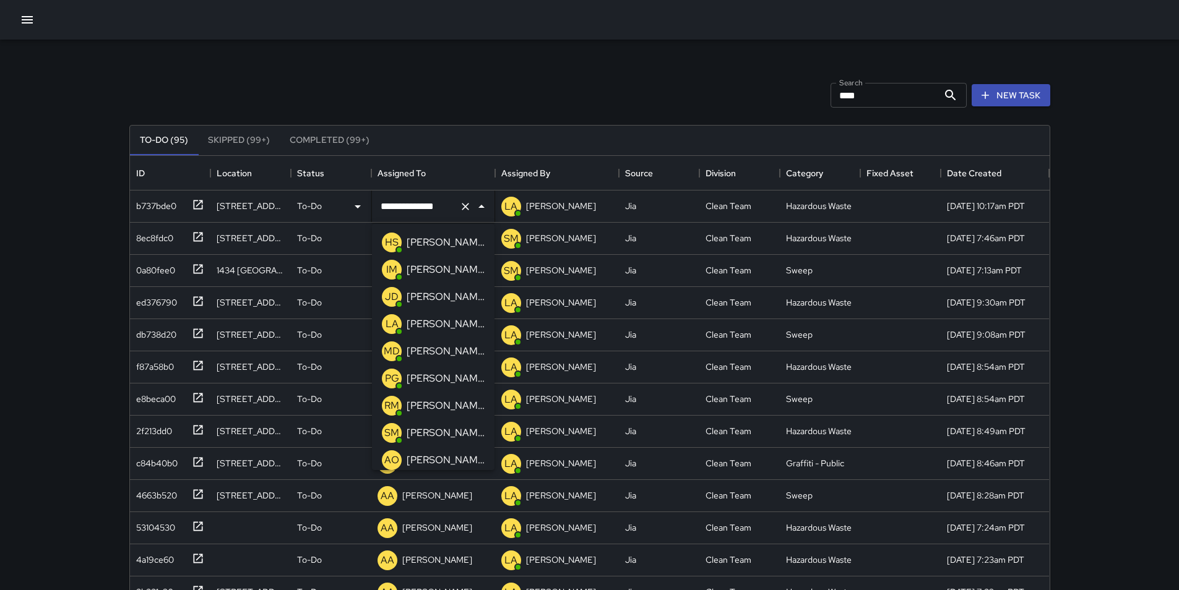
scroll to position [31, 0]
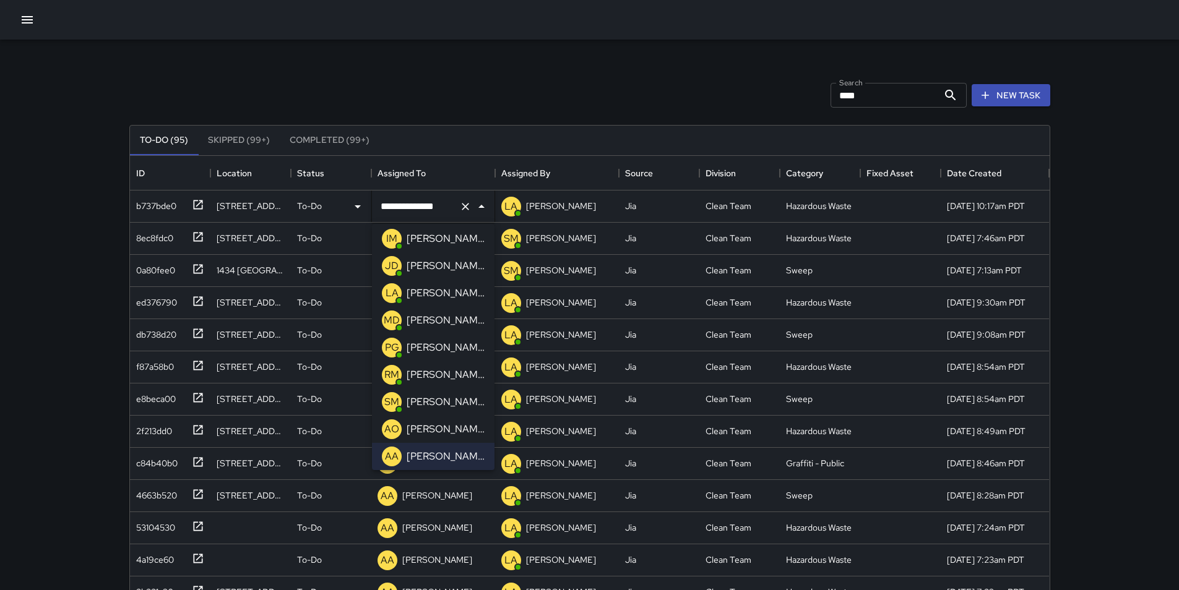
click at [458, 380] on p "[PERSON_NAME]" at bounding box center [445, 374] width 78 height 15
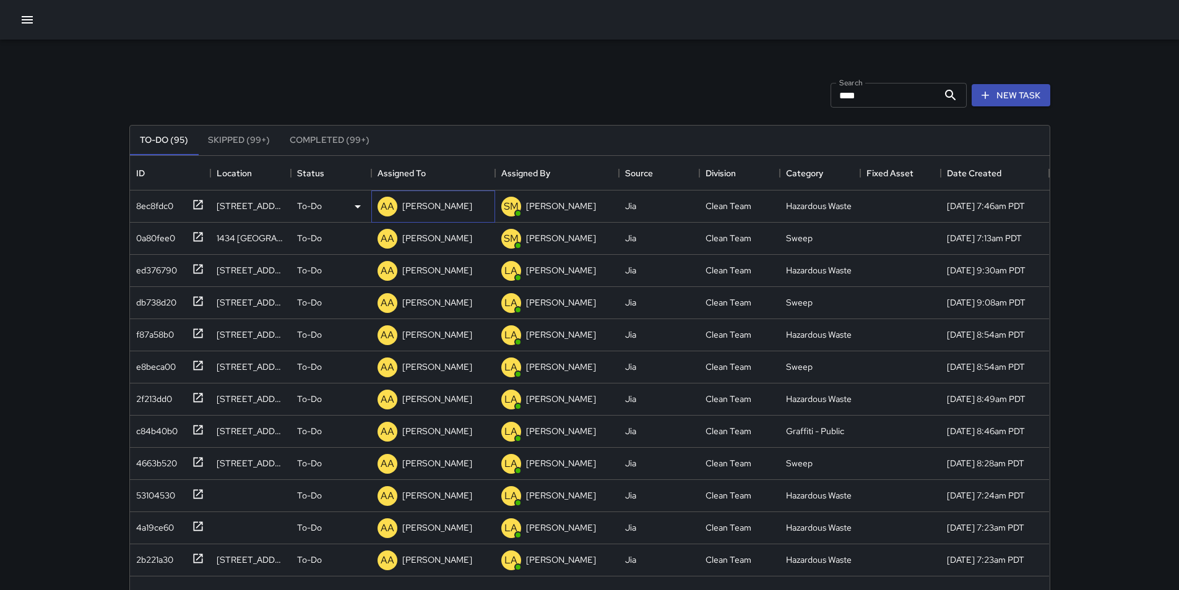
click at [442, 205] on p "[PERSON_NAME]" at bounding box center [437, 206] width 70 height 12
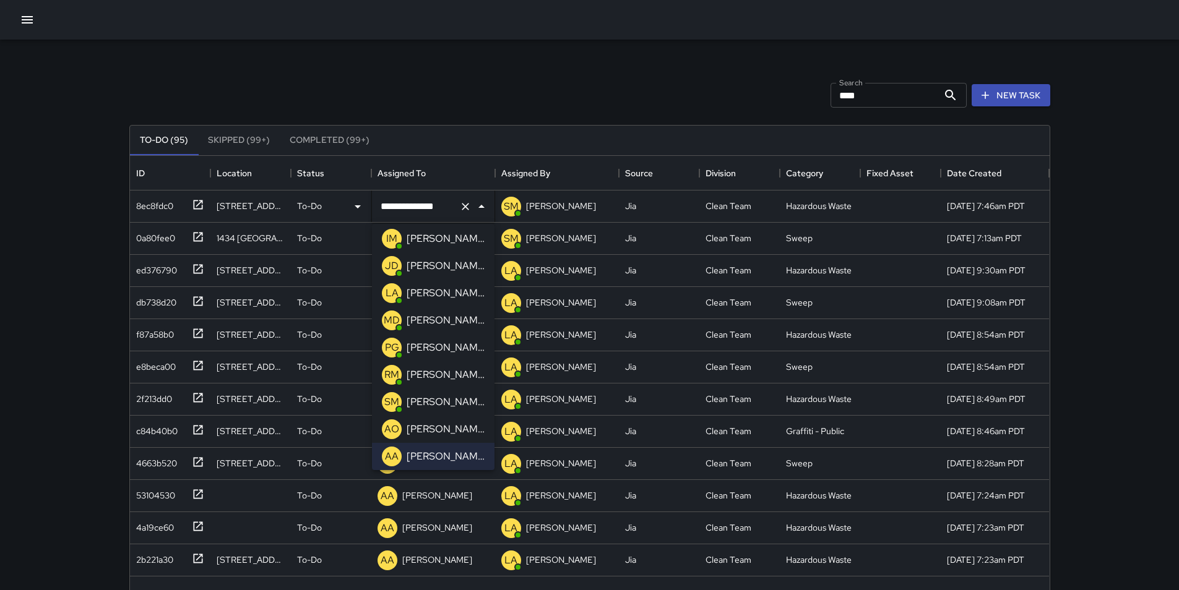
click at [446, 375] on p "[PERSON_NAME]" at bounding box center [445, 374] width 78 height 15
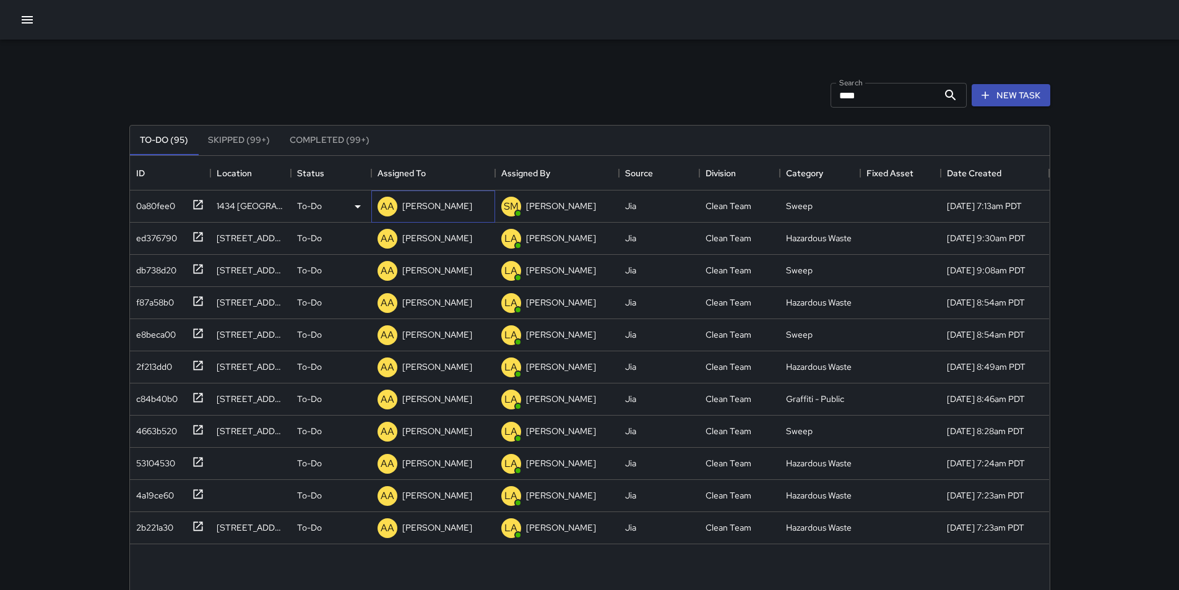
click at [432, 195] on div "AA Alex Armstrong" at bounding box center [425, 206] width 100 height 25
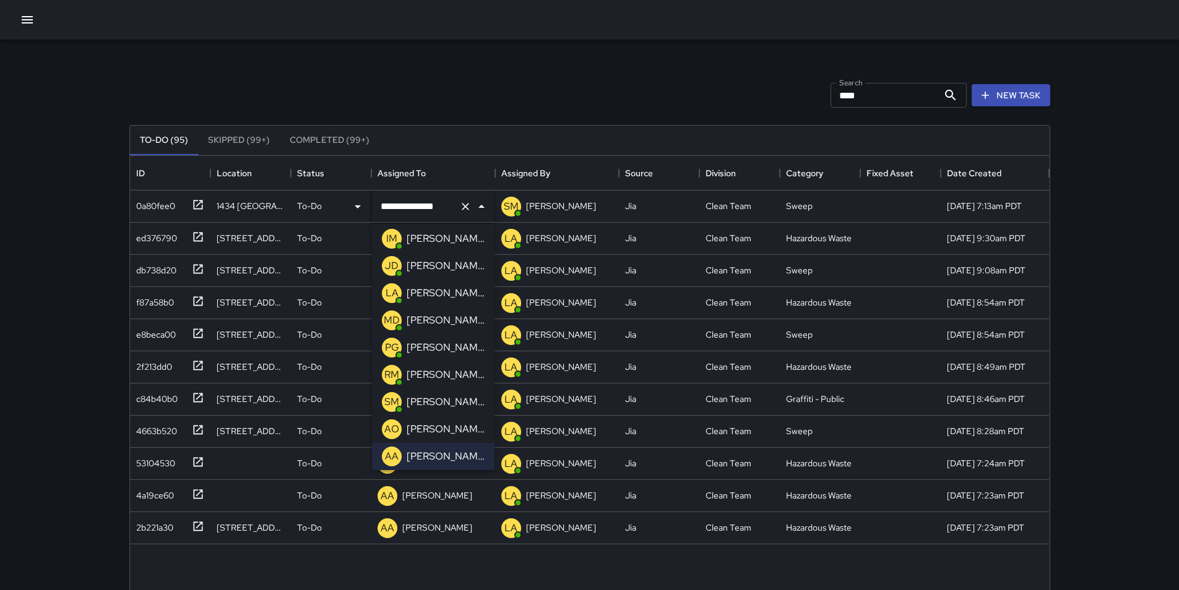
click at [437, 373] on p "[PERSON_NAME]" at bounding box center [445, 374] width 78 height 15
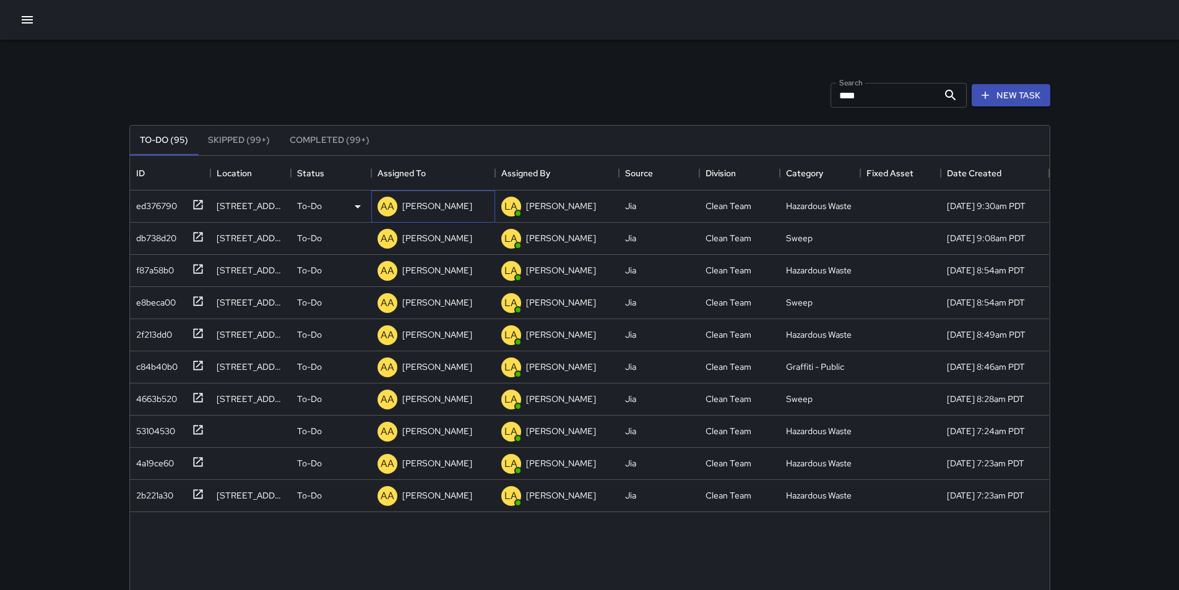
click at [426, 205] on p "[PERSON_NAME]" at bounding box center [437, 206] width 70 height 12
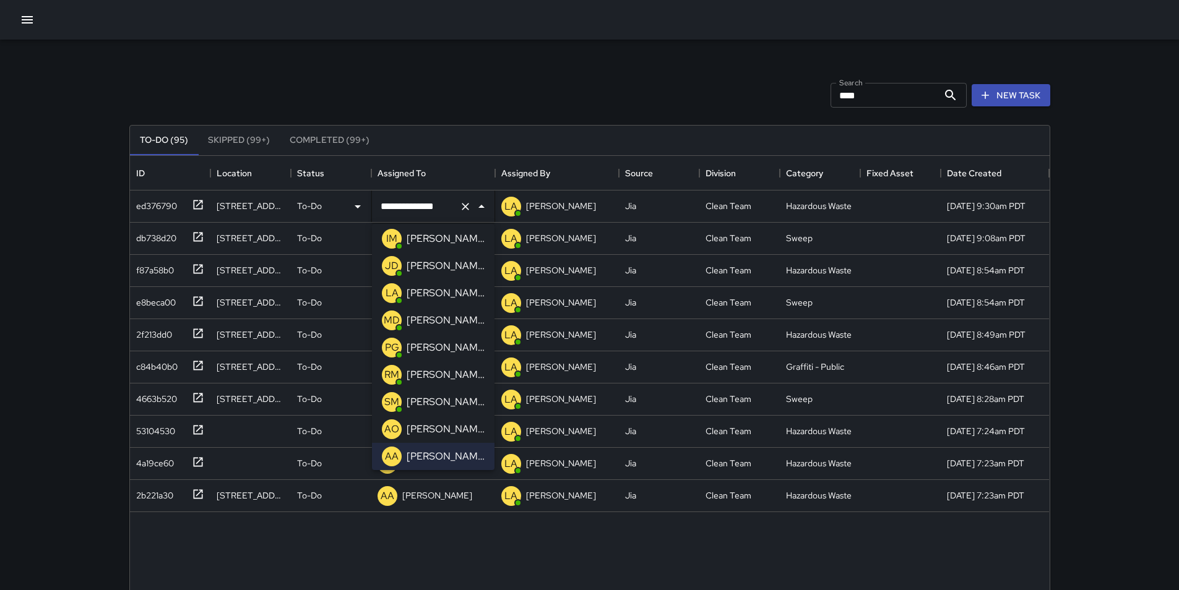
click at [425, 386] on div "RM Roman Munoz" at bounding box center [433, 375] width 108 height 25
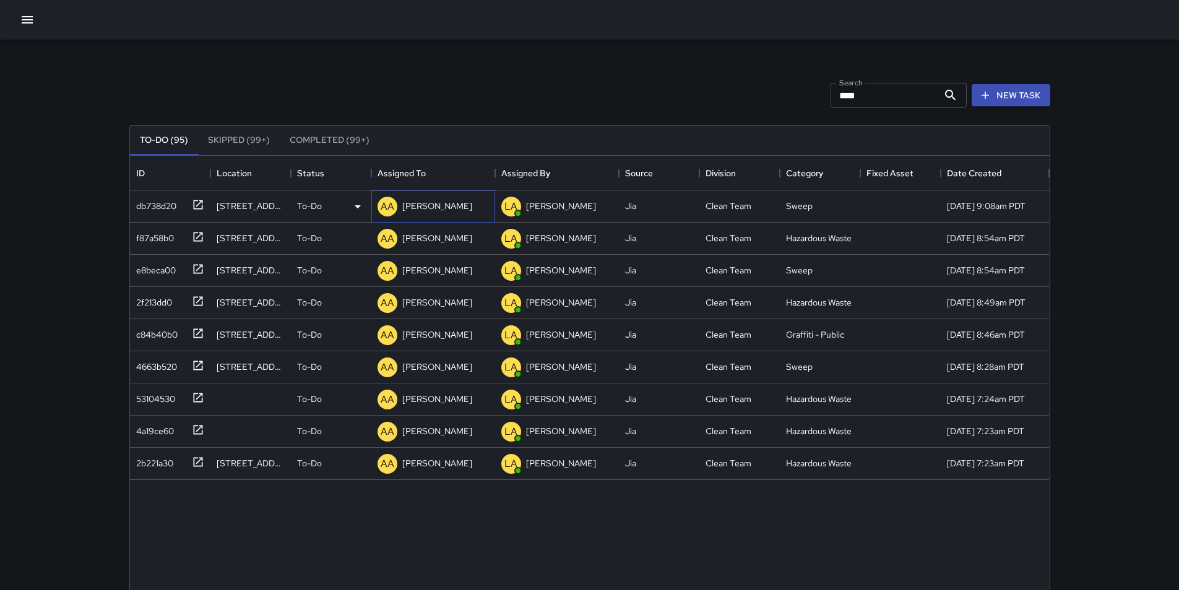
click at [421, 211] on p "[PERSON_NAME]" at bounding box center [437, 206] width 70 height 12
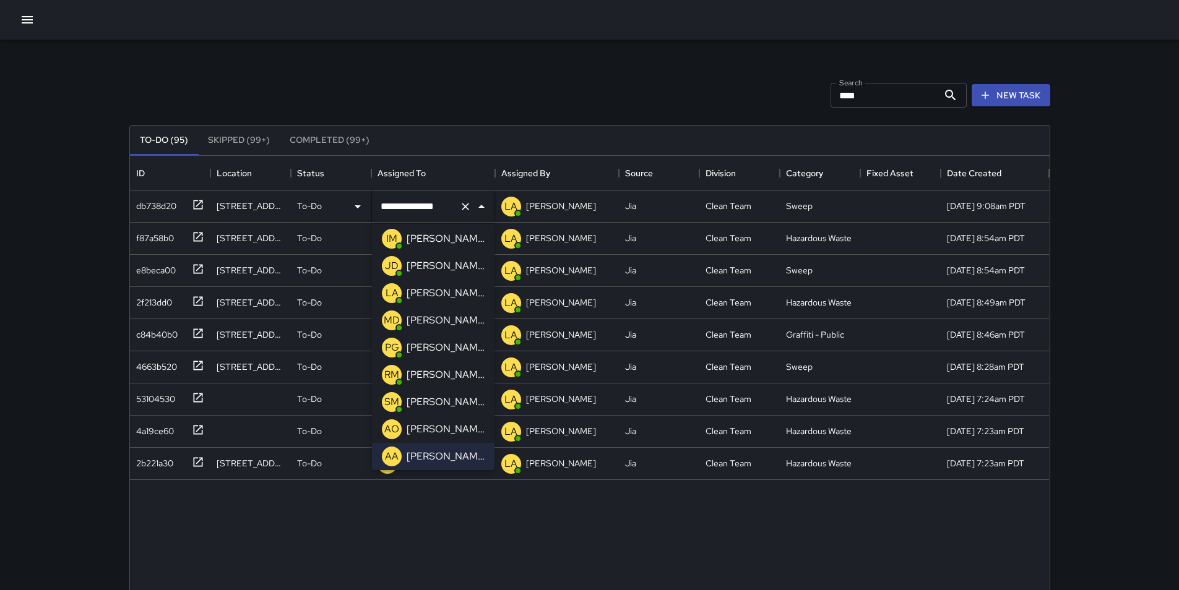
click at [437, 371] on p "[PERSON_NAME]" at bounding box center [445, 374] width 78 height 15
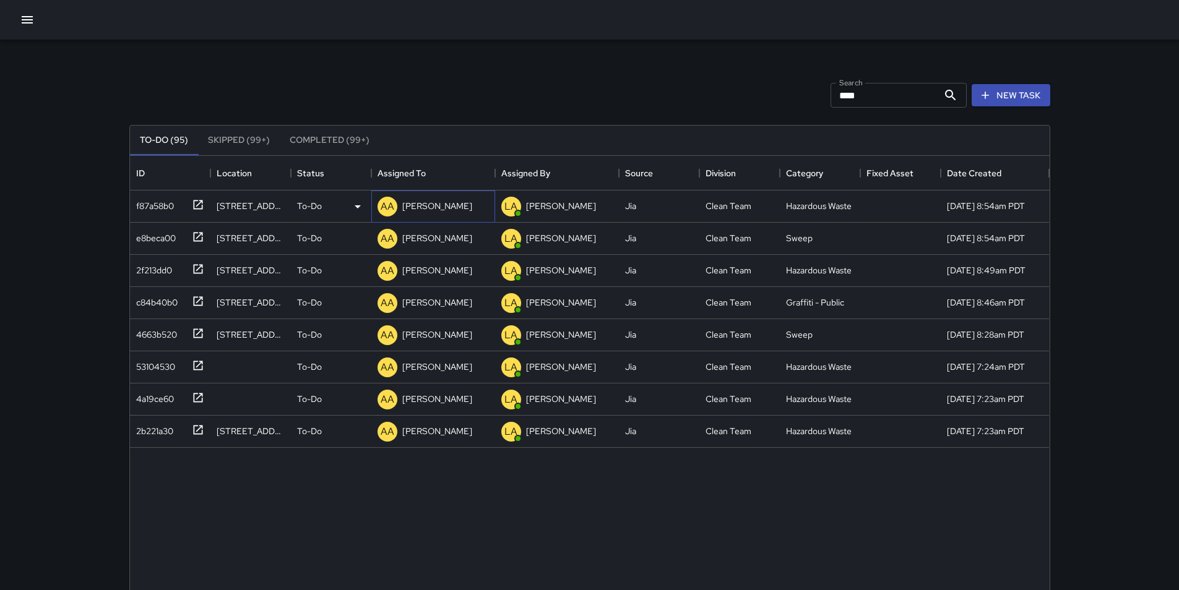
click at [436, 202] on p "[PERSON_NAME]" at bounding box center [437, 206] width 70 height 12
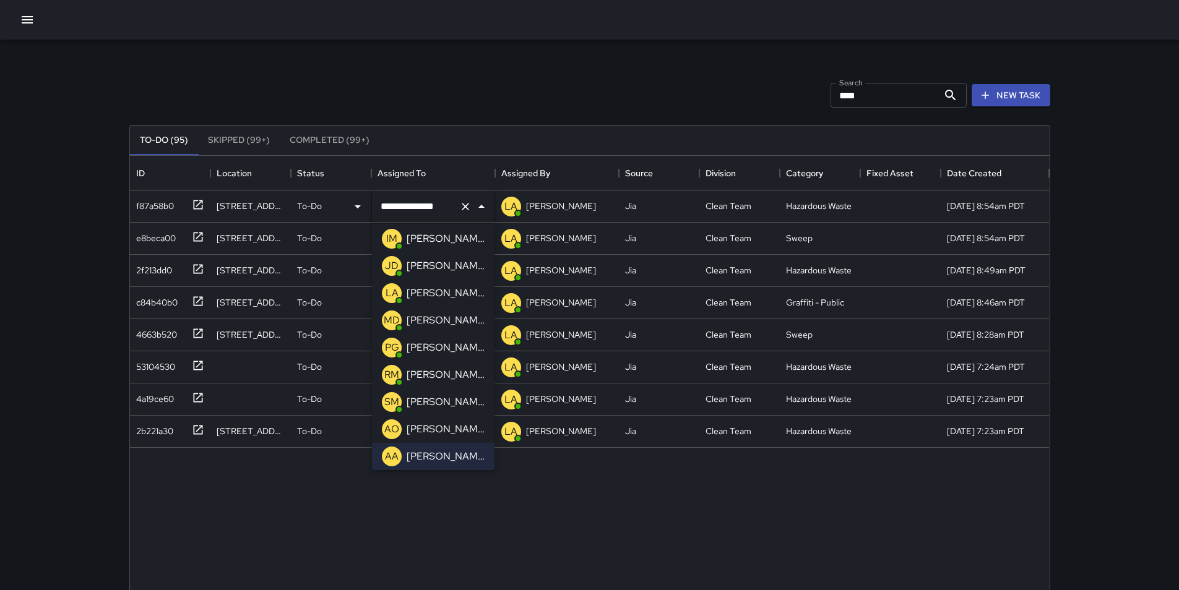
click at [431, 374] on p "[PERSON_NAME]" at bounding box center [445, 374] width 78 height 15
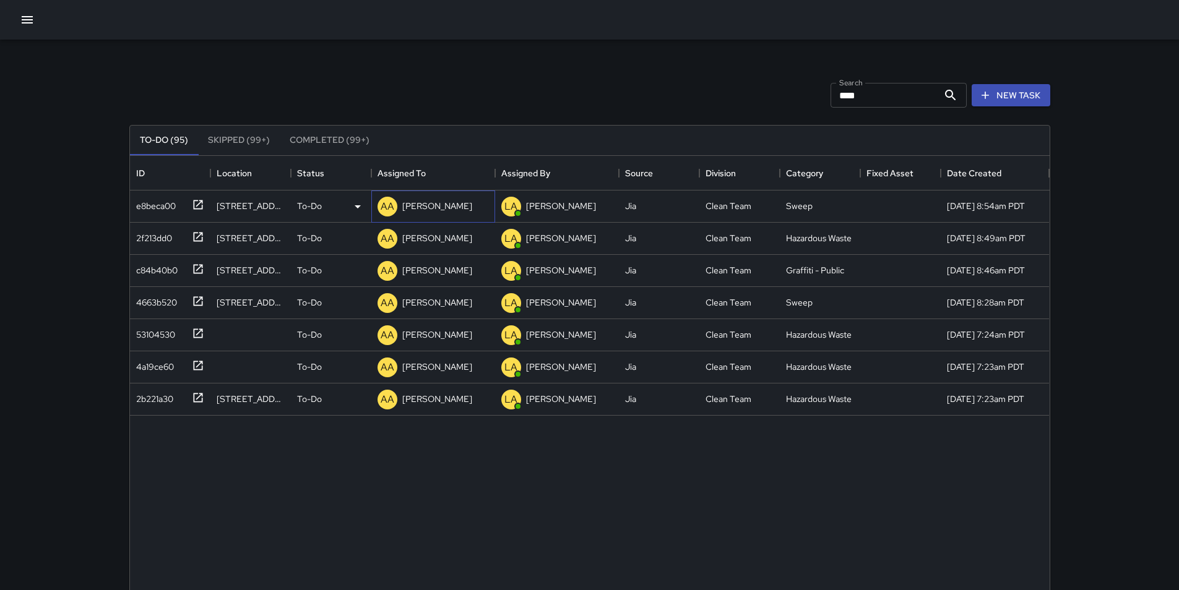
click at [429, 209] on p "[PERSON_NAME]" at bounding box center [437, 206] width 70 height 12
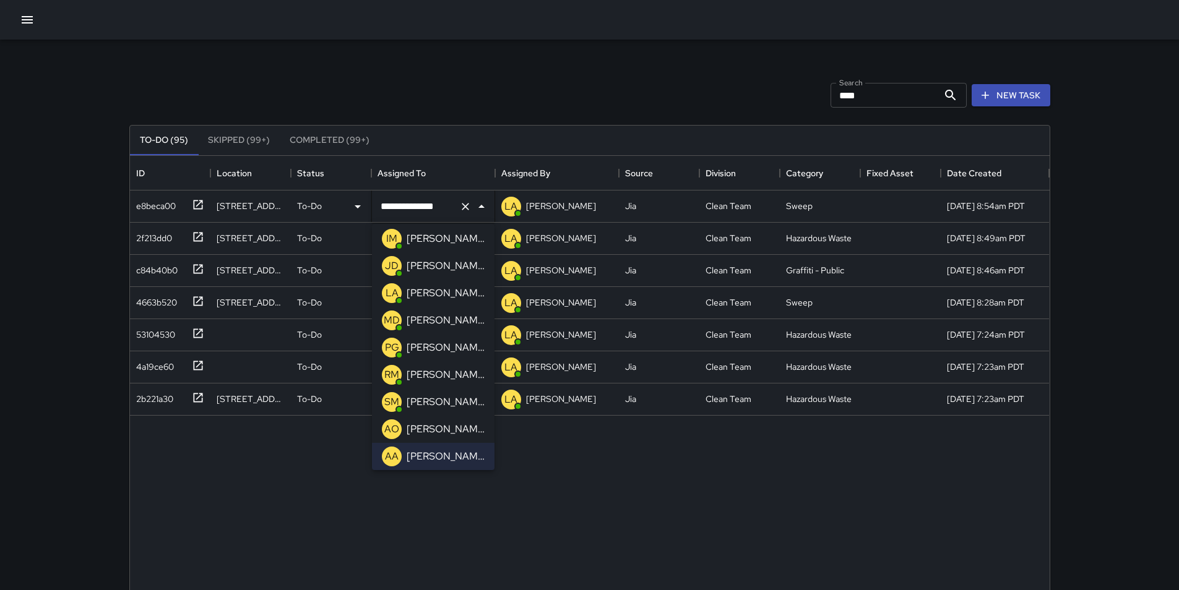
click at [422, 377] on p "[PERSON_NAME]" at bounding box center [445, 374] width 78 height 15
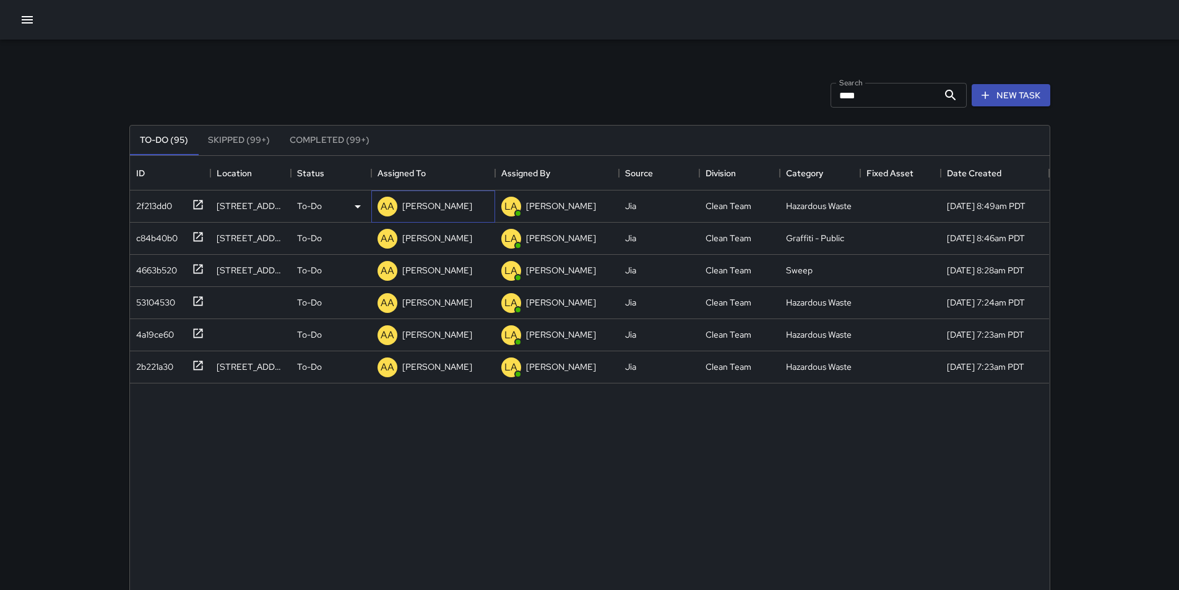
click at [430, 210] on p "[PERSON_NAME]" at bounding box center [437, 206] width 70 height 12
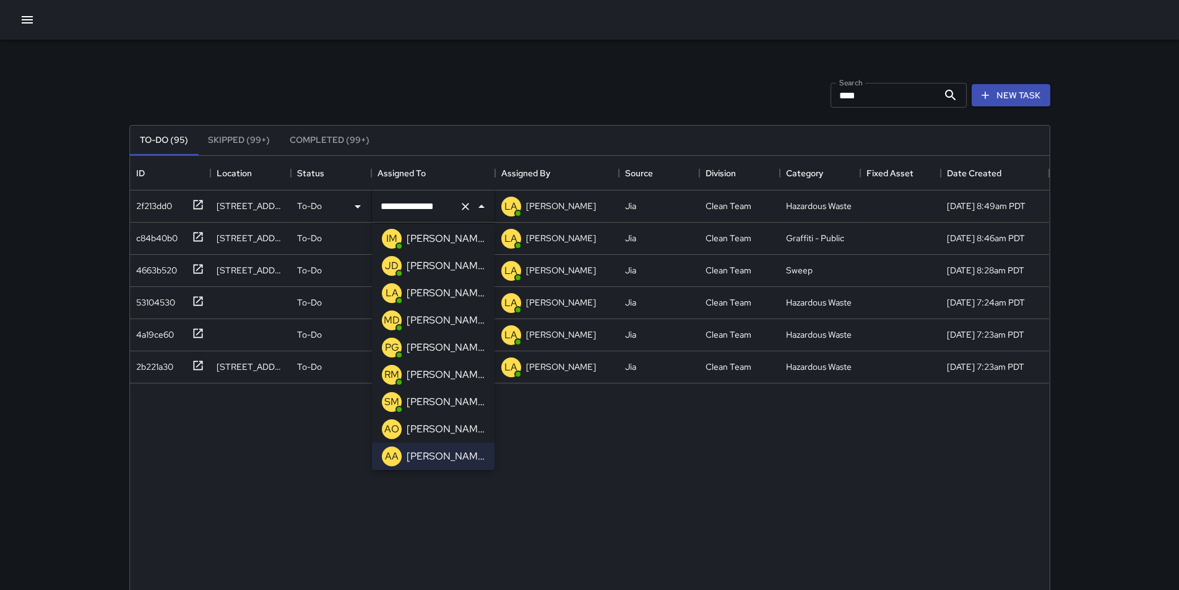
click at [431, 385] on div "RM Roman Munoz" at bounding box center [433, 375] width 108 height 25
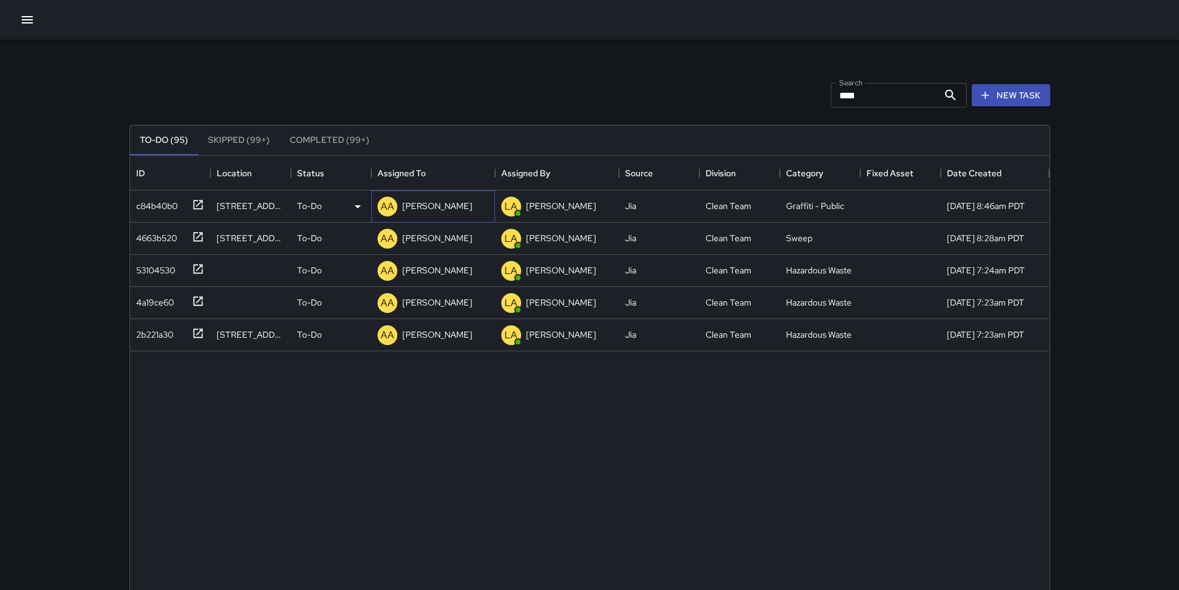
click at [426, 211] on p "[PERSON_NAME]" at bounding box center [437, 206] width 70 height 12
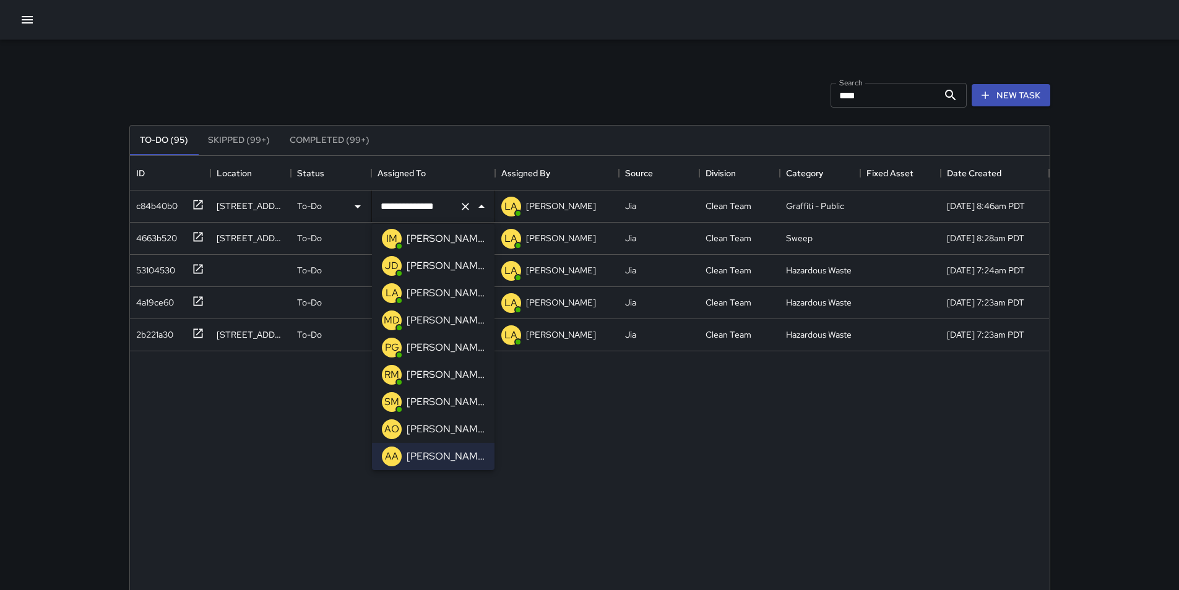
click at [440, 379] on p "[PERSON_NAME]" at bounding box center [445, 374] width 78 height 15
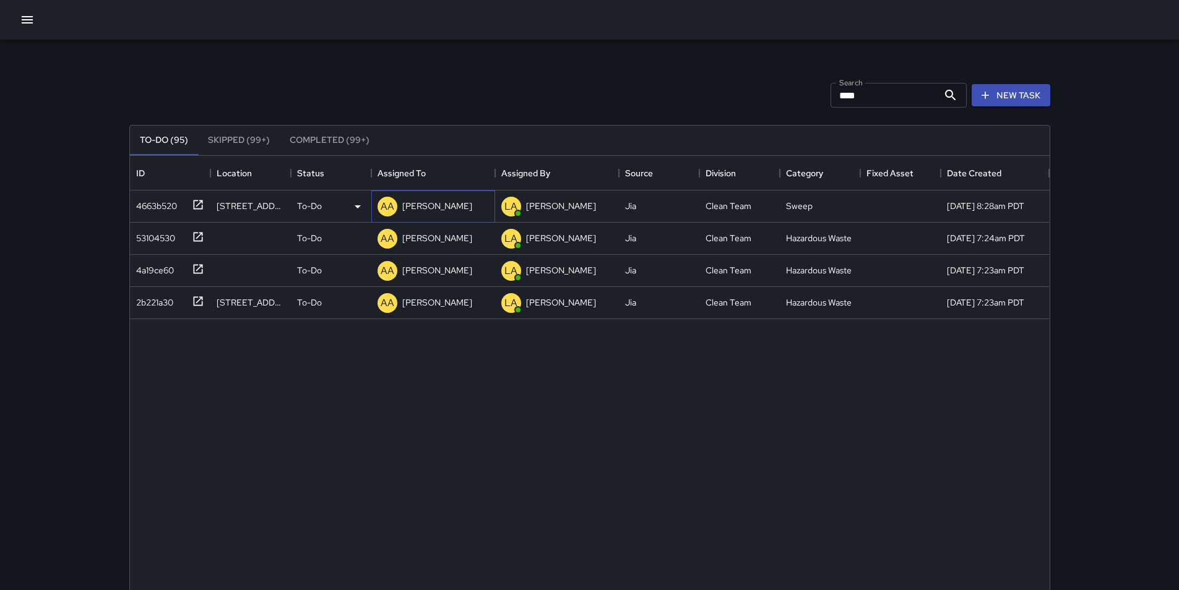
click at [431, 210] on p "[PERSON_NAME]" at bounding box center [437, 206] width 70 height 12
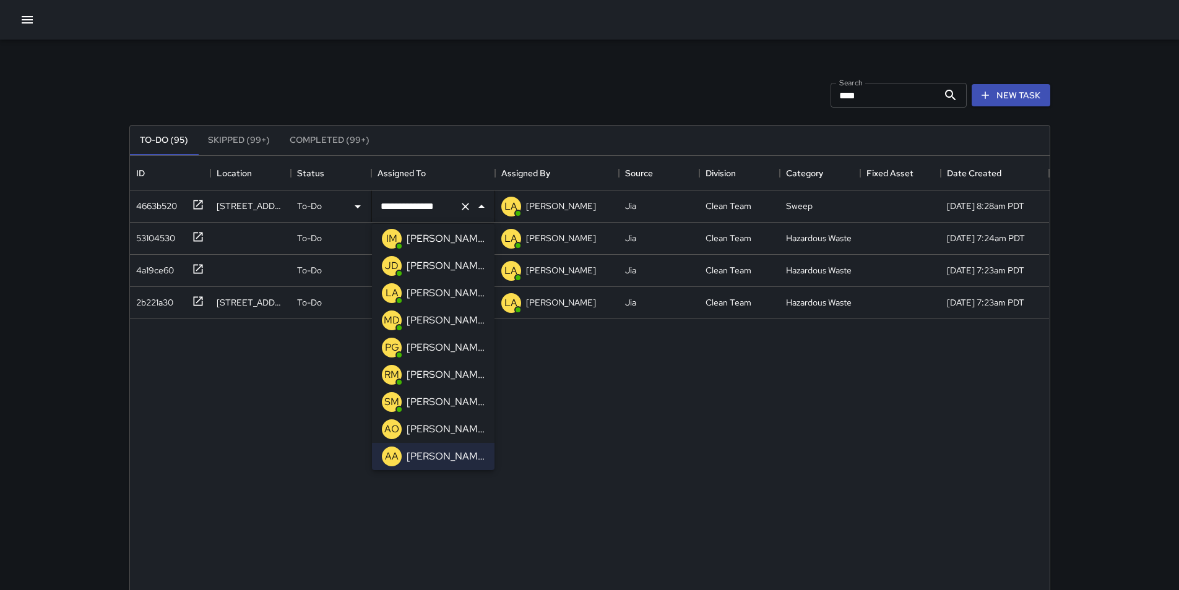
click at [444, 379] on p "[PERSON_NAME]" at bounding box center [445, 374] width 78 height 15
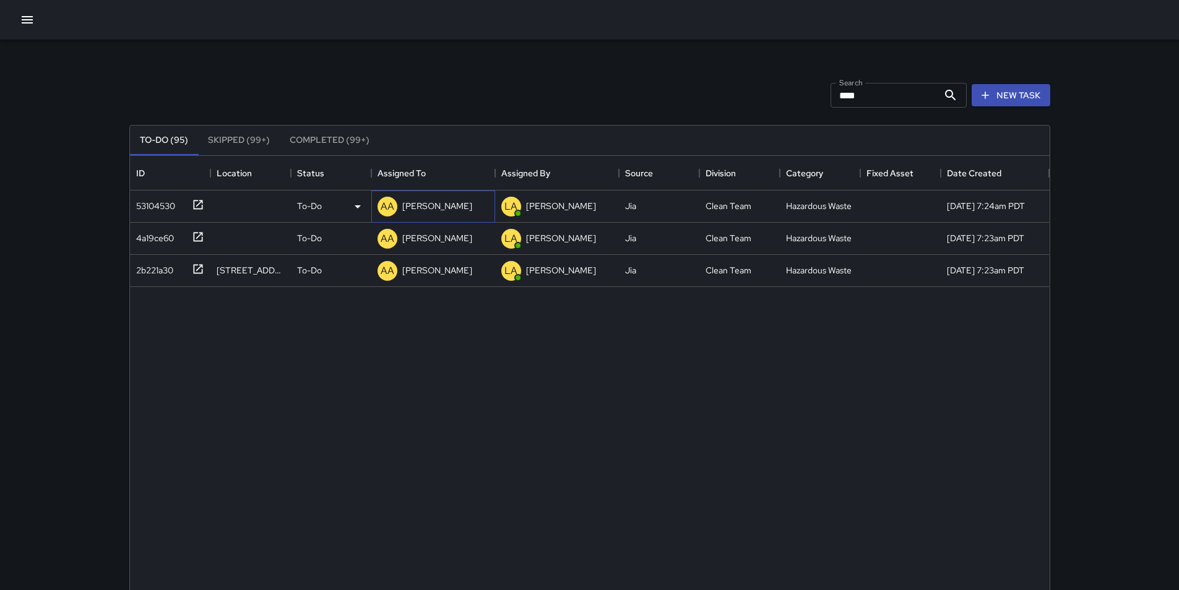
click at [429, 207] on p "[PERSON_NAME]" at bounding box center [437, 206] width 70 height 12
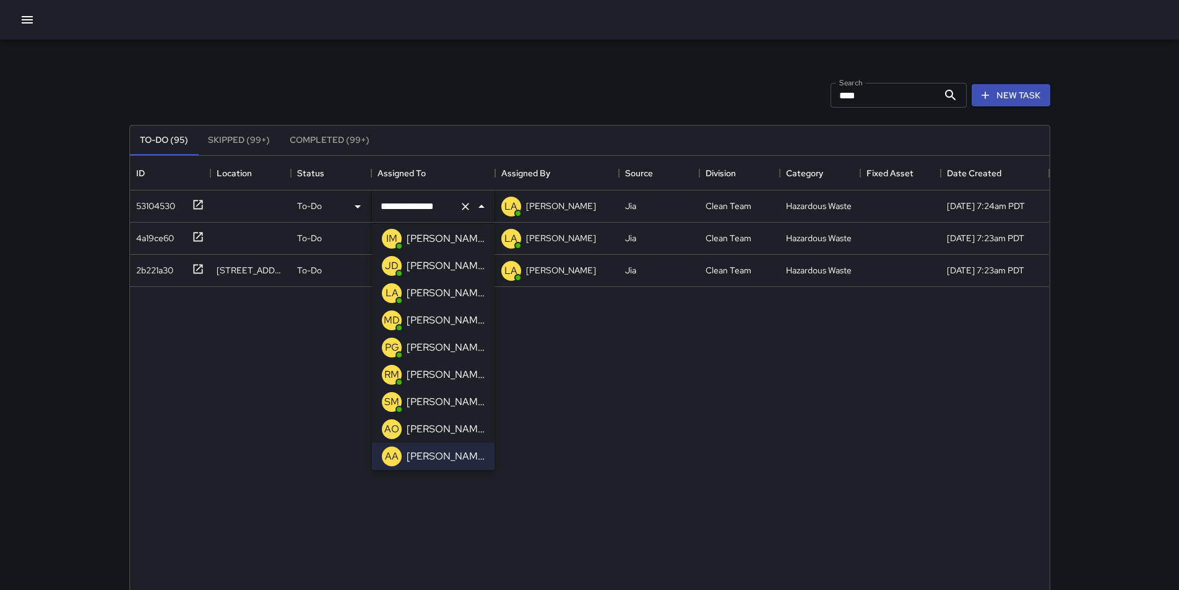
click at [442, 379] on p "[PERSON_NAME]" at bounding box center [445, 374] width 78 height 15
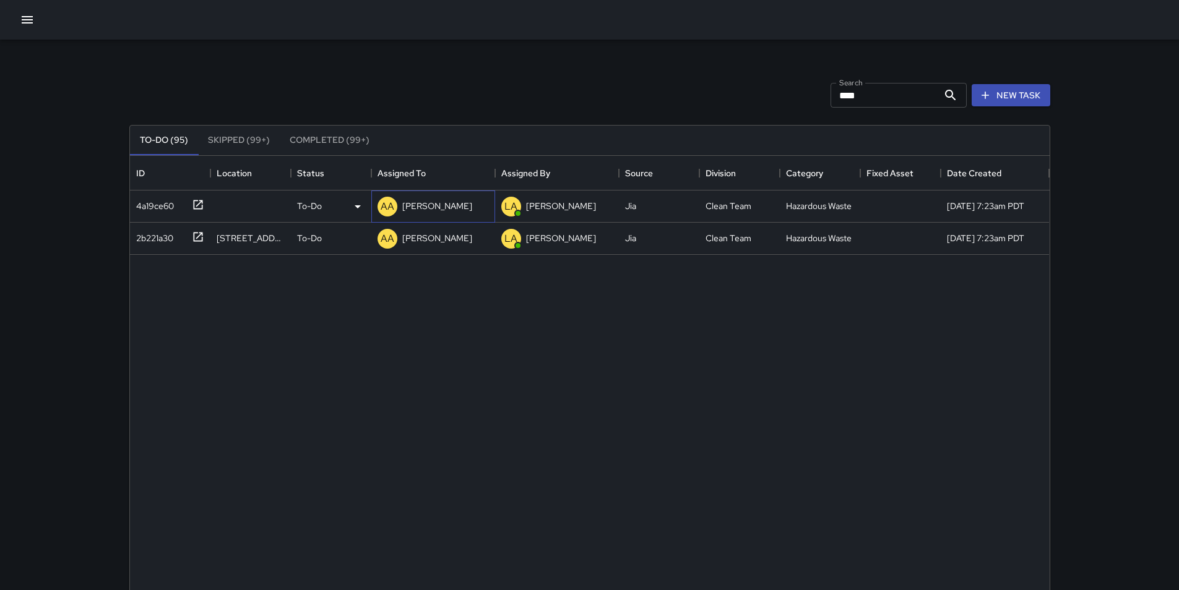
click at [436, 216] on div "AA Alex Armstrong" at bounding box center [425, 206] width 100 height 25
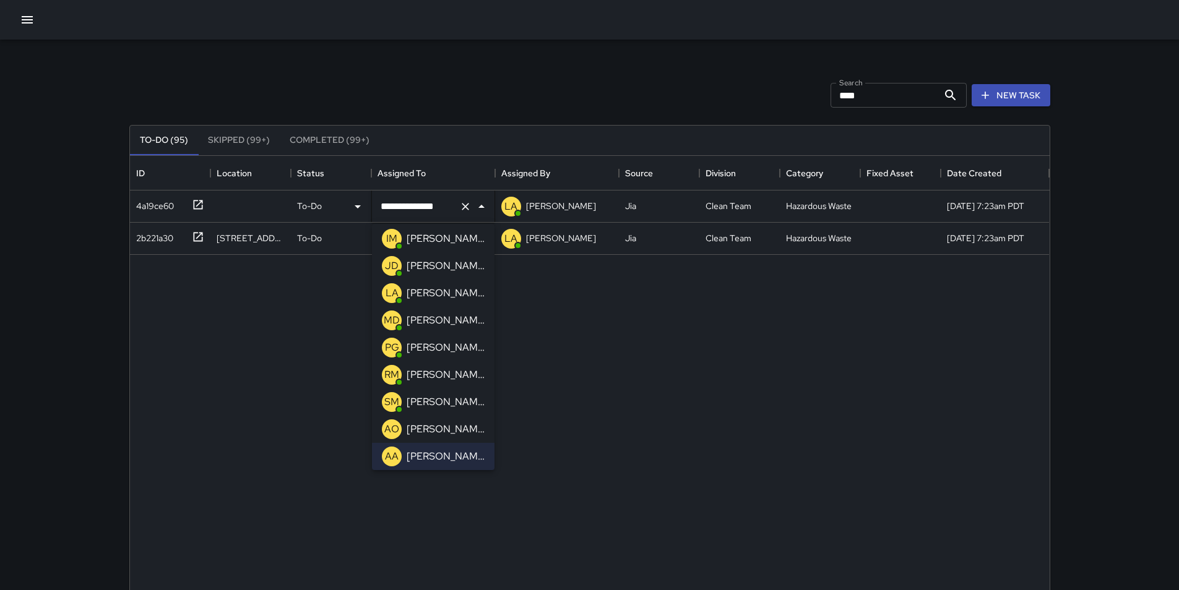
click at [436, 377] on p "[PERSON_NAME]" at bounding box center [445, 374] width 78 height 15
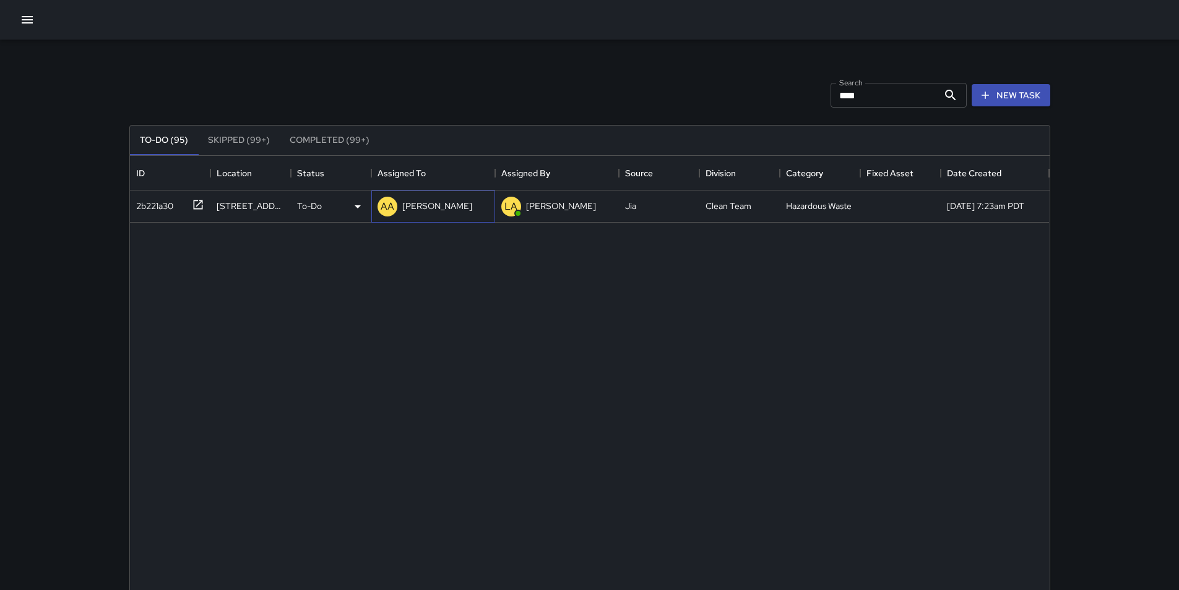
click at [419, 195] on div "AA Alex Armstrong" at bounding box center [425, 206] width 100 height 25
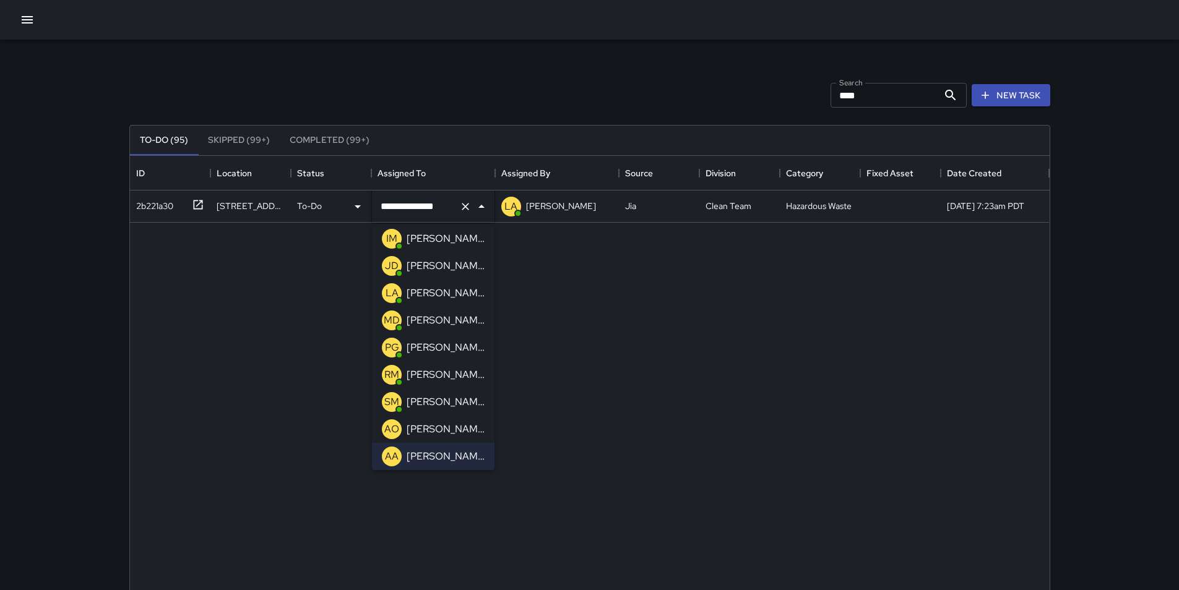
click at [444, 380] on p "[PERSON_NAME]" at bounding box center [445, 374] width 78 height 15
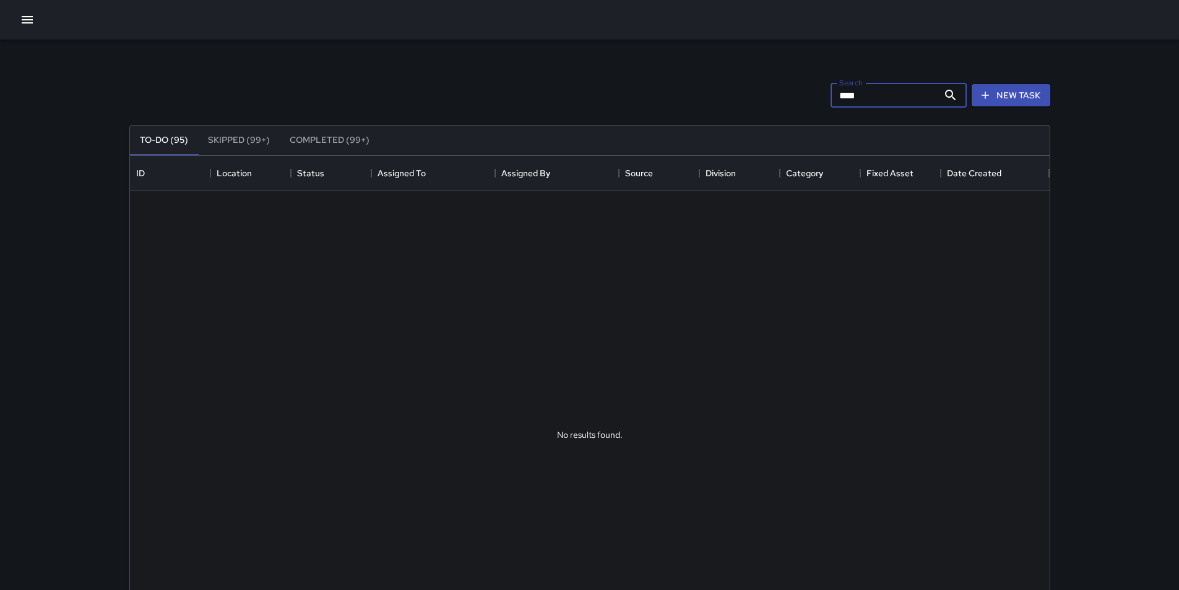
click at [876, 98] on input "****" at bounding box center [884, 95] width 108 height 25
type input "*"
